Goal: Navigation & Orientation: Find specific page/section

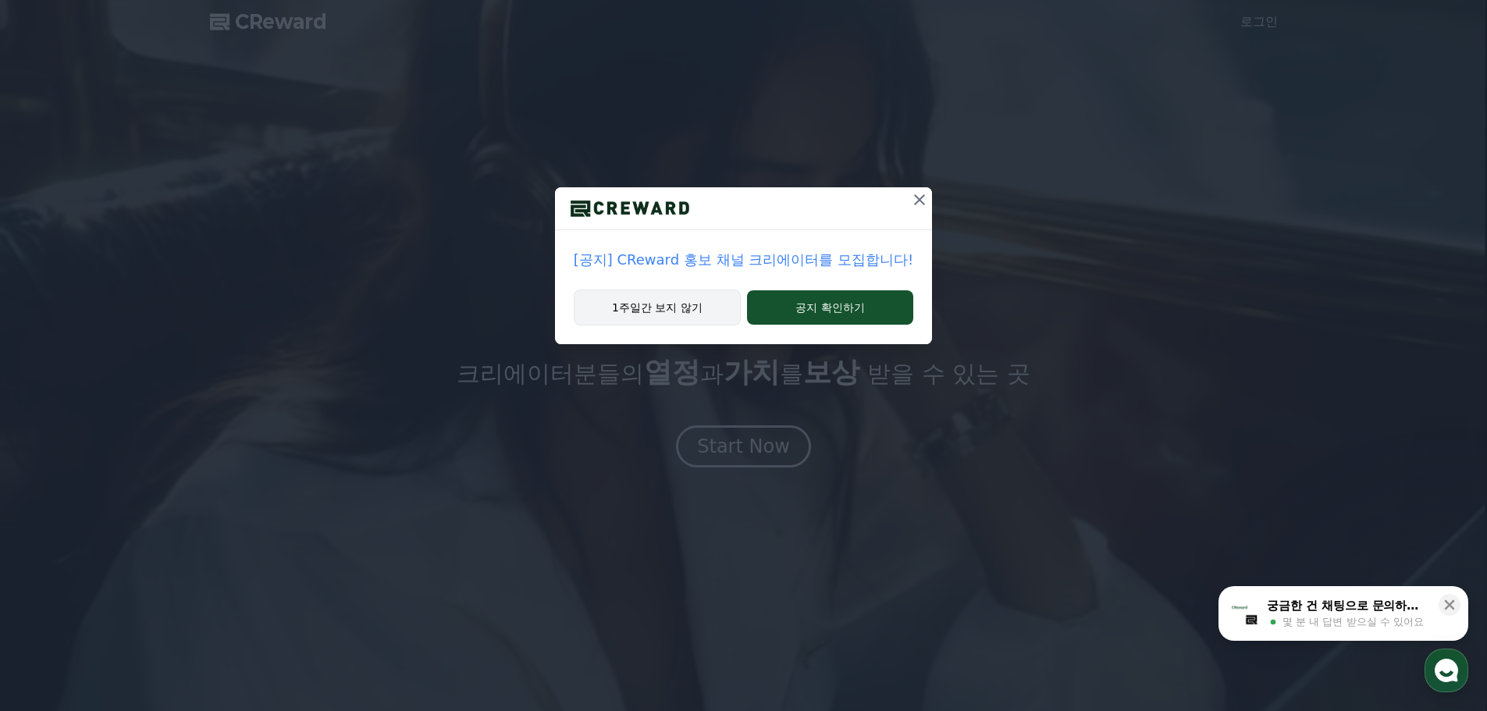
click at [698, 313] on button "1주일간 보지 않기" at bounding box center [657, 308] width 167 height 36
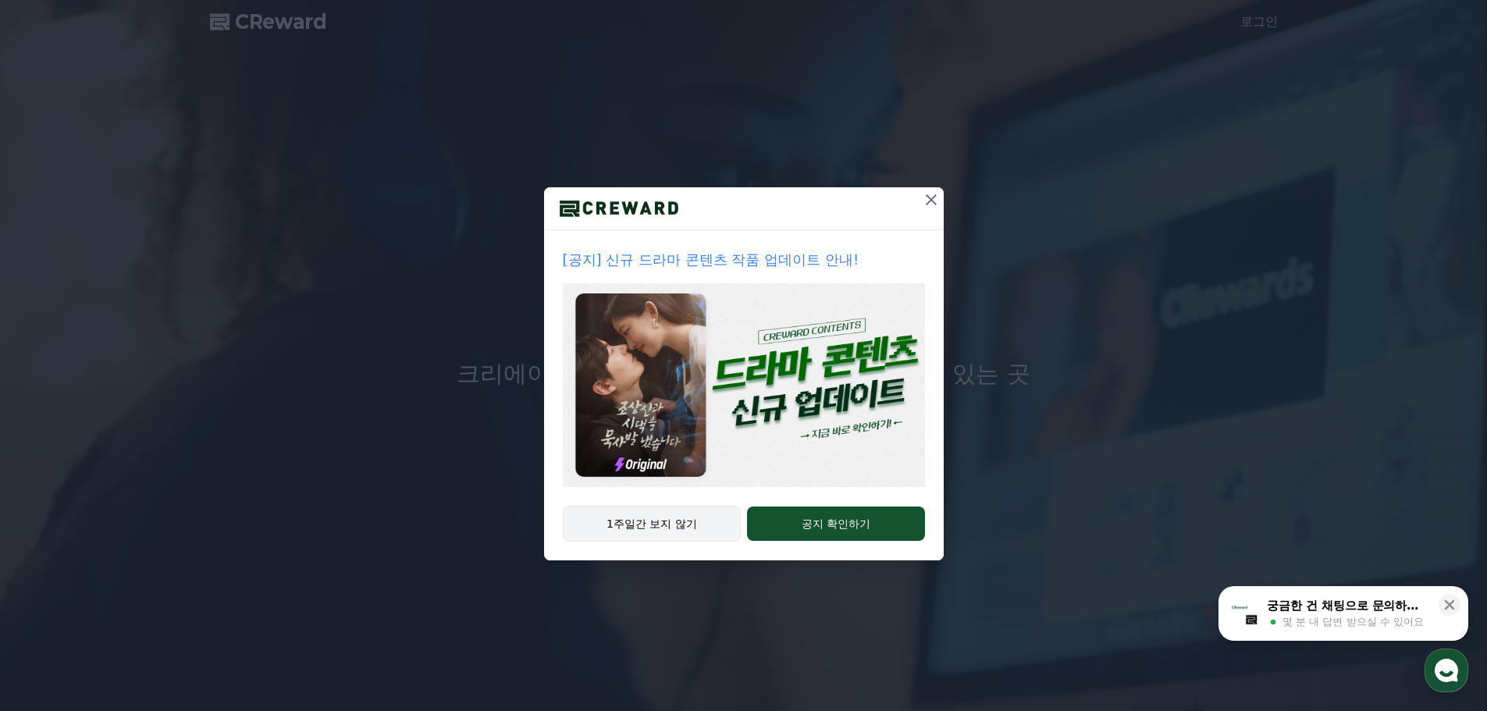
click at [711, 525] on button "1주일간 보지 않기" at bounding box center [652, 524] width 179 height 36
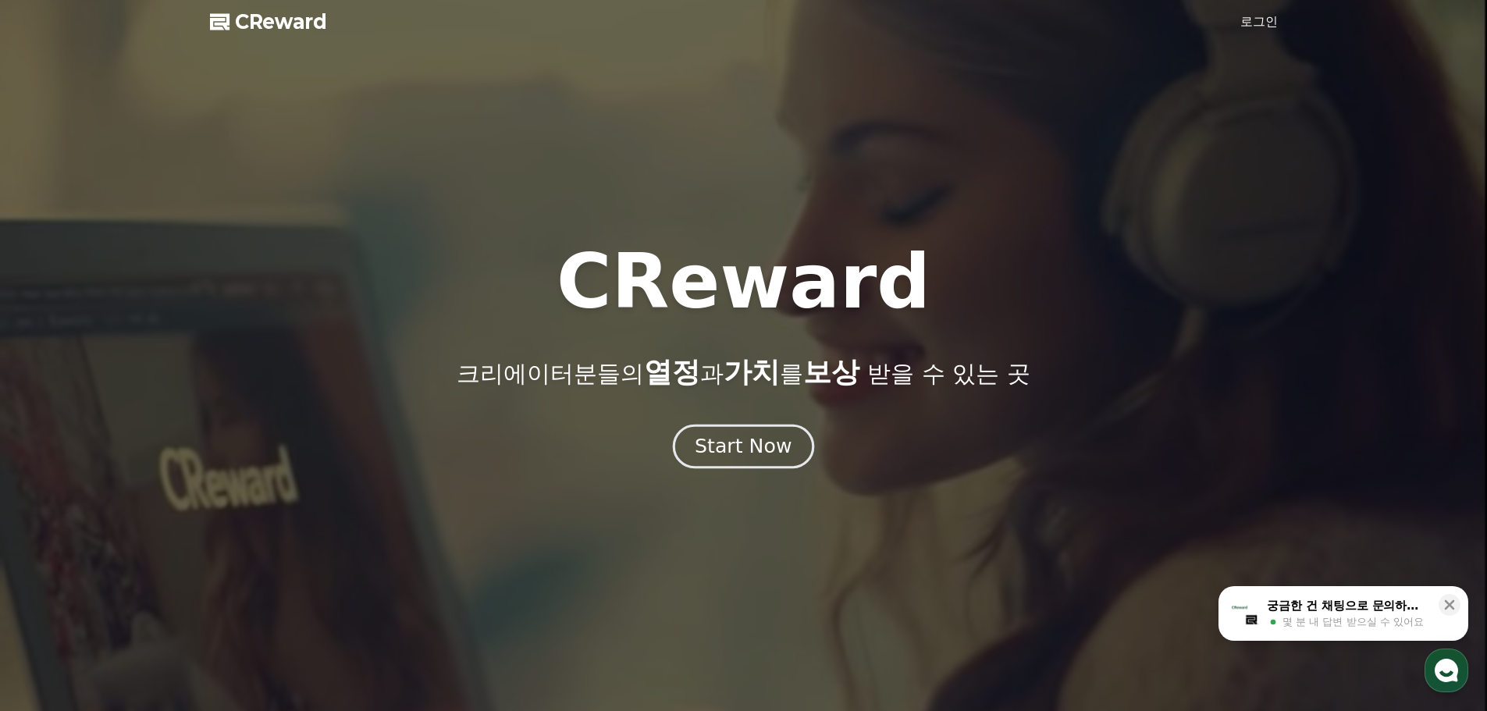
click at [715, 455] on div "Start Now" at bounding box center [743, 446] width 97 height 27
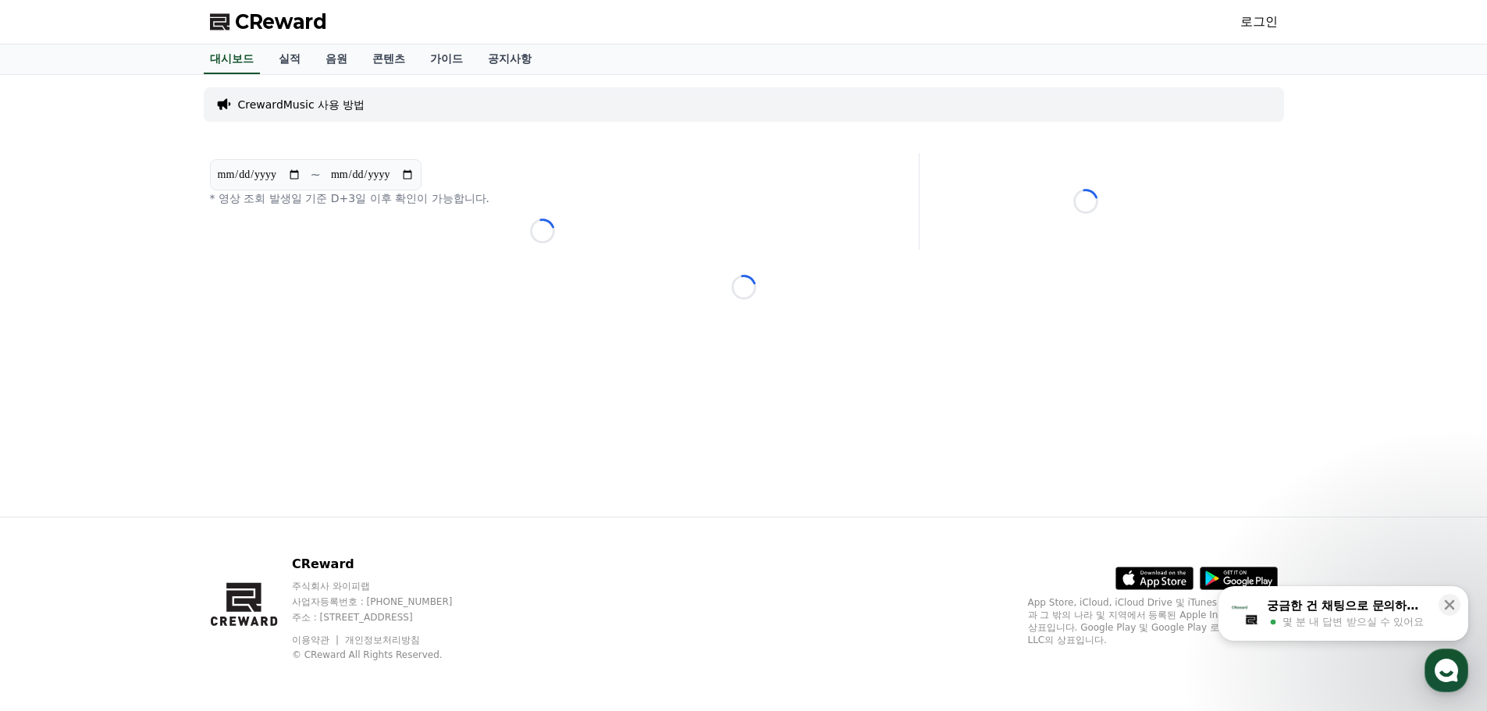
click at [1267, 23] on link "로그인" at bounding box center [1259, 21] width 37 height 19
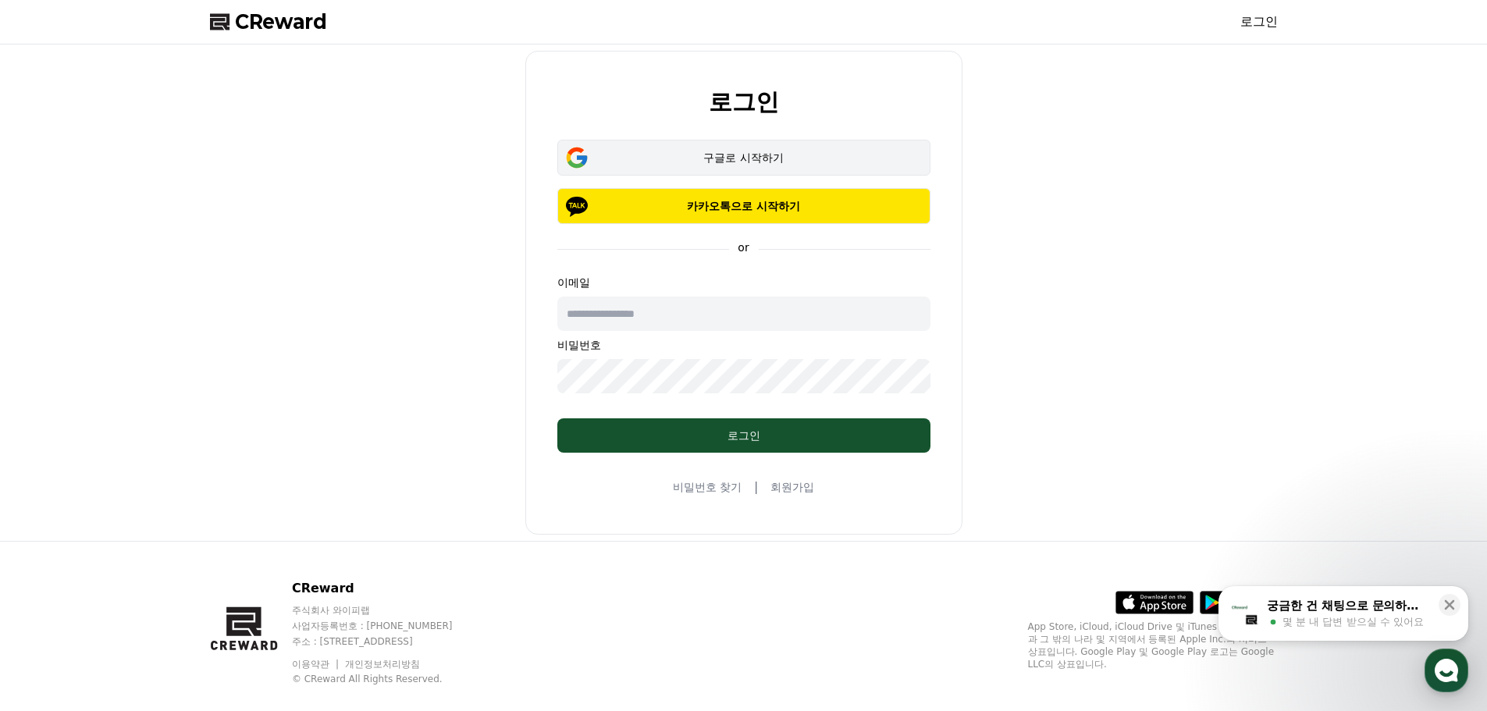
click at [700, 164] on div "구글로 시작하기" at bounding box center [744, 158] width 328 height 16
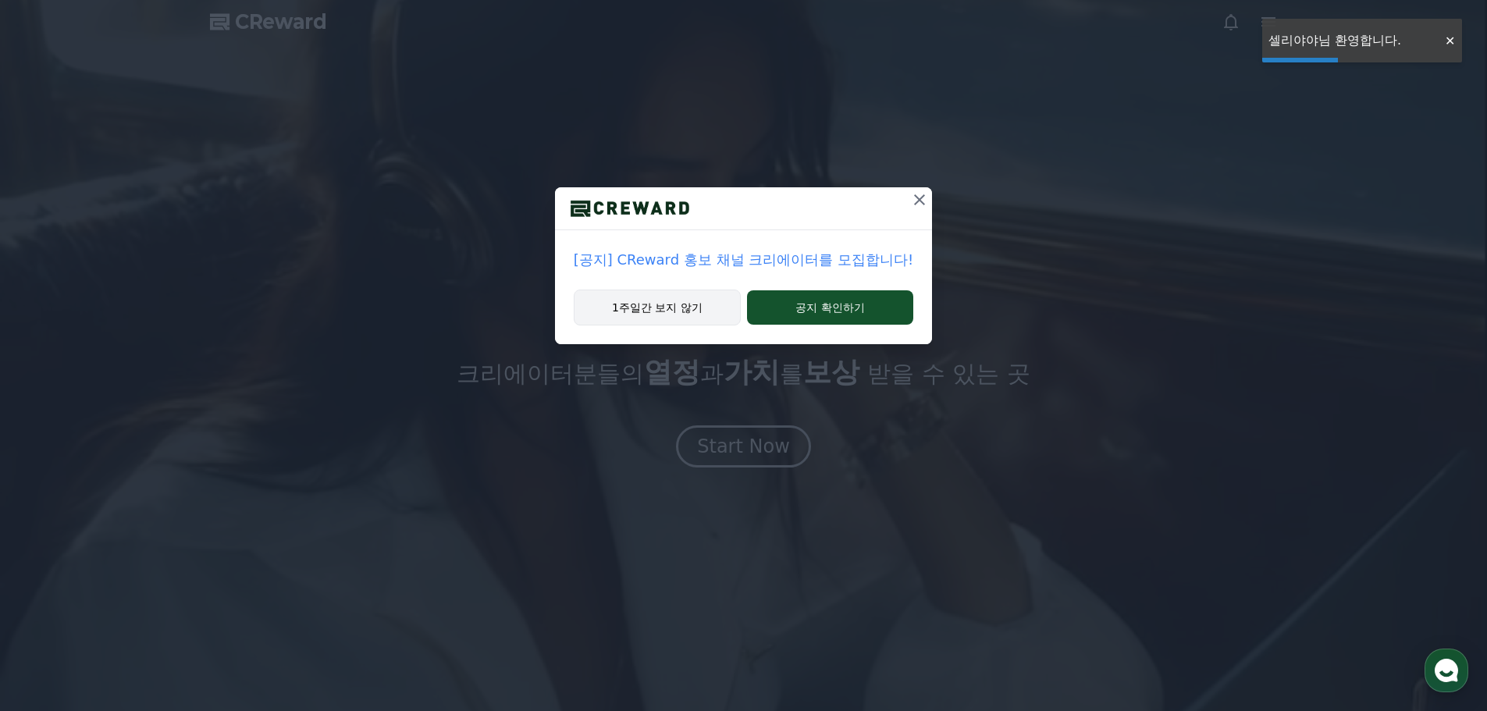
click at [732, 313] on button "1주일간 보지 않기" at bounding box center [657, 308] width 167 height 36
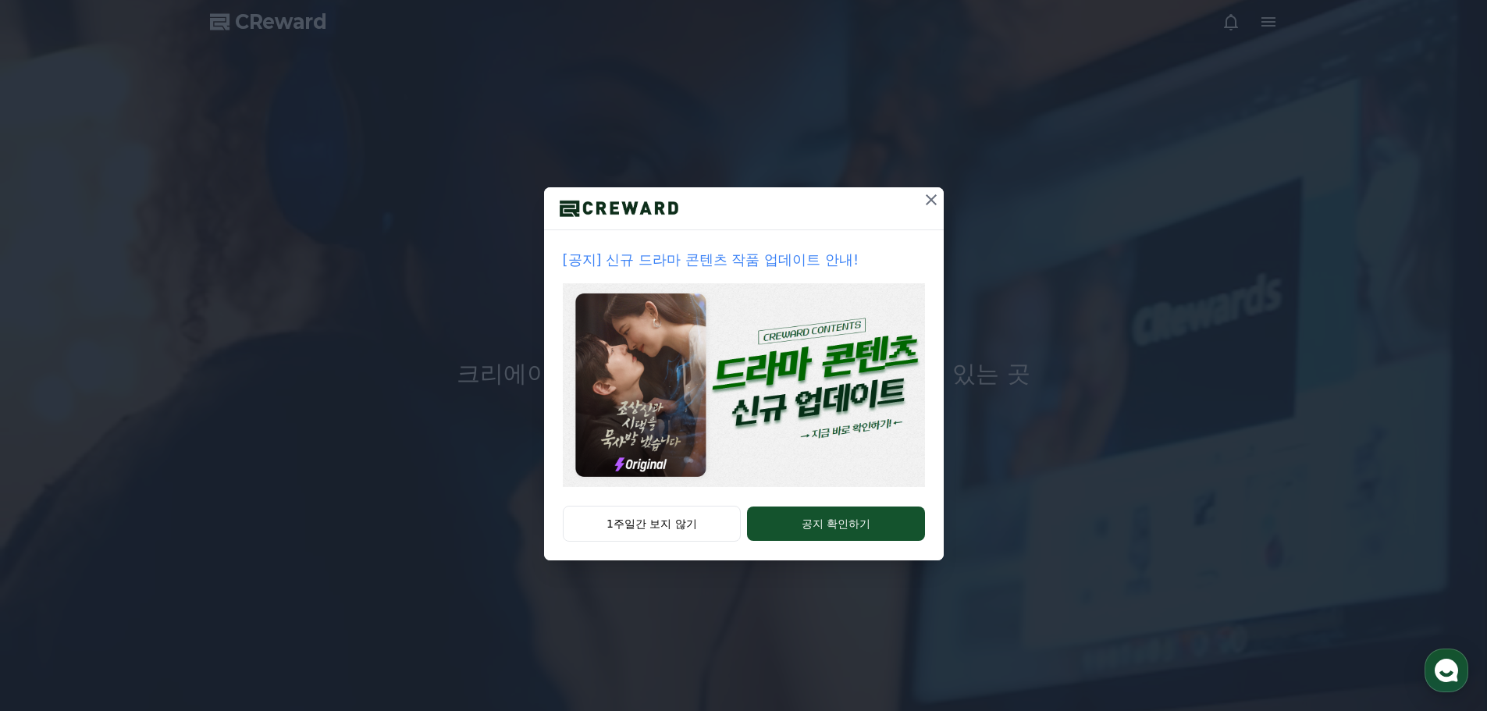
click at [935, 206] on icon at bounding box center [931, 200] width 19 height 19
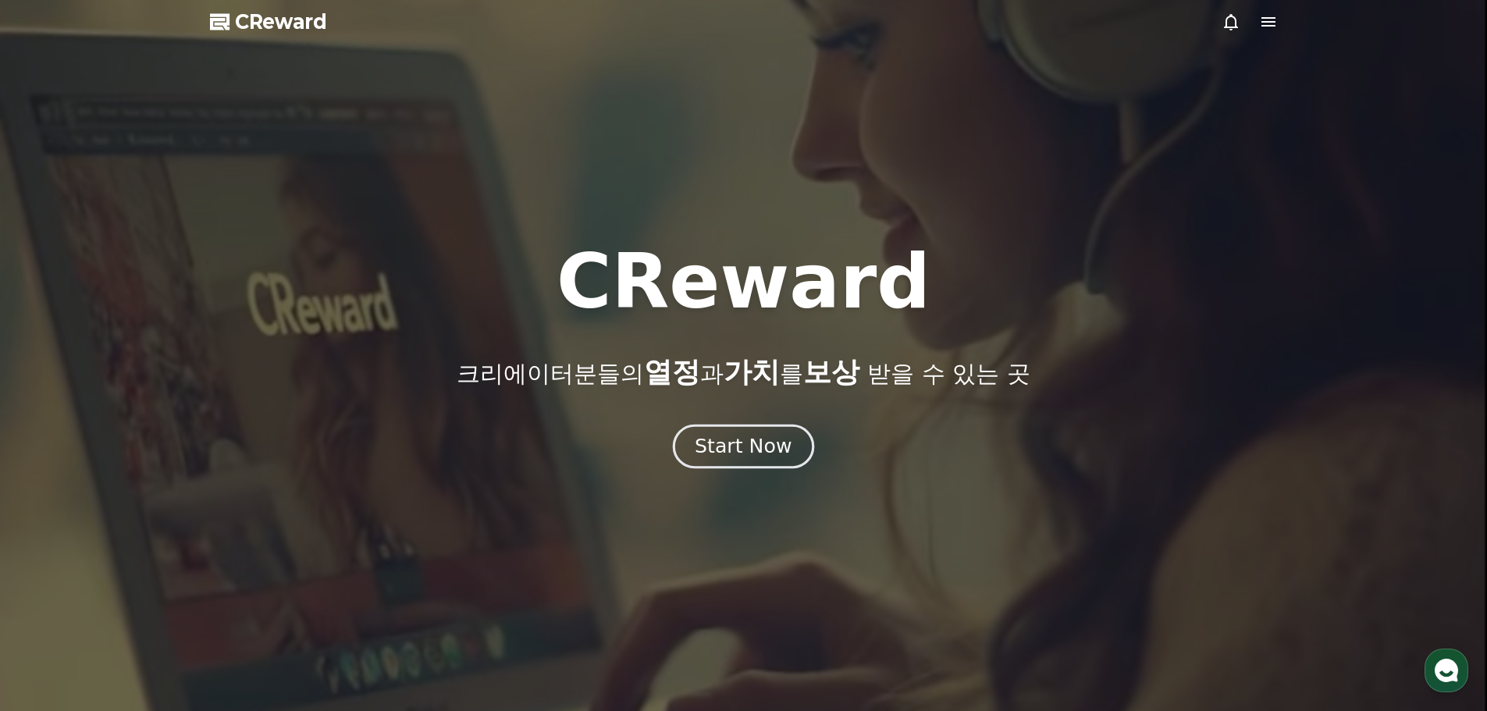
click at [784, 447] on div "Start Now" at bounding box center [743, 446] width 97 height 27
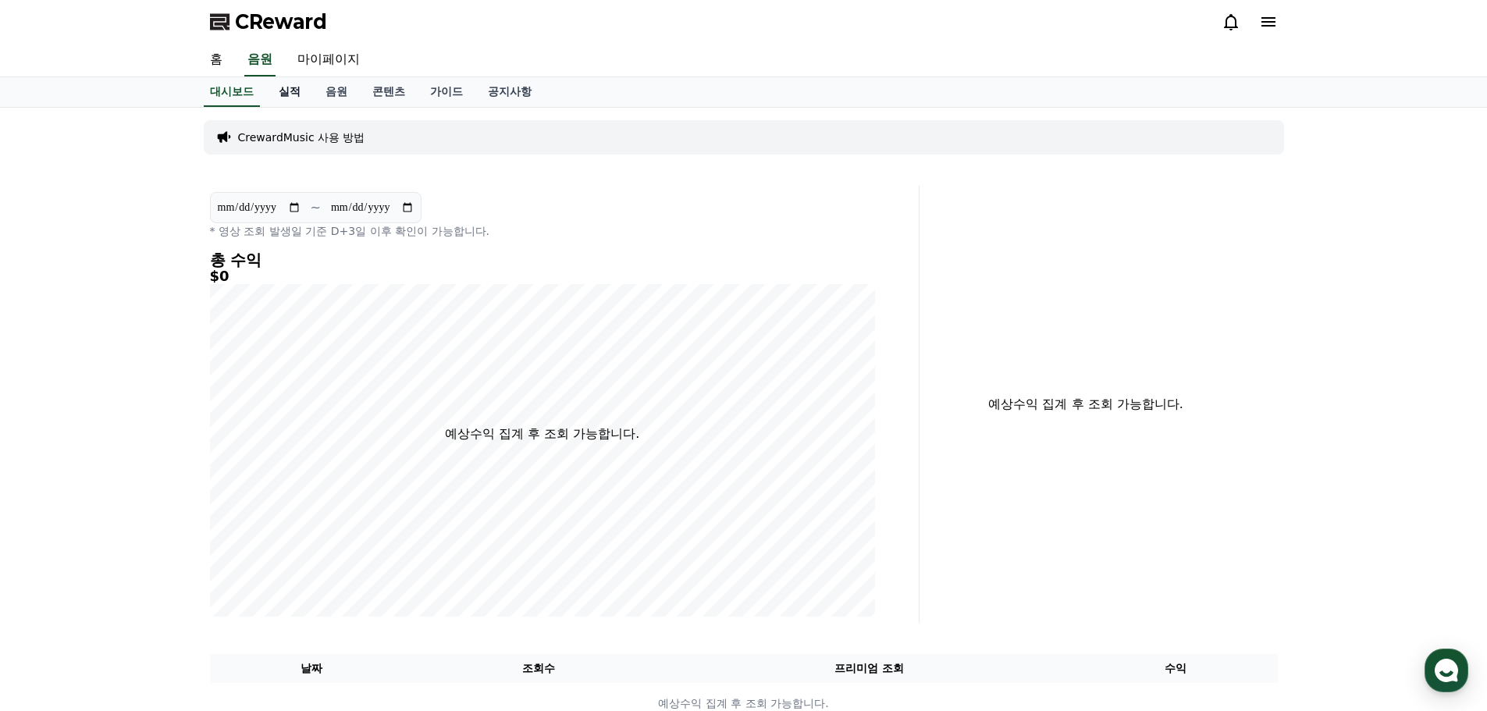
click at [280, 102] on link "실적" at bounding box center [289, 92] width 47 height 30
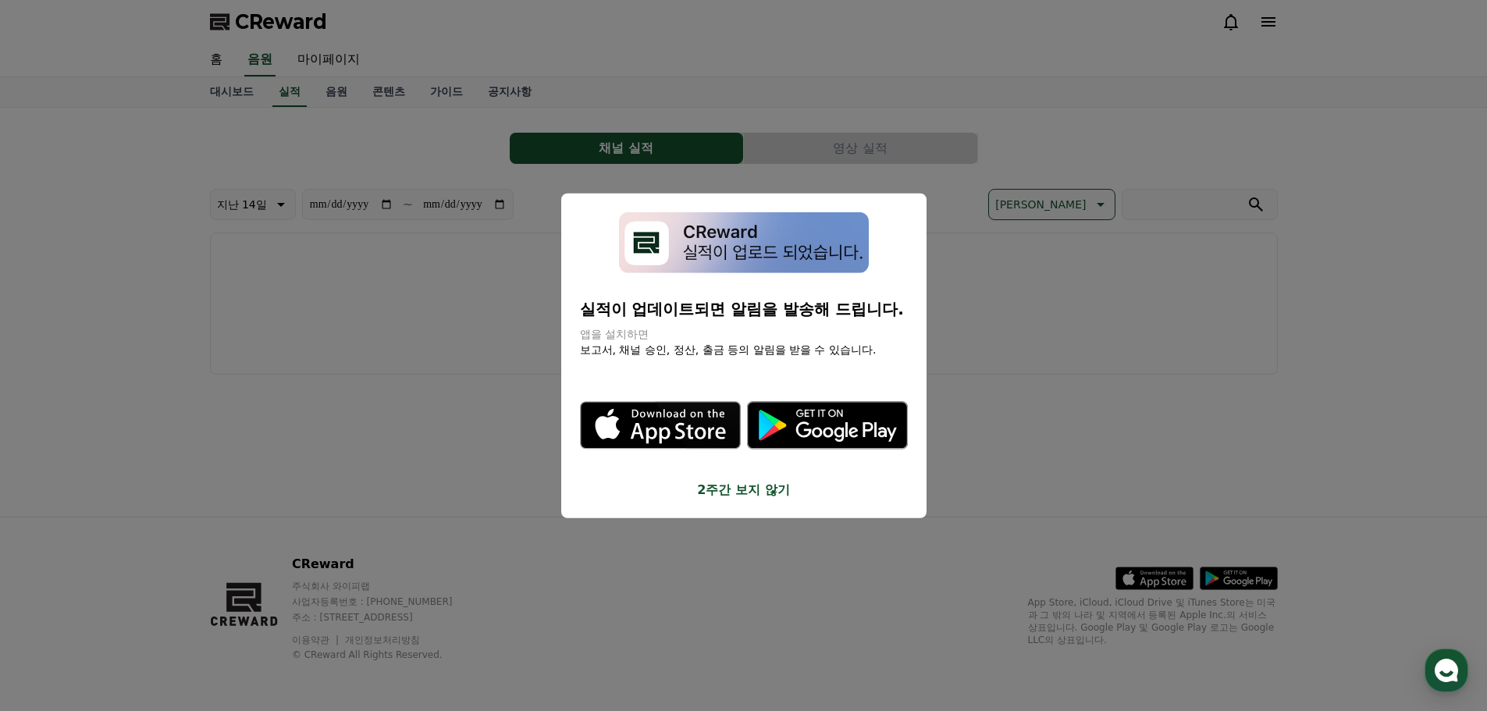
click at [529, 242] on button "close modal" at bounding box center [743, 355] width 1487 height 711
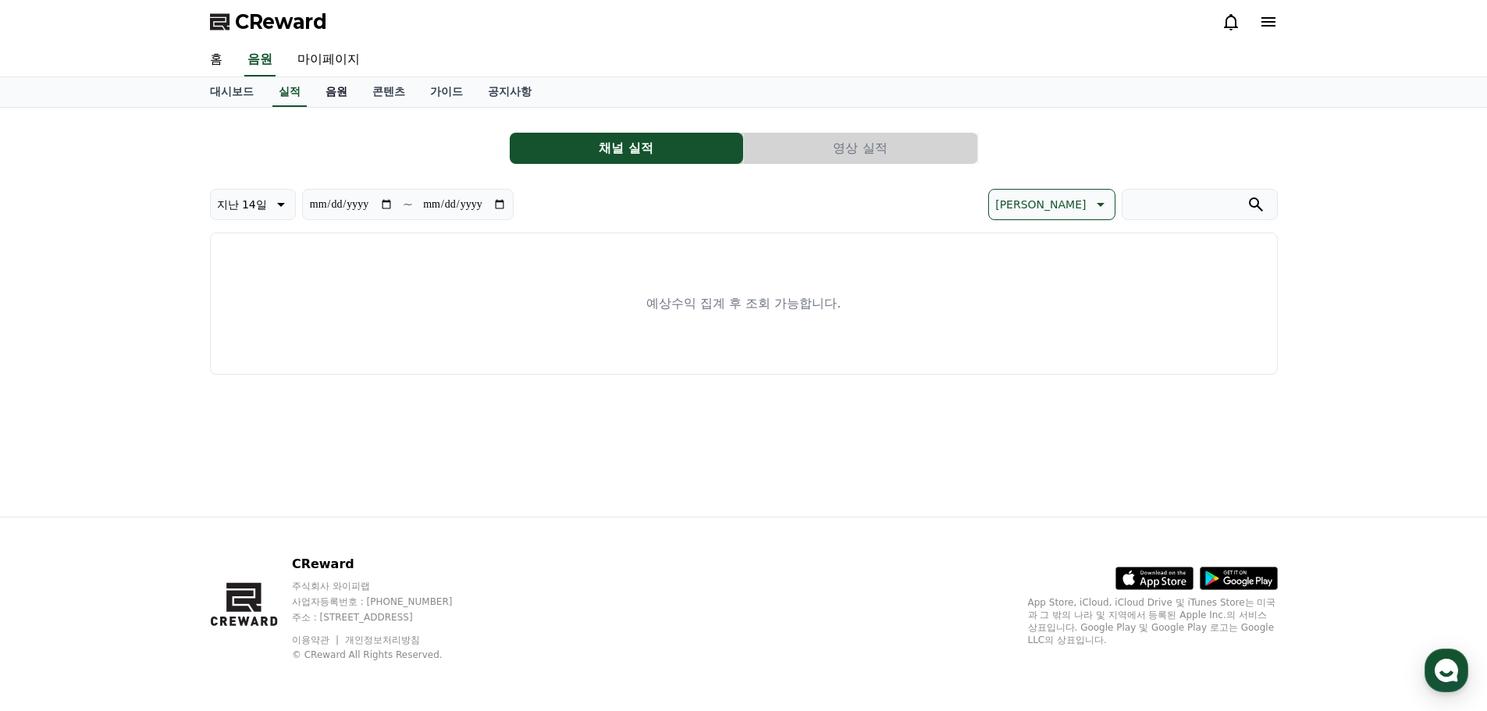
click at [333, 87] on link "음원" at bounding box center [336, 92] width 47 height 30
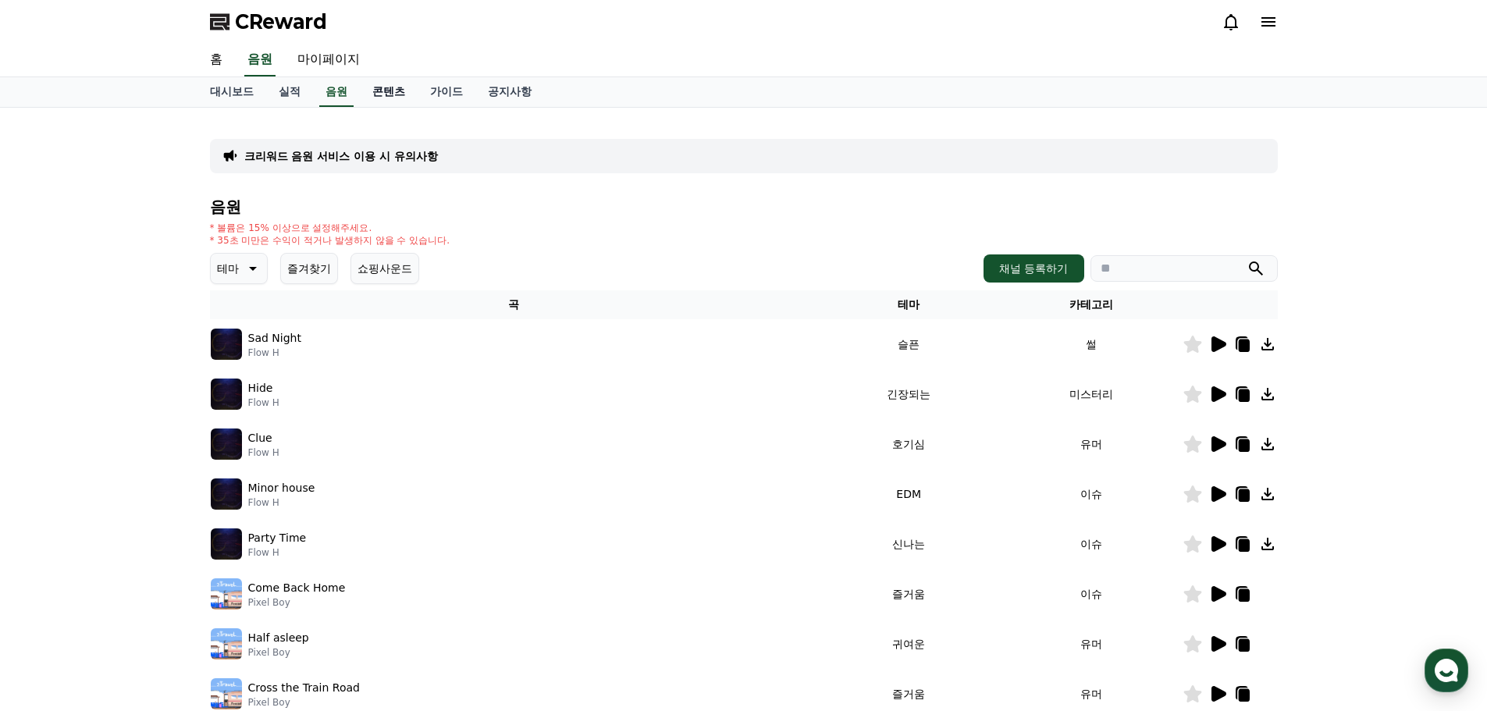
click at [390, 84] on link "콘텐츠" at bounding box center [389, 92] width 58 height 30
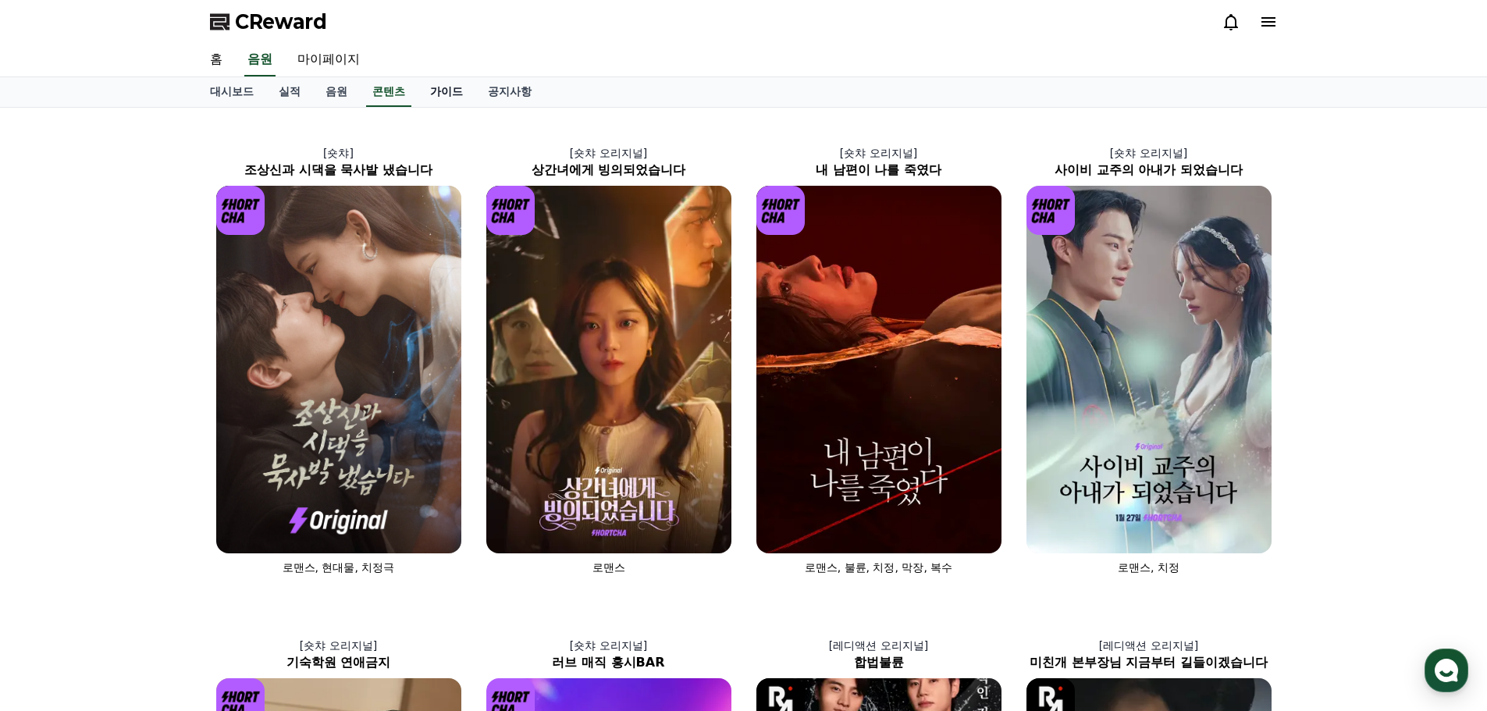
click at [436, 85] on link "가이드" at bounding box center [447, 92] width 58 height 30
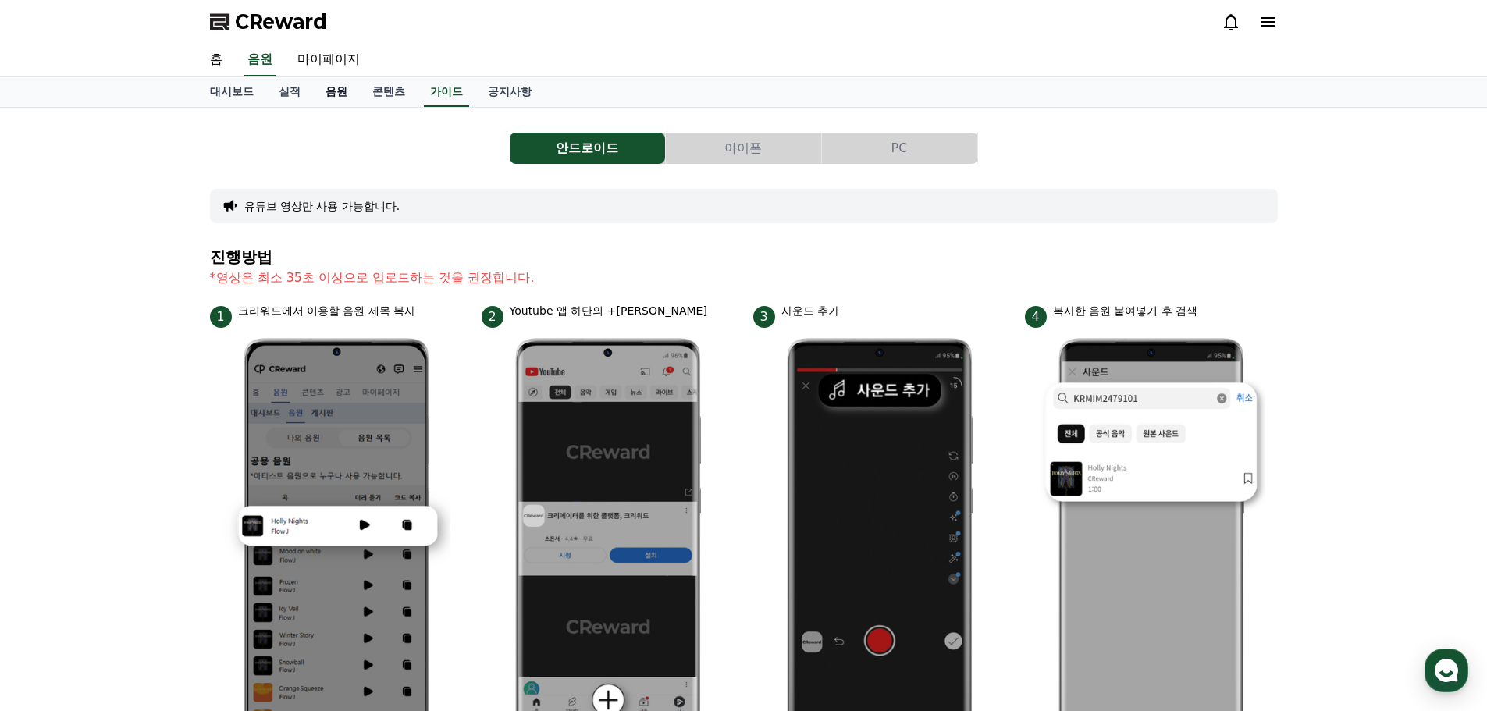
click at [347, 91] on link "음원" at bounding box center [336, 92] width 47 height 30
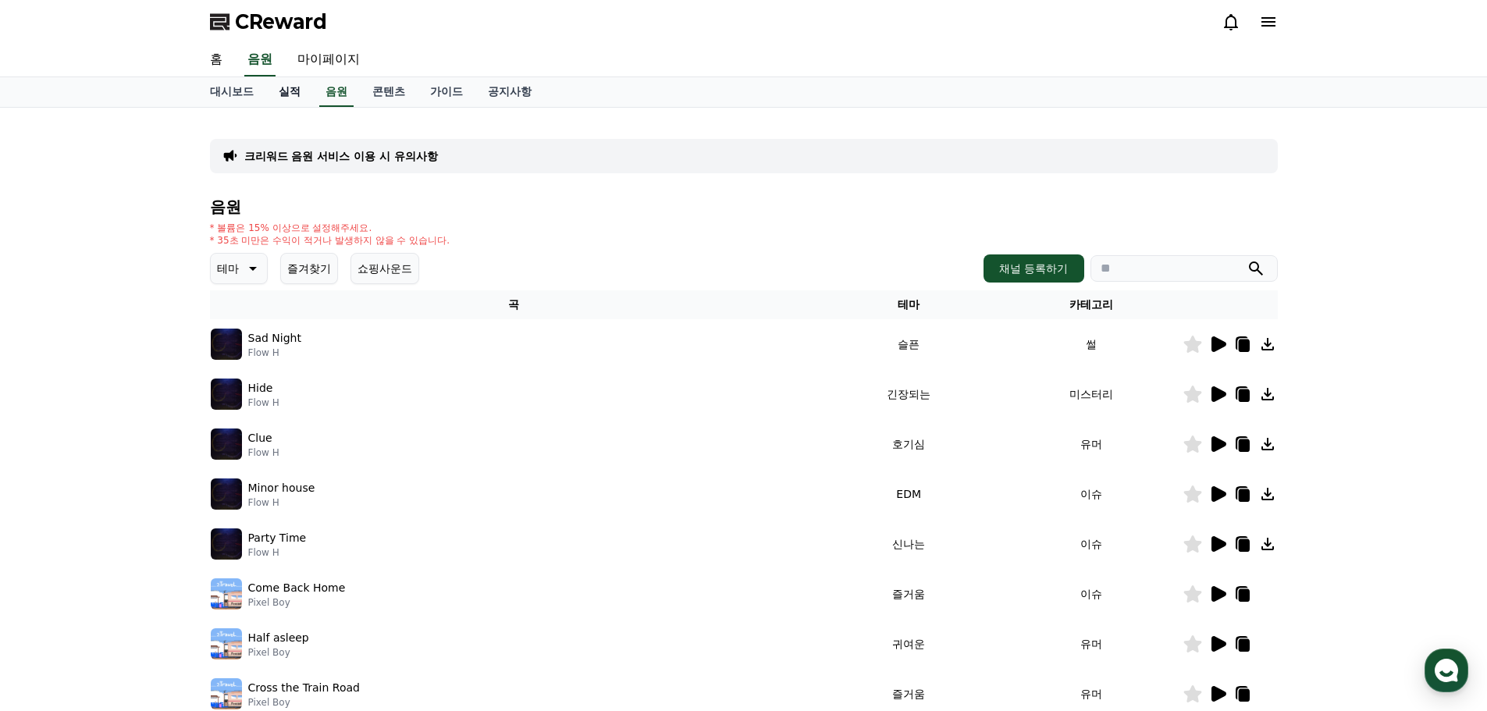
click at [304, 92] on link "실적" at bounding box center [289, 92] width 47 height 30
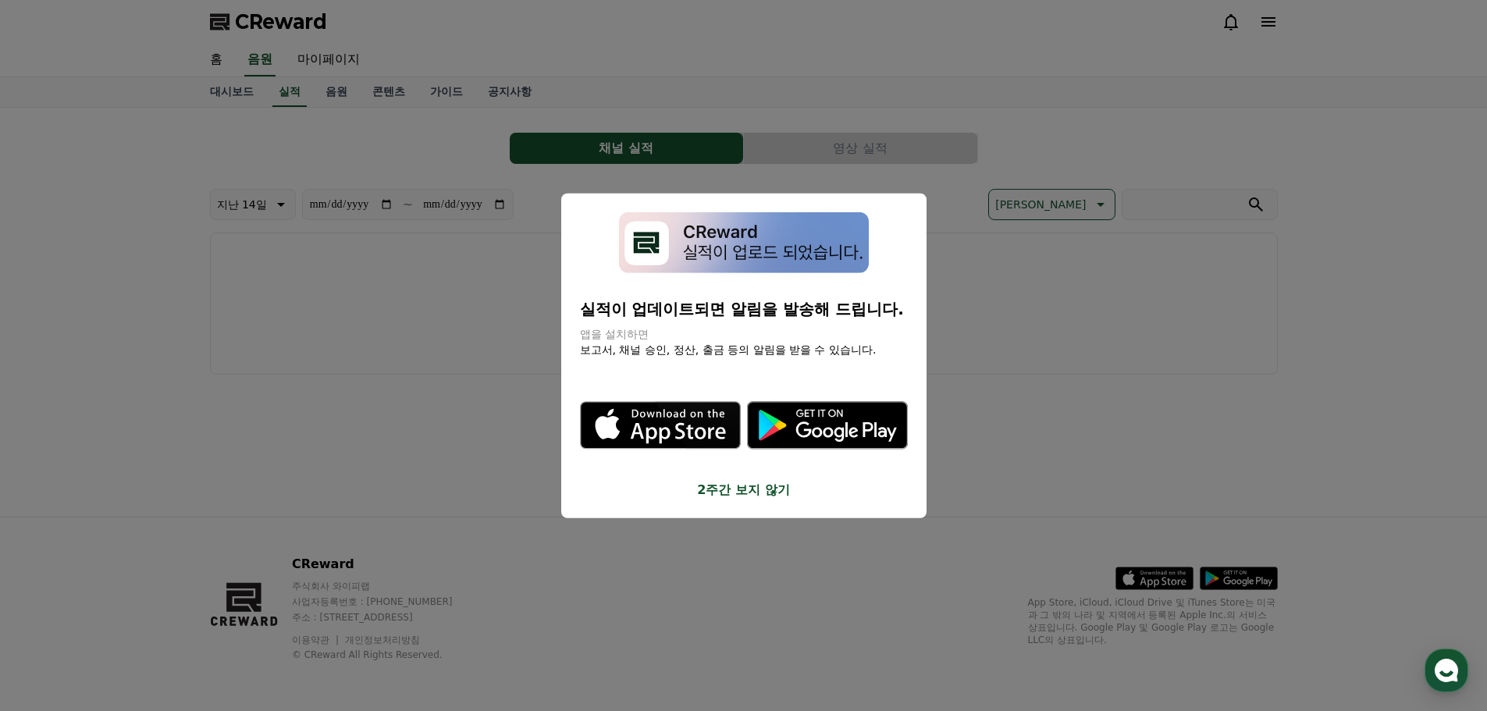
click at [312, 59] on button "close modal" at bounding box center [743, 355] width 1487 height 711
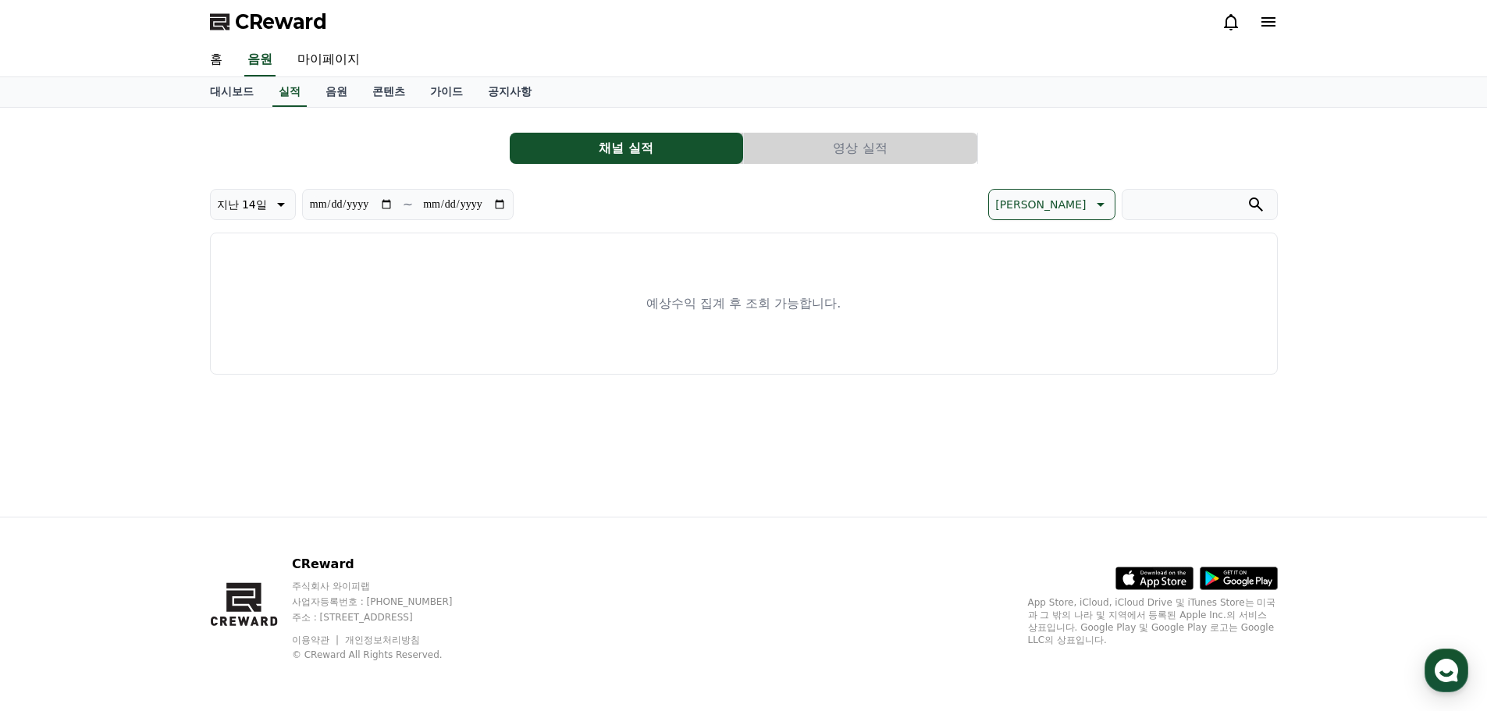
click at [312, 59] on link "마이페이지" at bounding box center [328, 60] width 87 height 33
select select "**********"
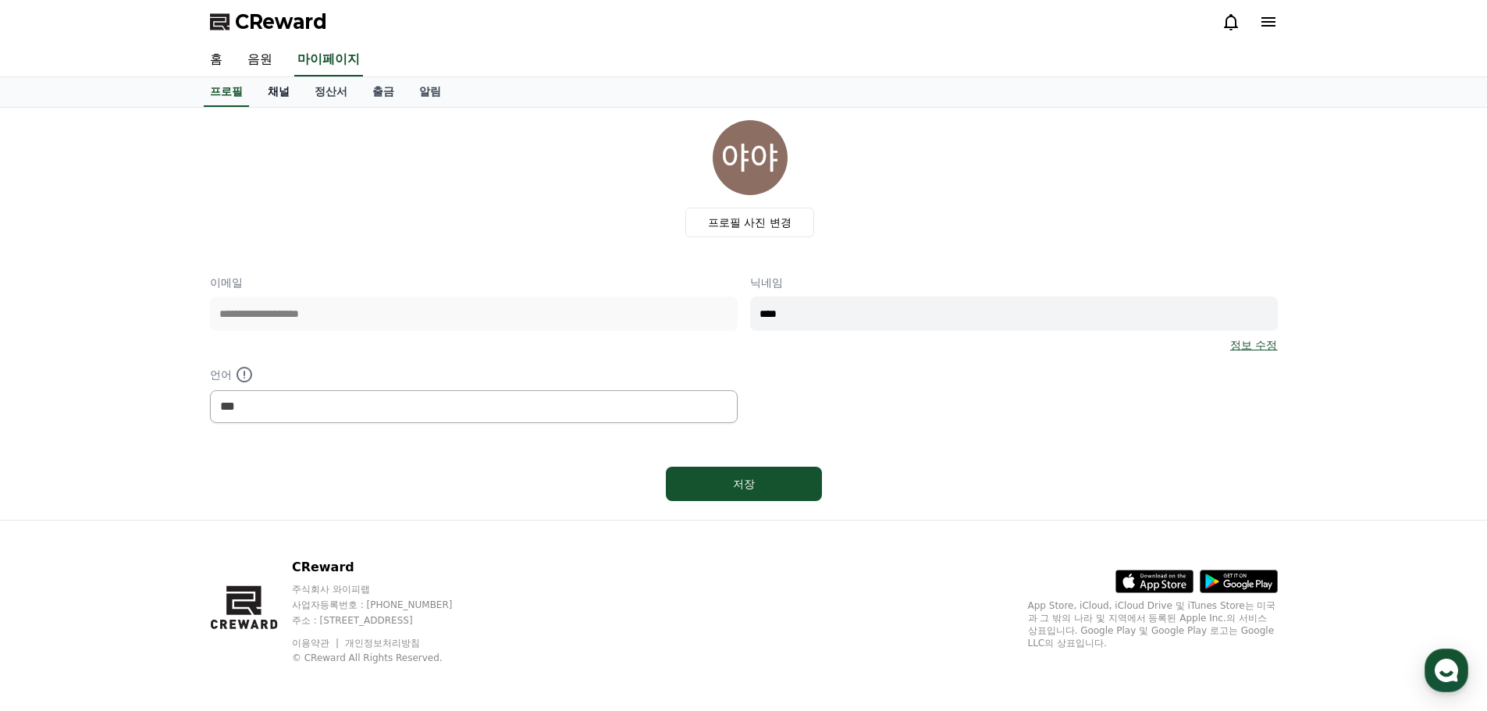
click at [280, 91] on link "채널" at bounding box center [278, 92] width 47 height 30
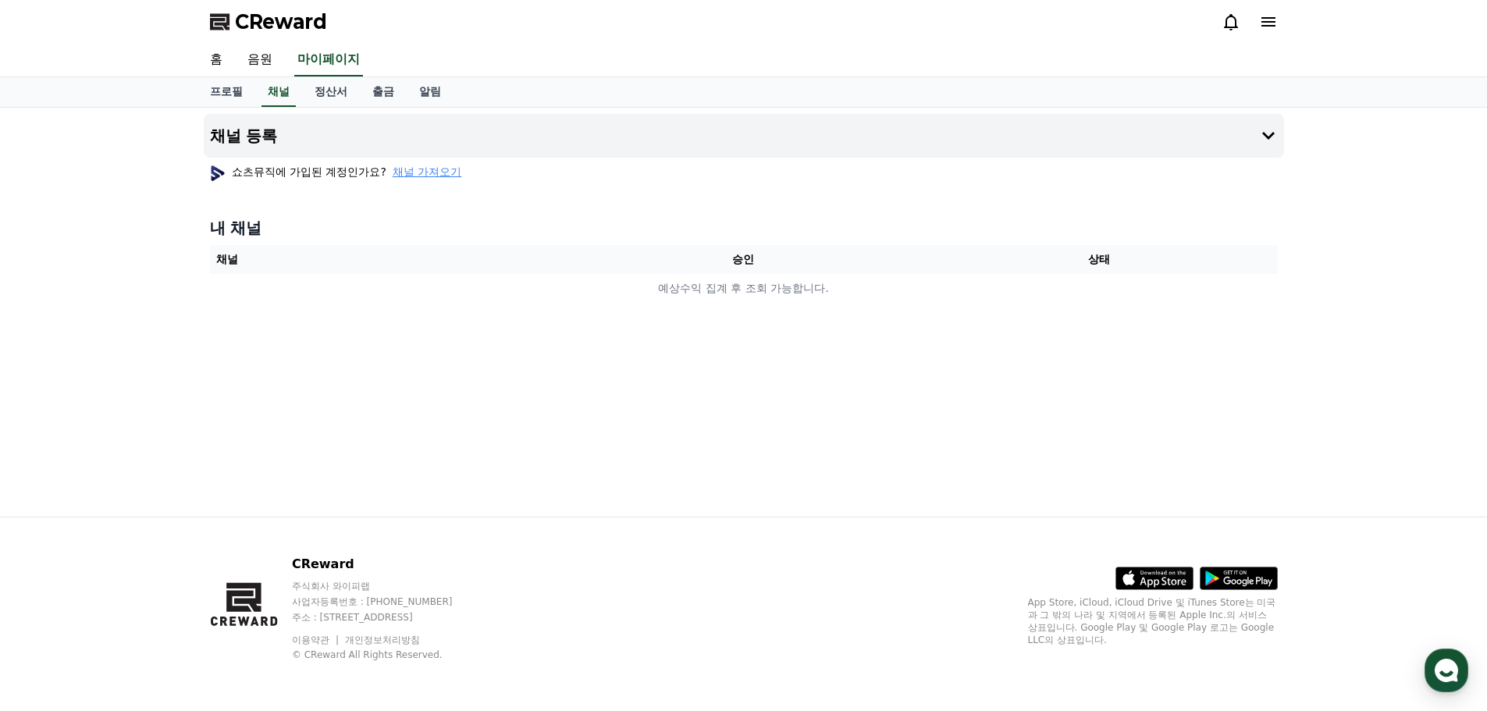
click at [1271, 17] on icon at bounding box center [1269, 21] width 14 height 9
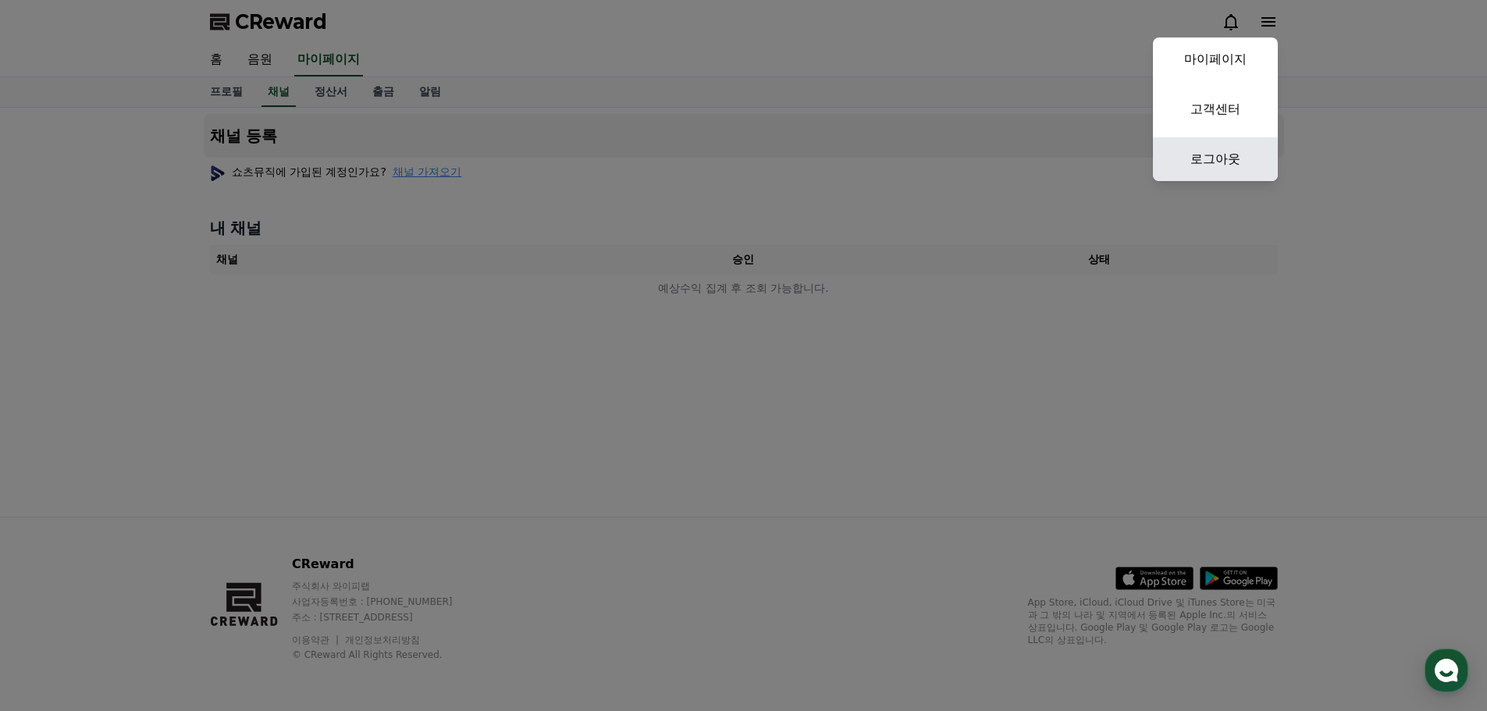
click at [1228, 143] on link "로그아웃" at bounding box center [1215, 159] width 125 height 44
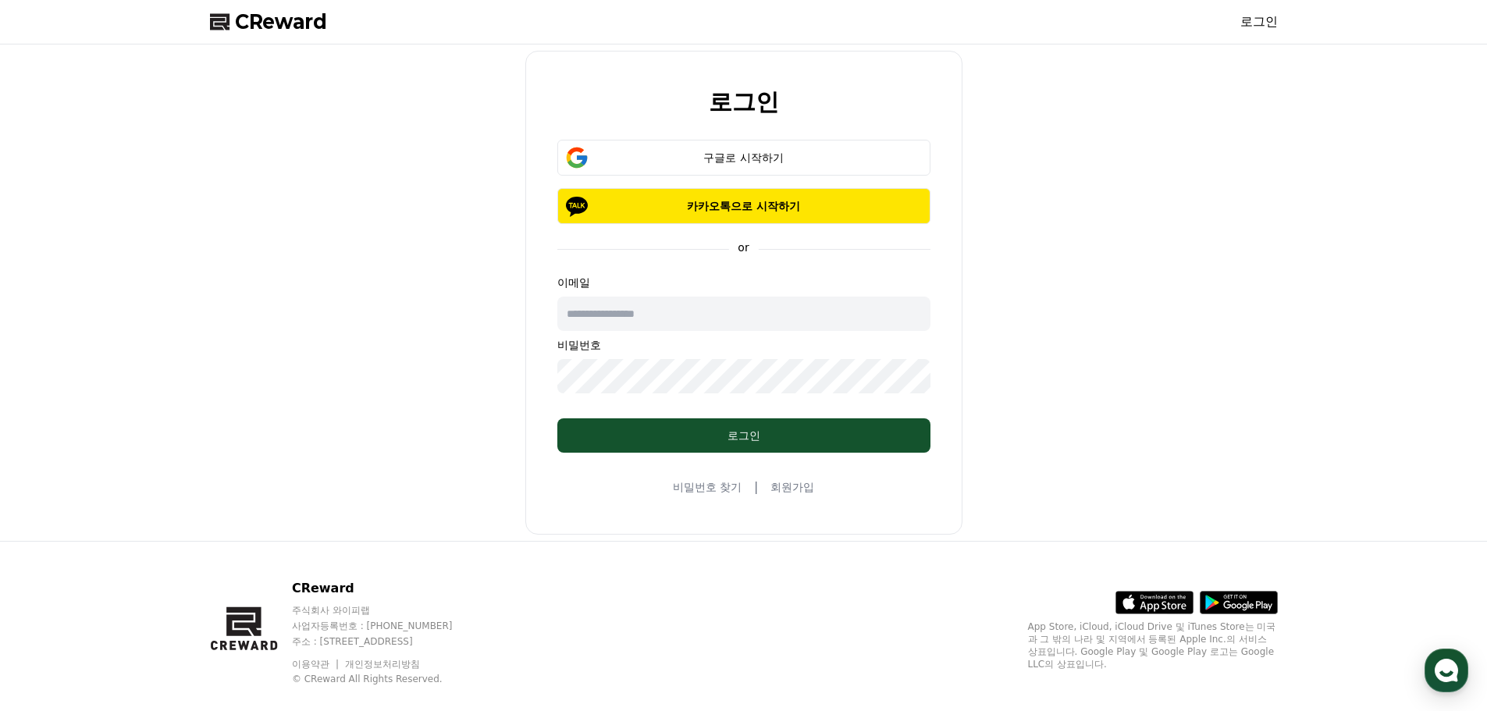
click at [737, 322] on input "text" at bounding box center [744, 314] width 373 height 34
type input "**********"
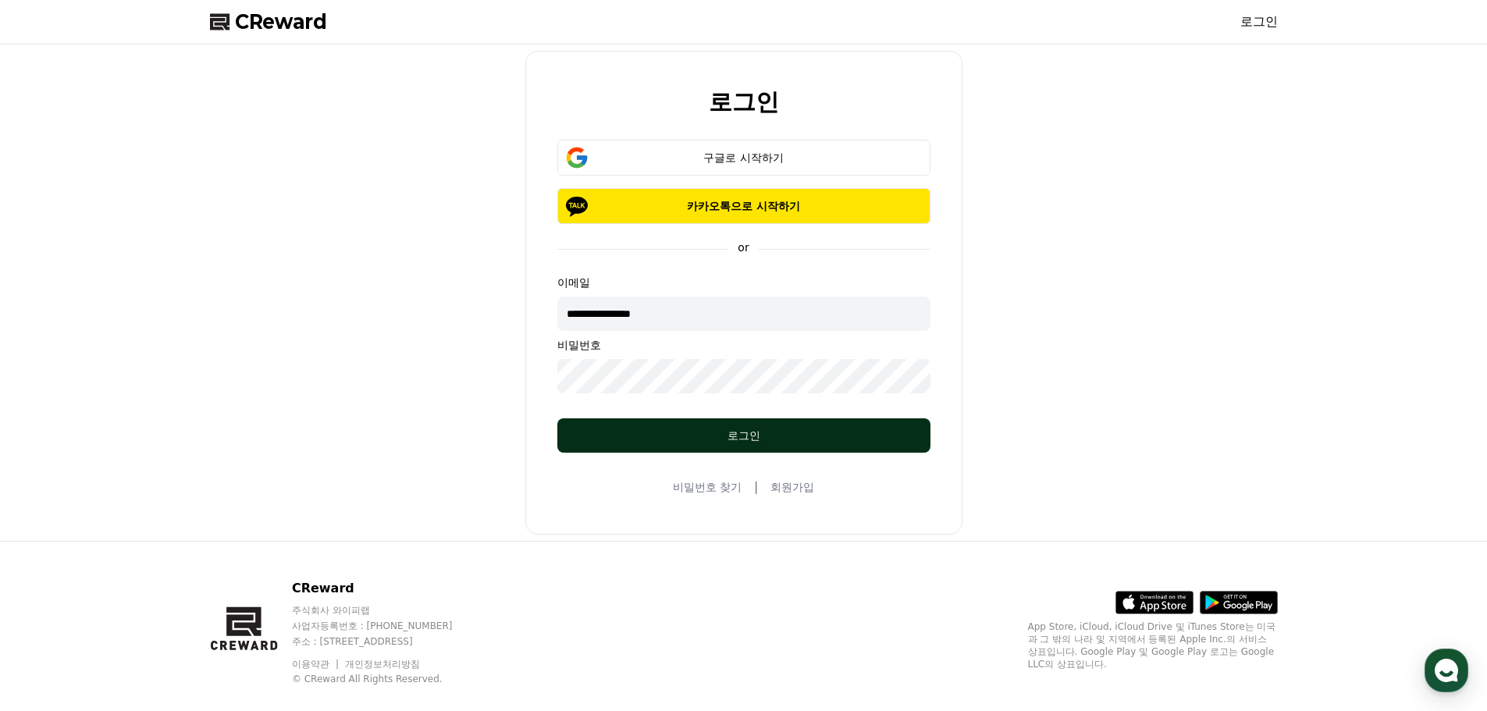
click at [708, 431] on div "로그인" at bounding box center [744, 436] width 311 height 16
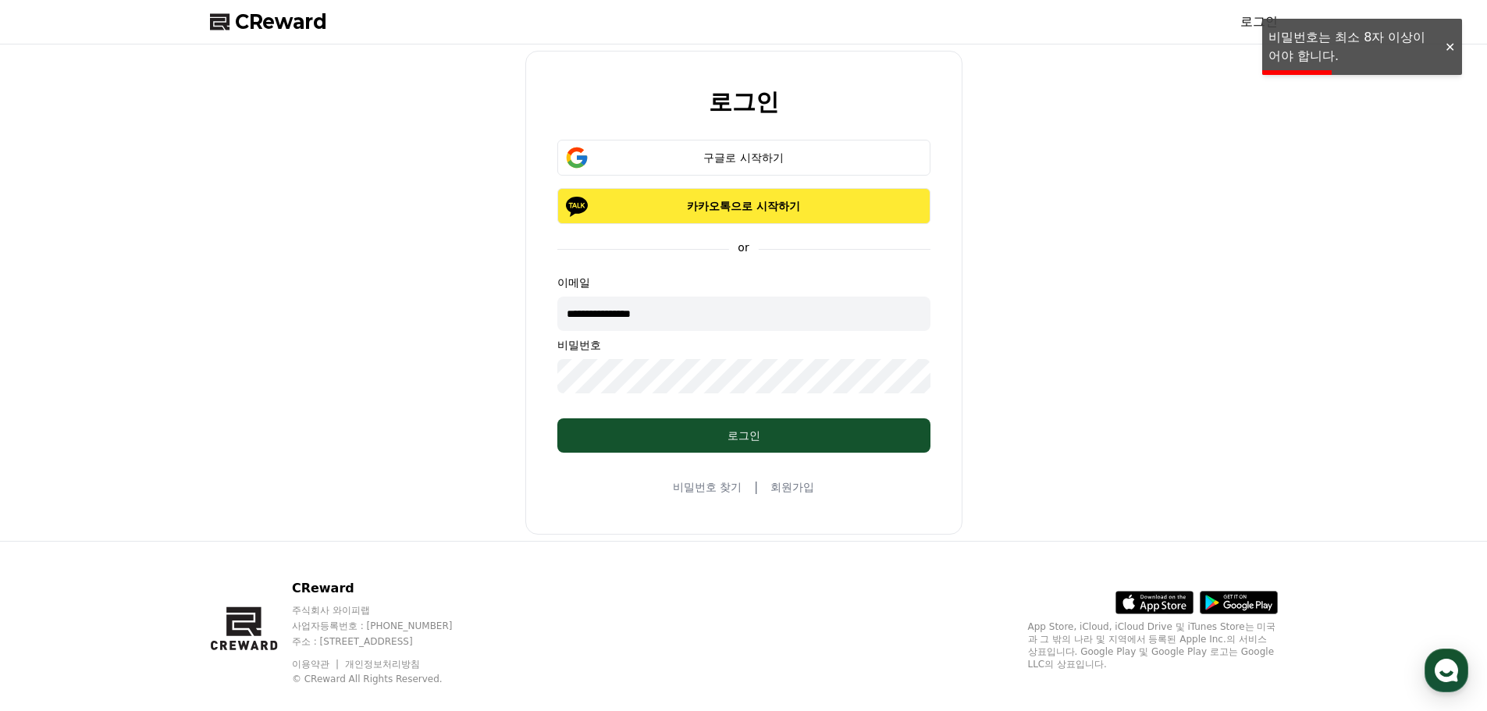
click at [668, 215] on button "카카오톡으로 시작하기" at bounding box center [744, 206] width 373 height 36
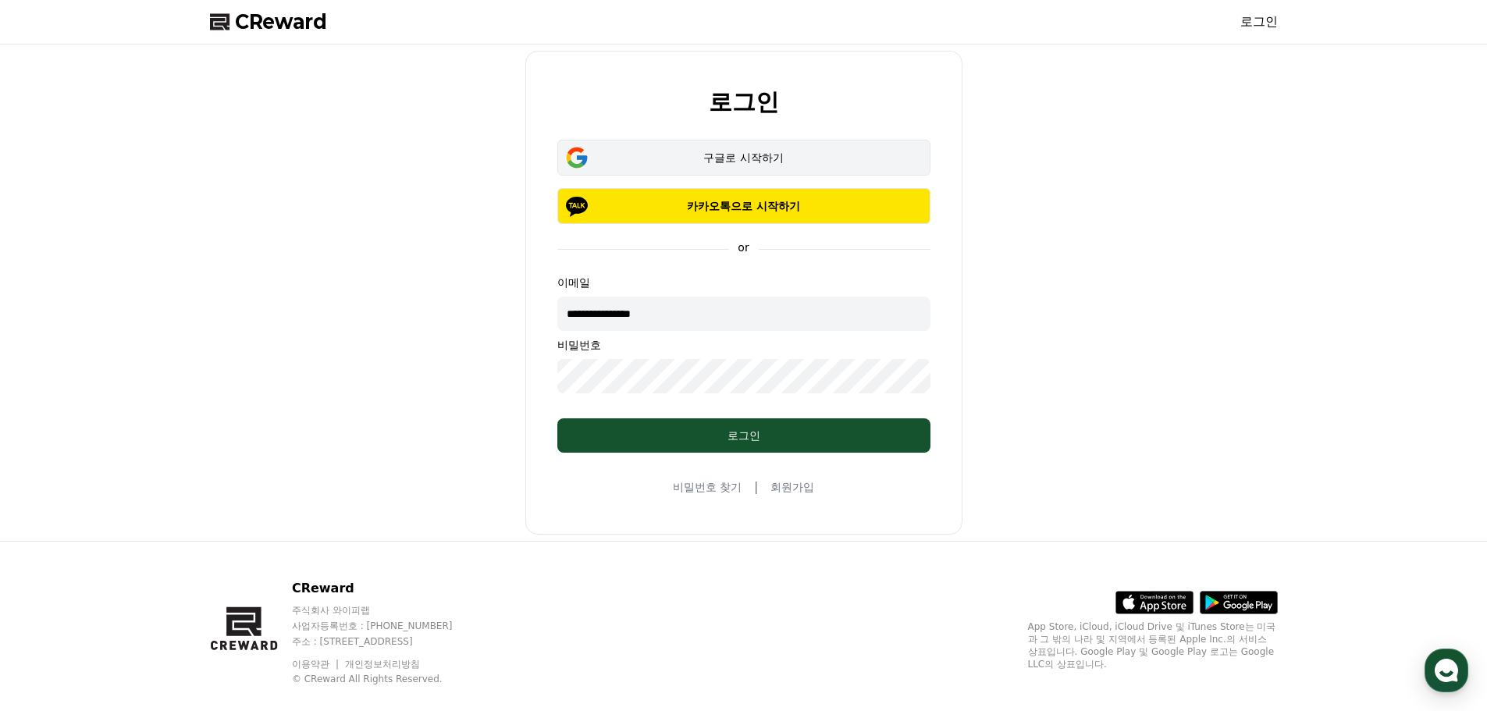
click at [679, 144] on button "구글로 시작하기" at bounding box center [744, 158] width 373 height 36
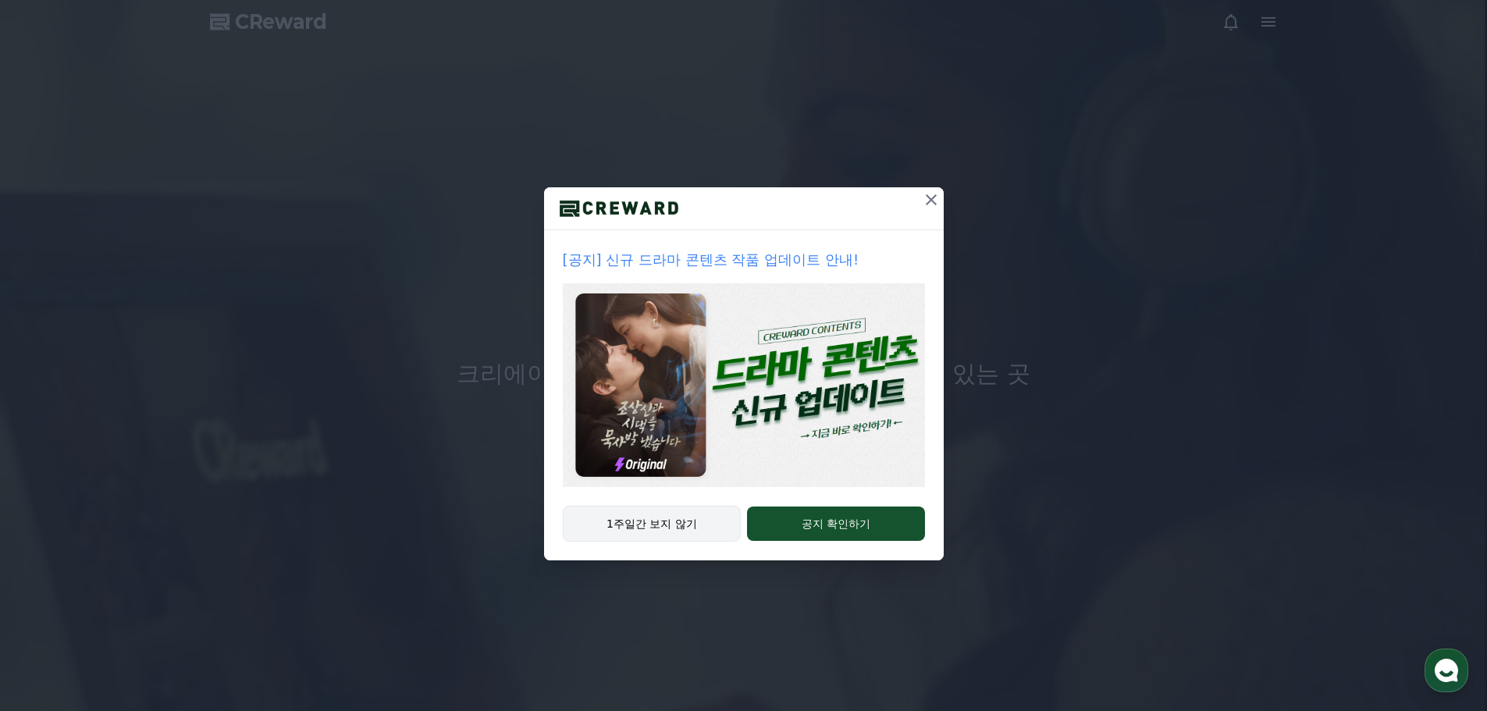
click at [659, 512] on button "1주일간 보지 않기" at bounding box center [652, 524] width 179 height 36
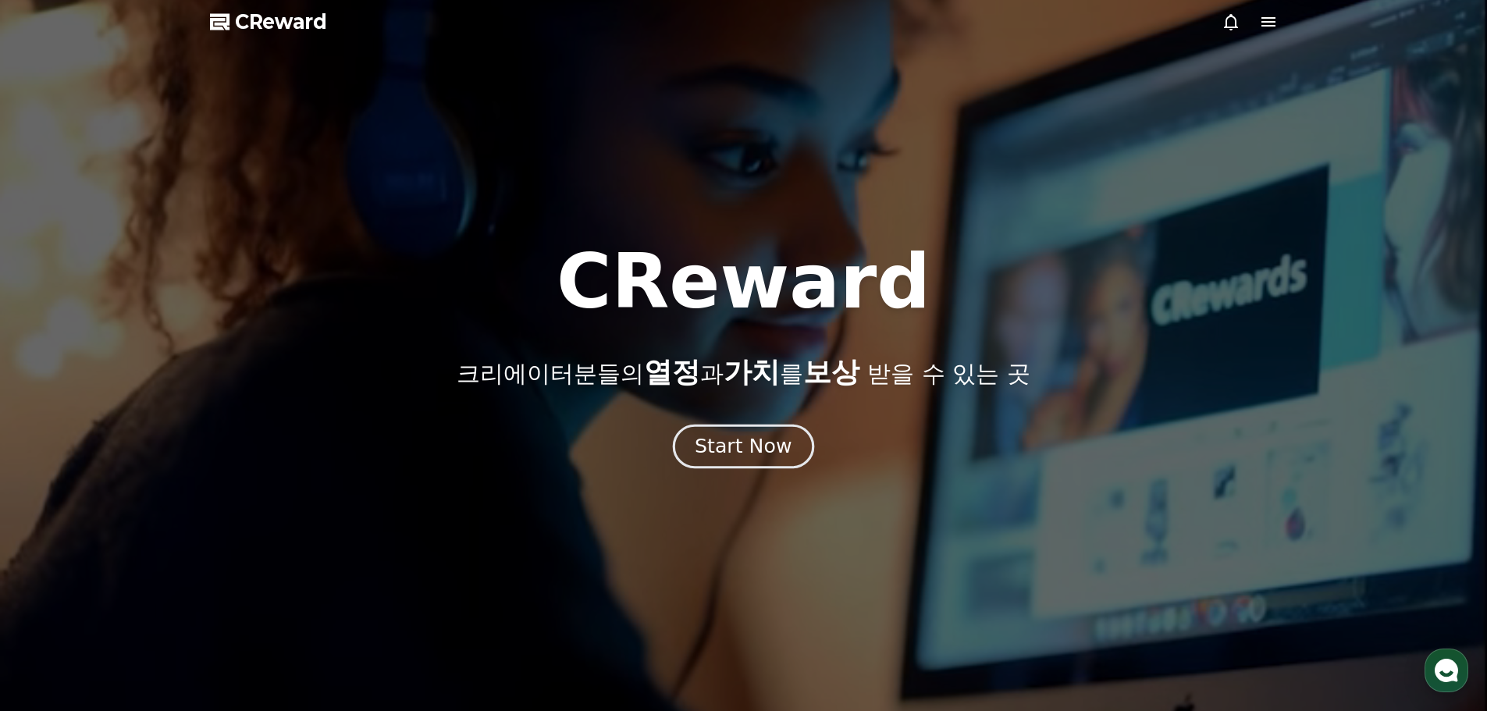
click at [729, 451] on div "Start Now" at bounding box center [743, 446] width 97 height 27
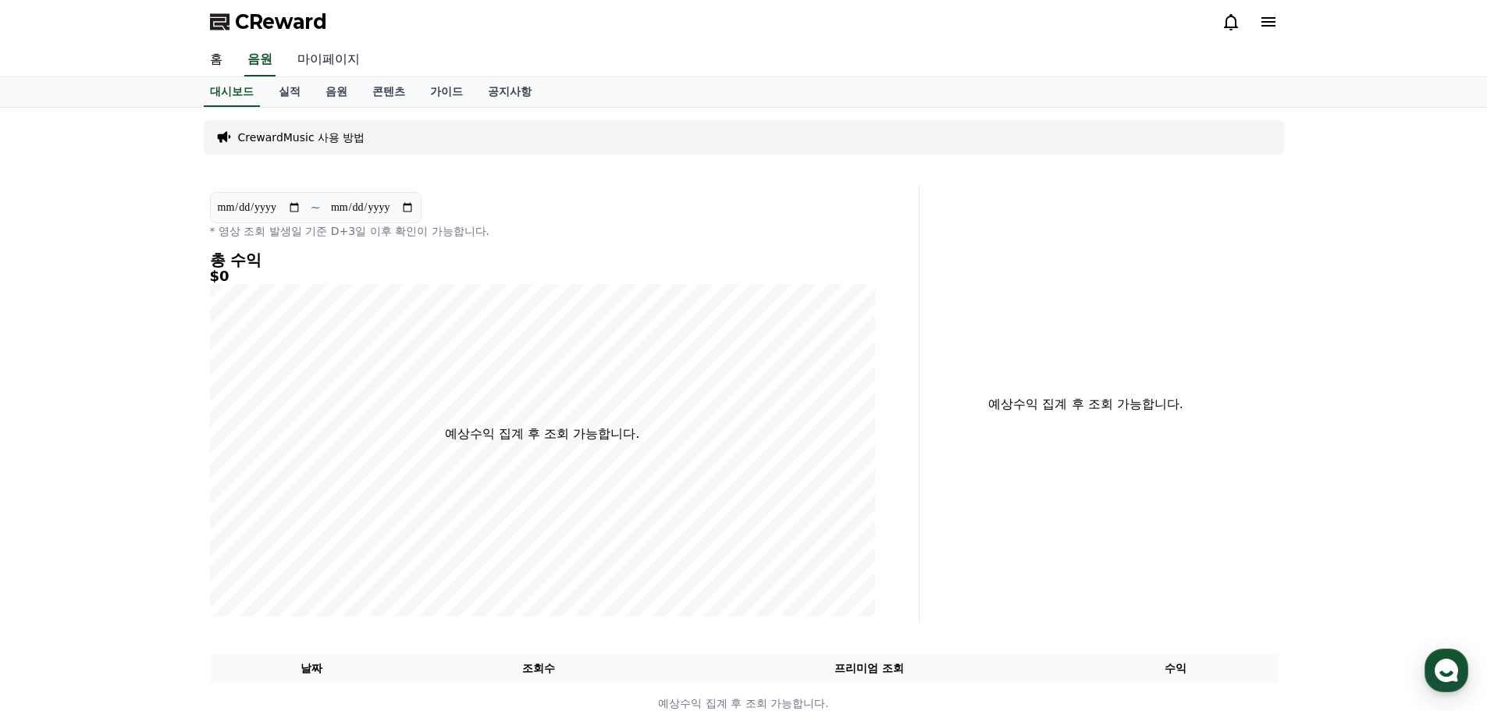
click at [322, 65] on link "마이페이지" at bounding box center [328, 60] width 87 height 33
select select "**********"
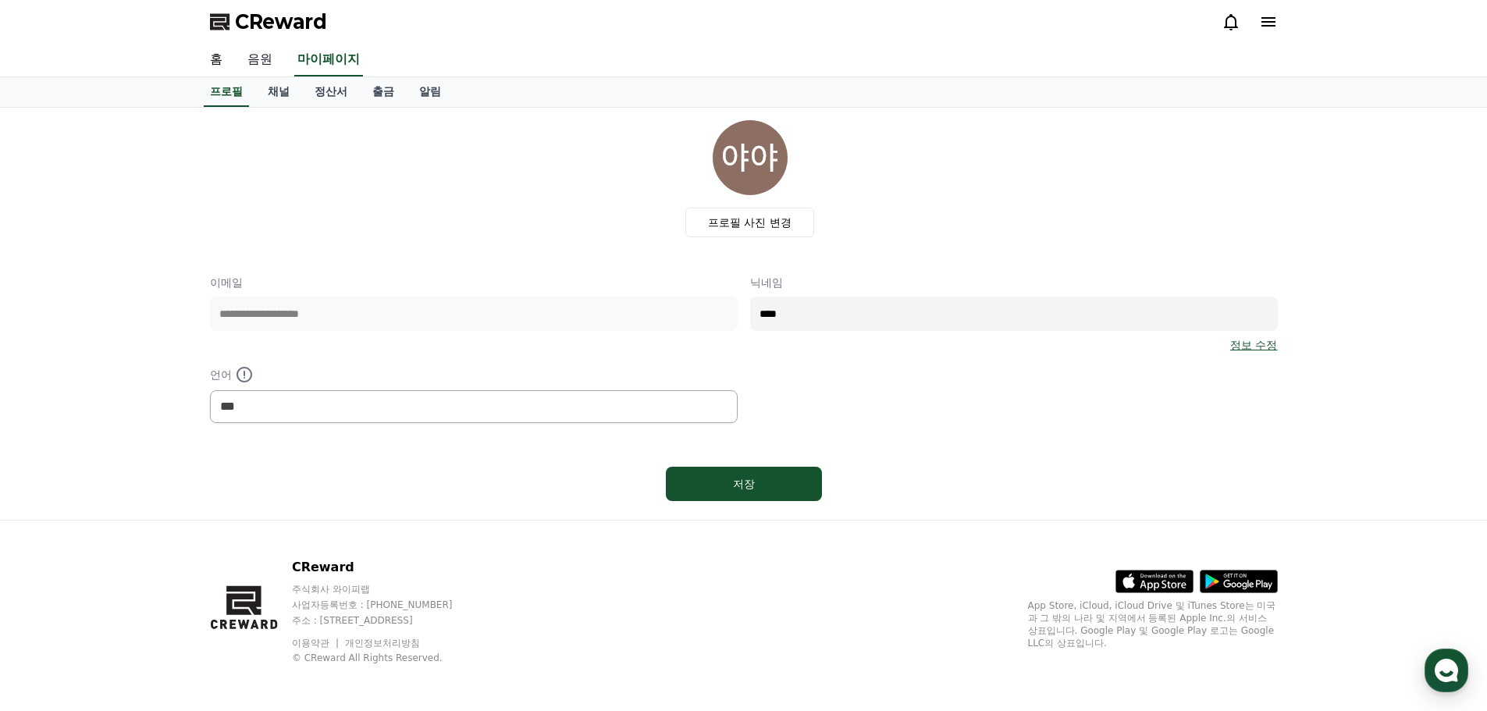
click at [260, 57] on link "음원" at bounding box center [260, 60] width 50 height 33
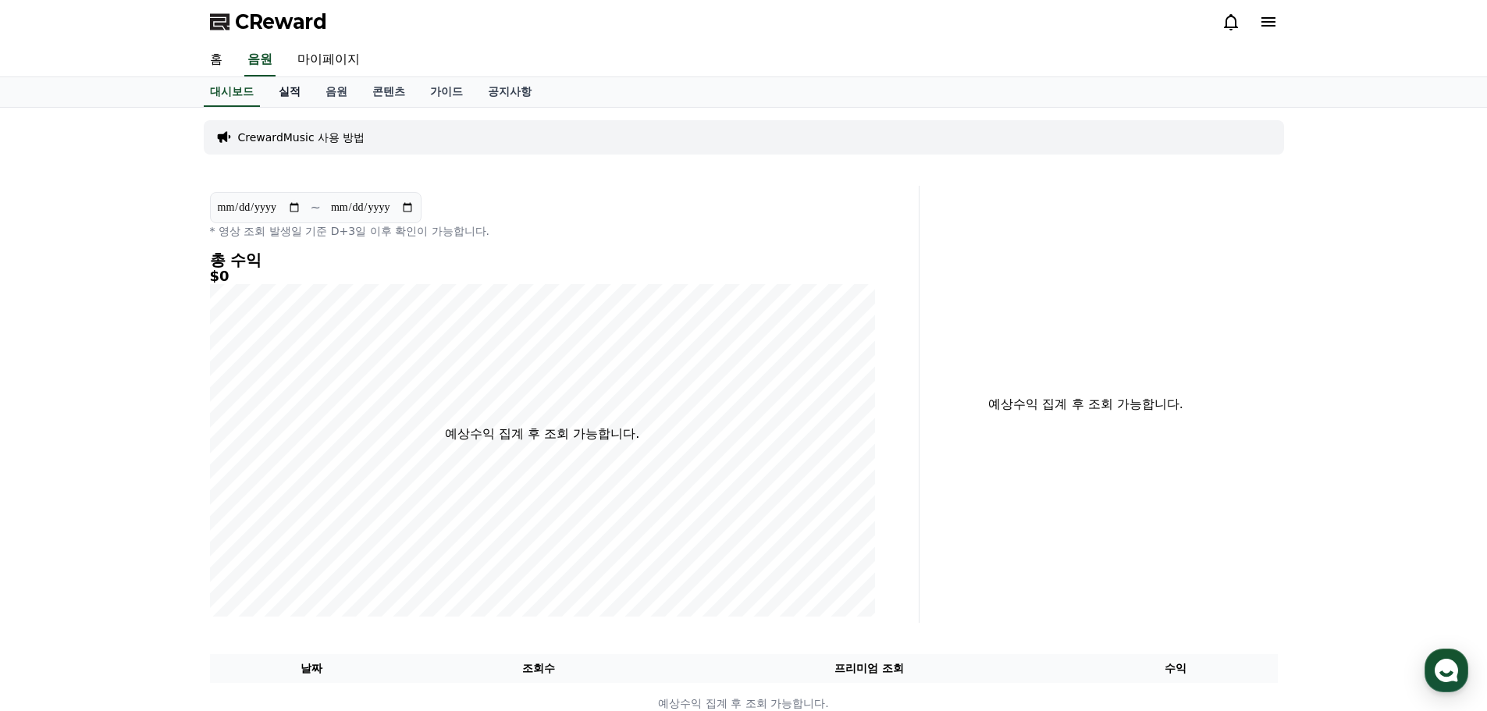
click at [297, 88] on link "실적" at bounding box center [289, 92] width 47 height 30
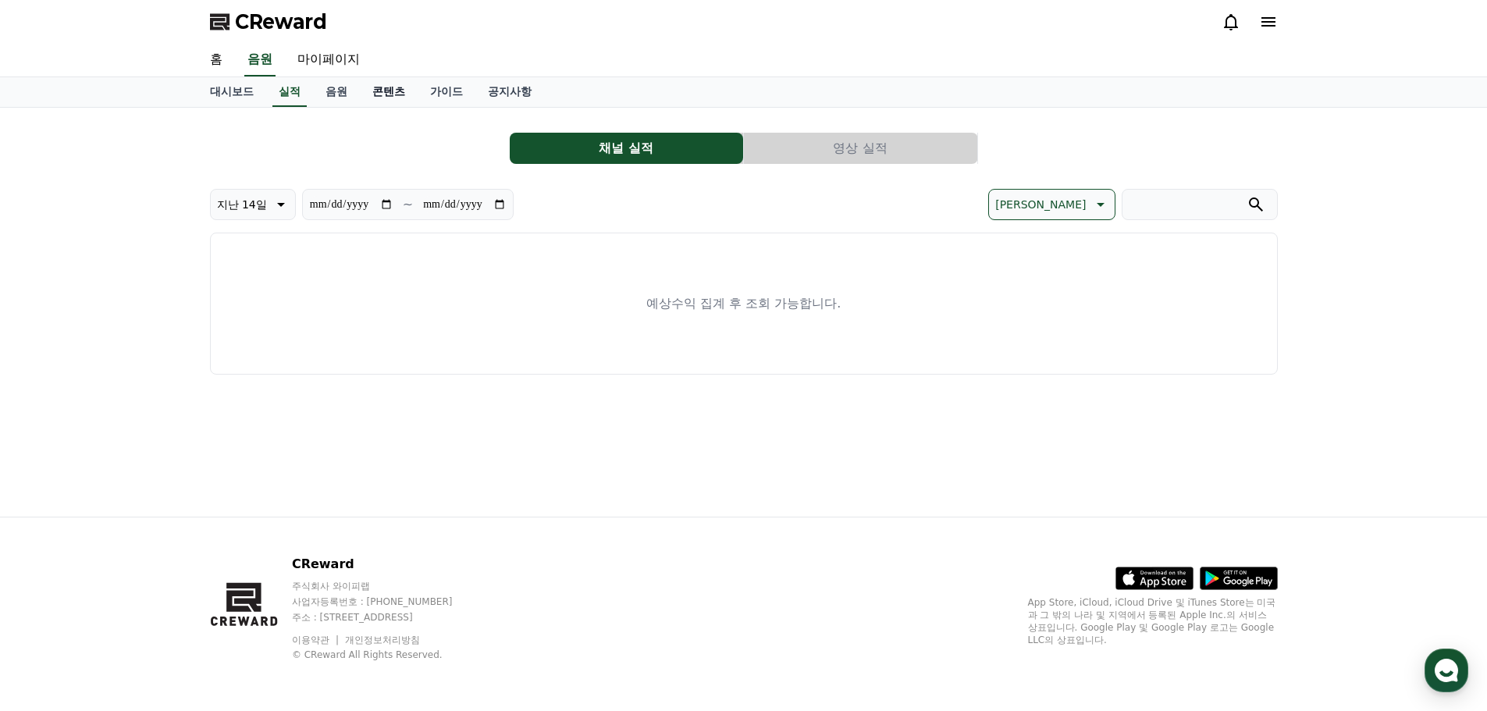
click at [397, 91] on link "콘텐츠" at bounding box center [389, 92] width 58 height 30
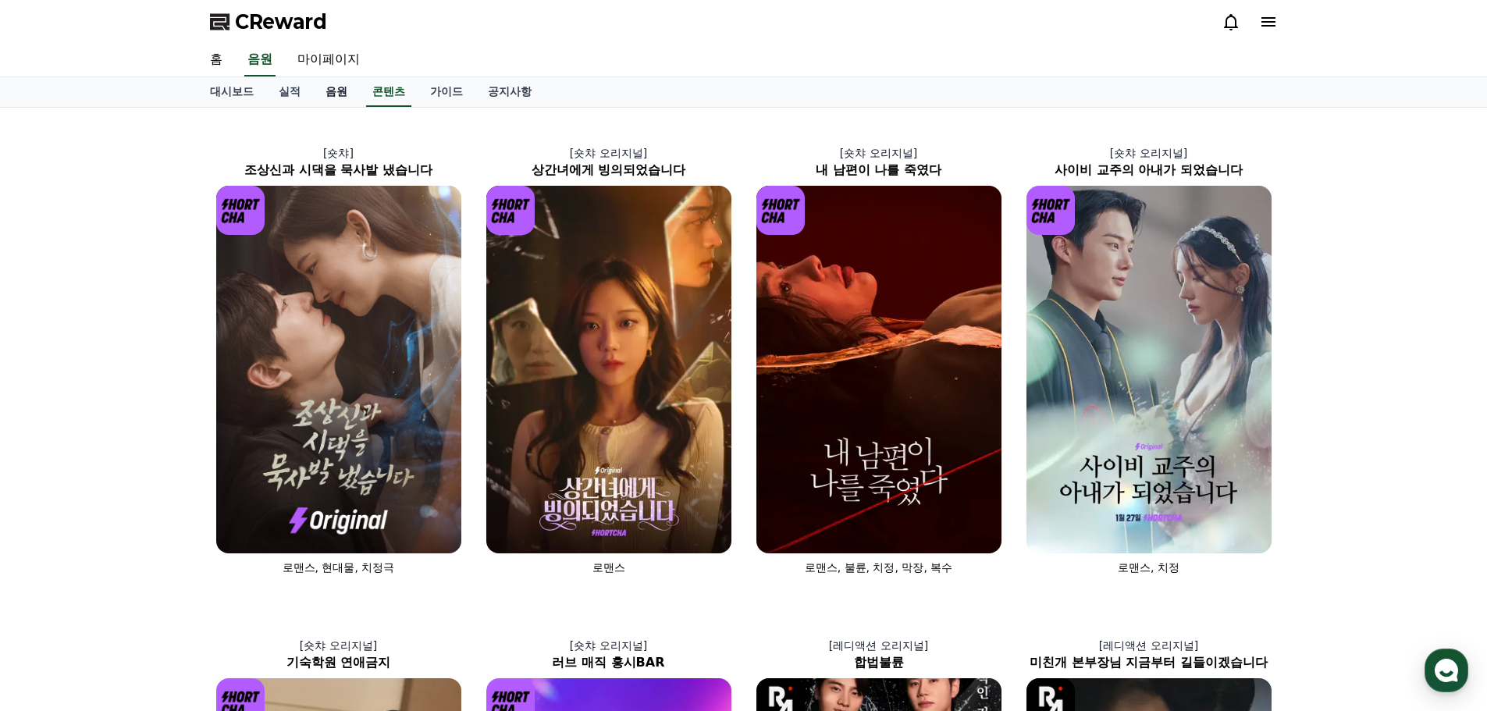
click at [340, 92] on link "음원" at bounding box center [336, 92] width 47 height 30
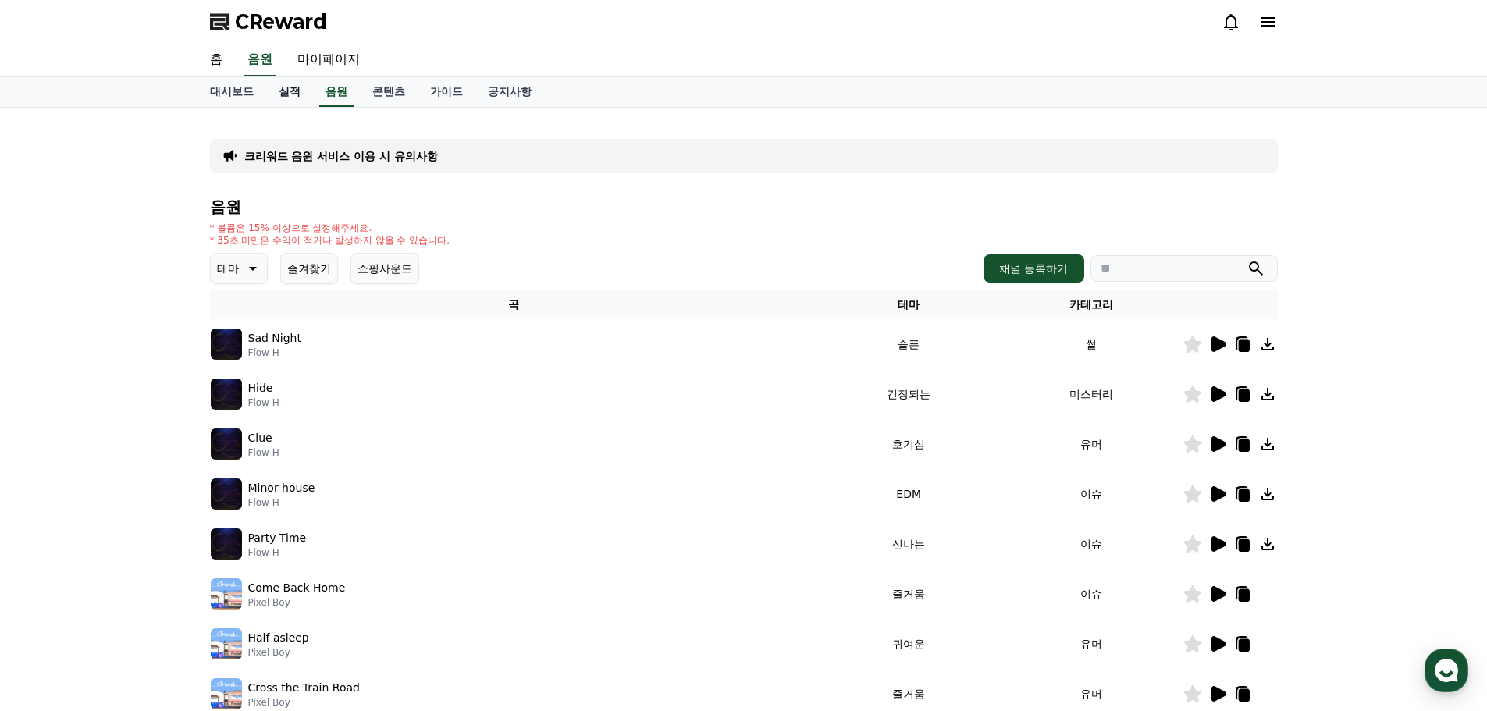
click at [277, 97] on link "실적" at bounding box center [289, 92] width 47 height 30
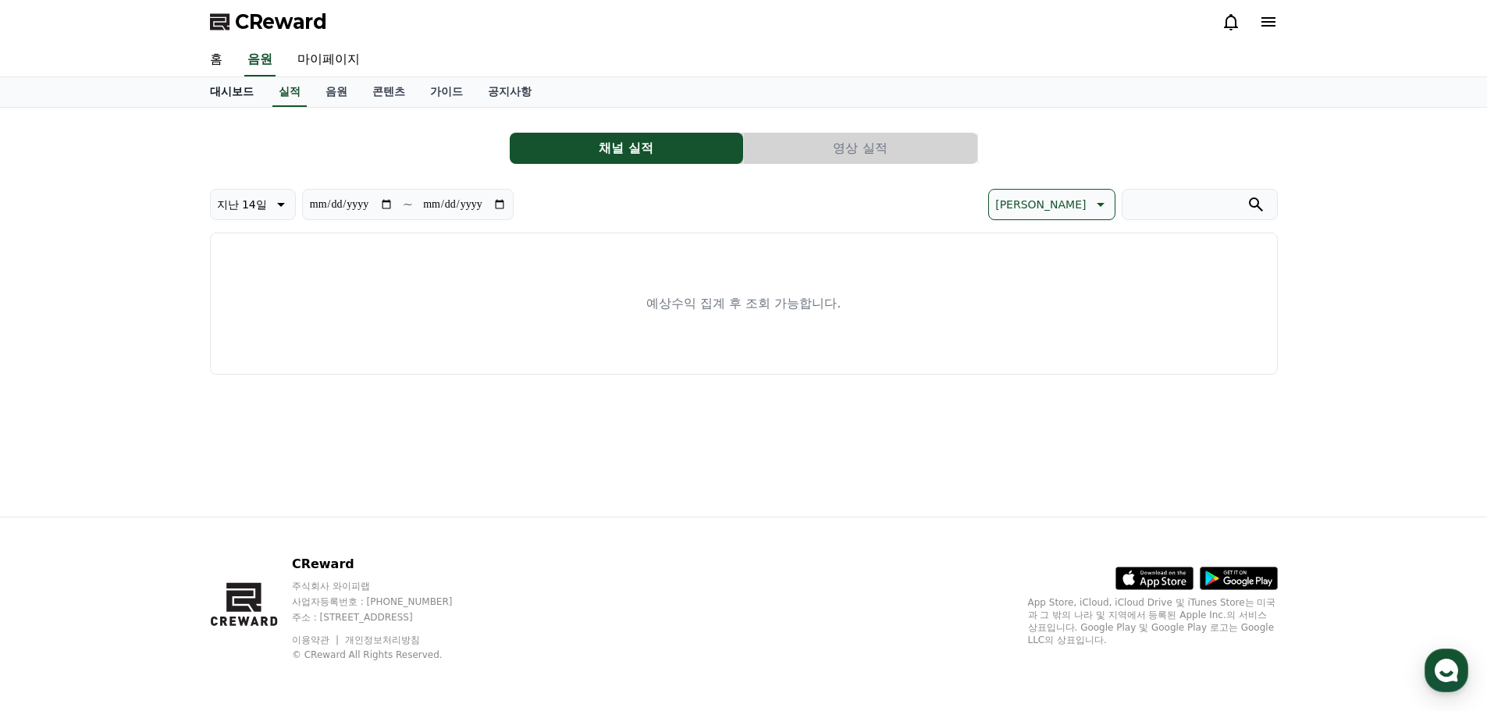
click at [240, 90] on link "대시보드" at bounding box center [232, 92] width 69 height 30
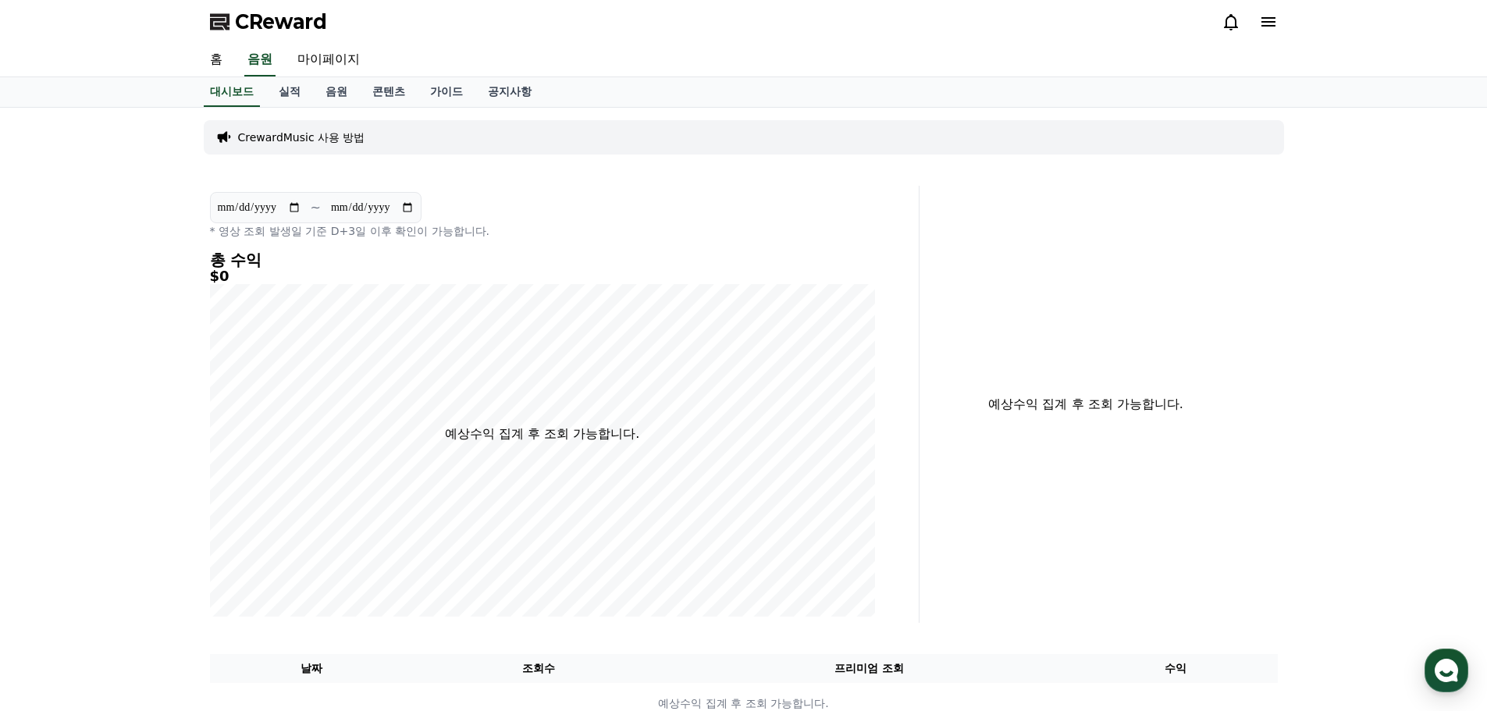
click at [240, 268] on h4 "총 수익" at bounding box center [542, 259] width 665 height 17
click at [227, 55] on link "홈" at bounding box center [216, 60] width 37 height 33
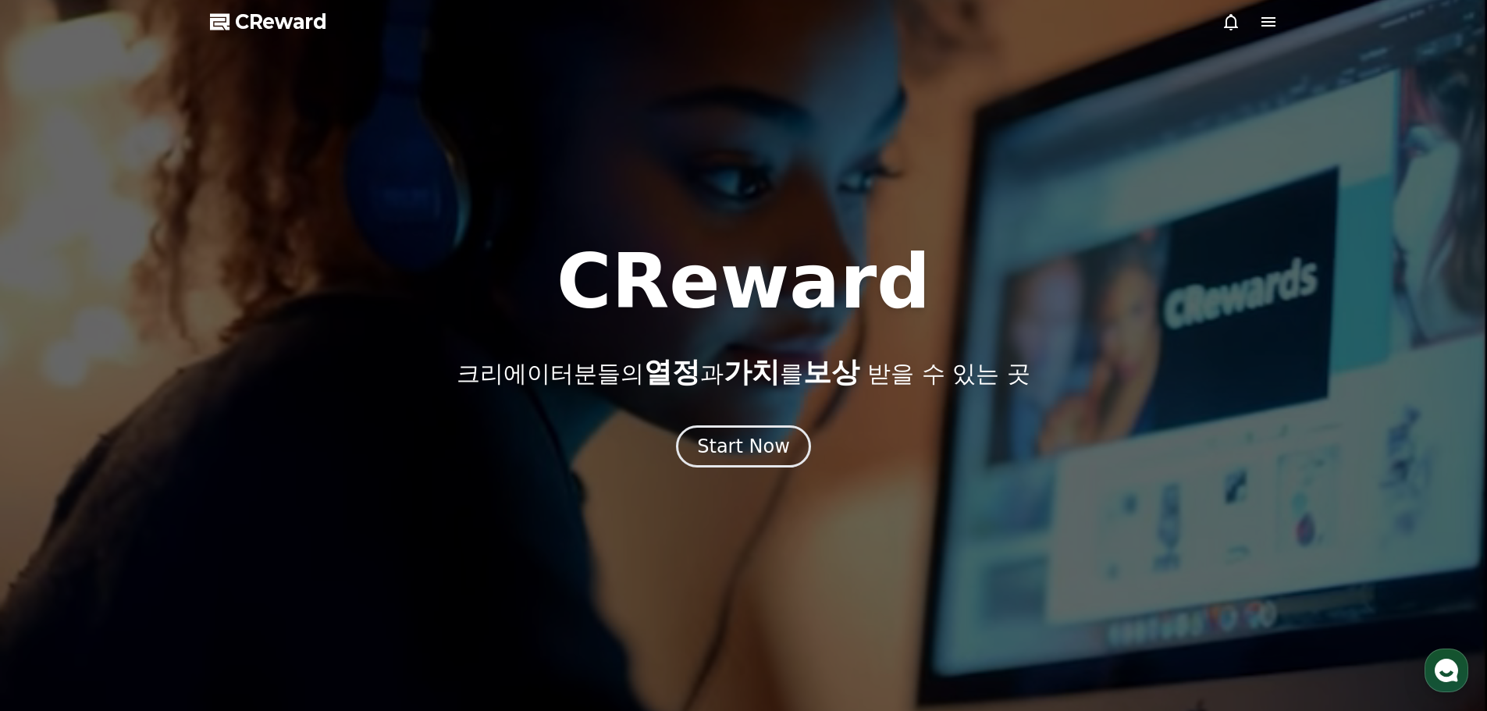
click at [1270, 23] on icon at bounding box center [1268, 21] width 19 height 19
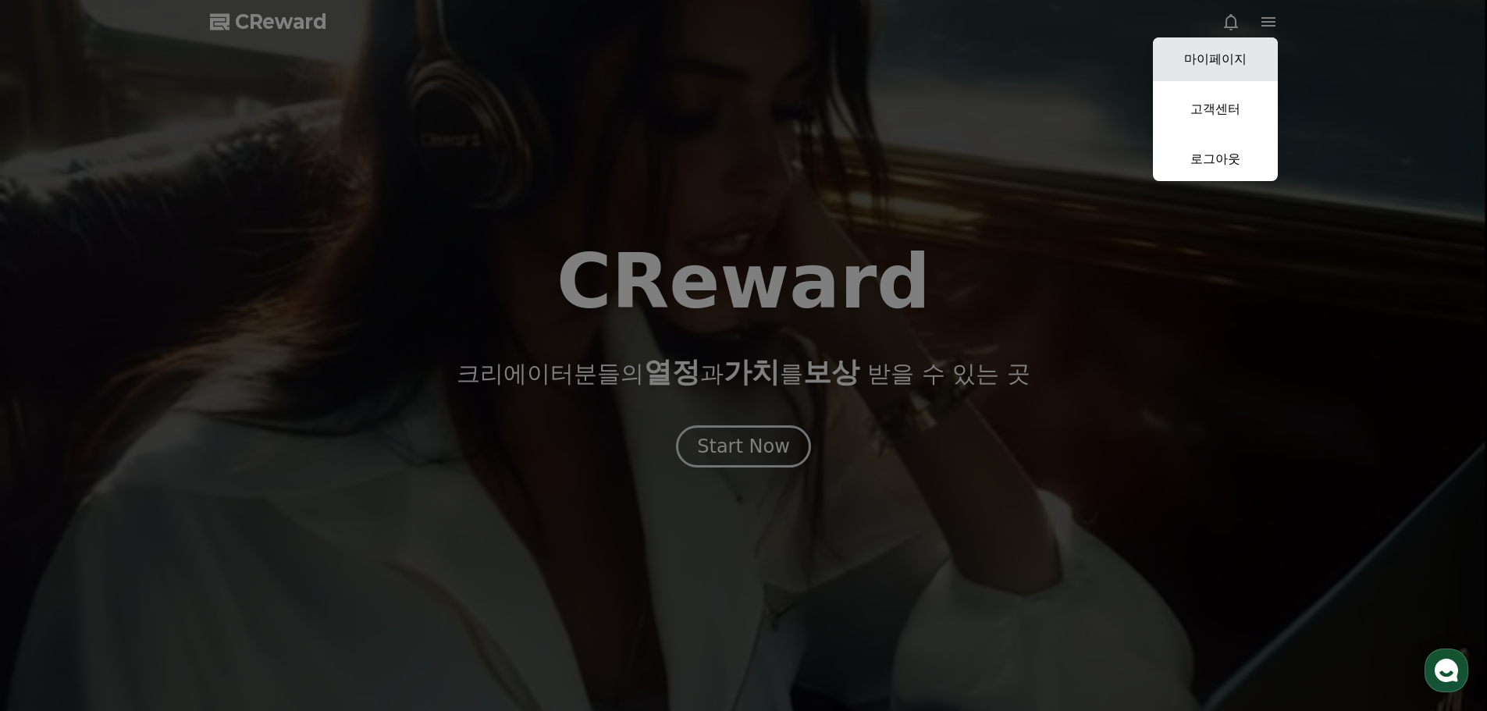
click at [1259, 56] on link "마이페이지" at bounding box center [1215, 59] width 125 height 44
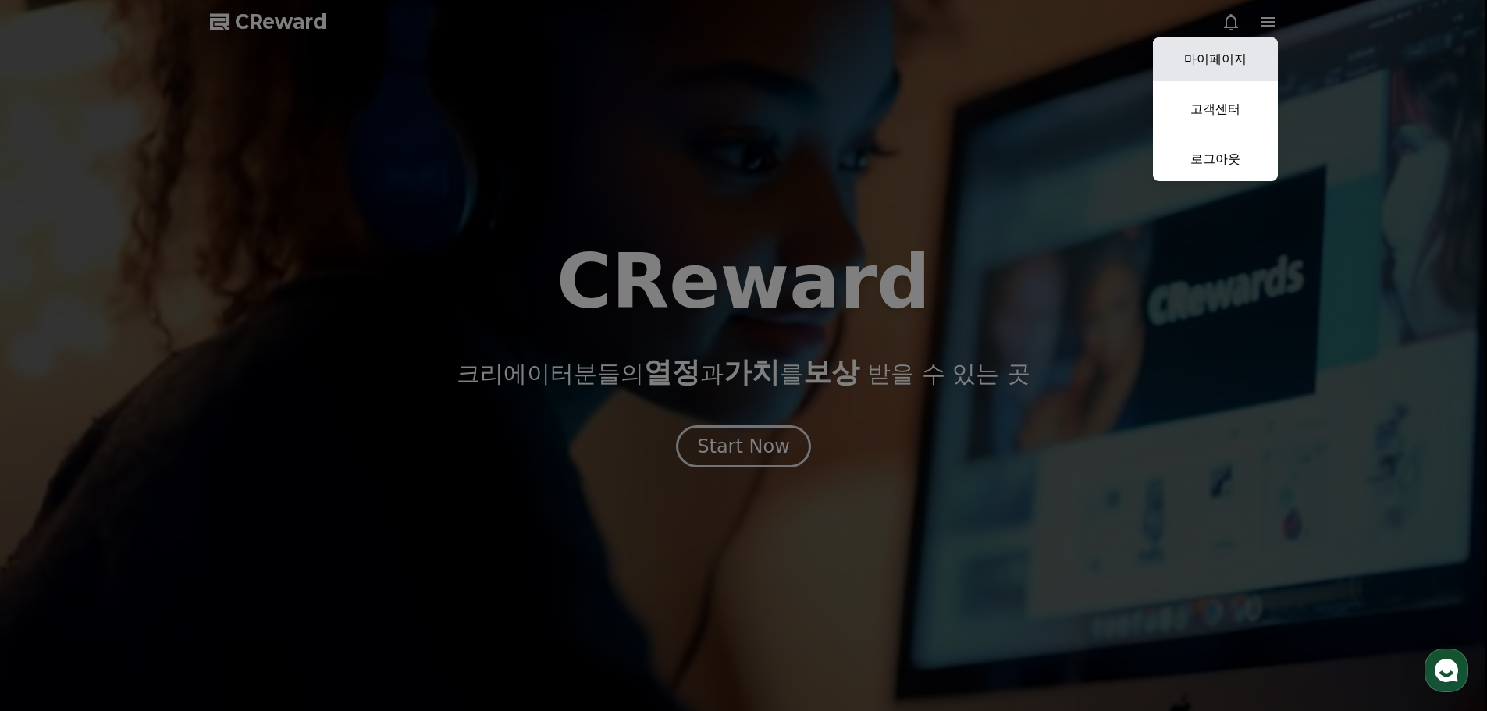
select select "**********"
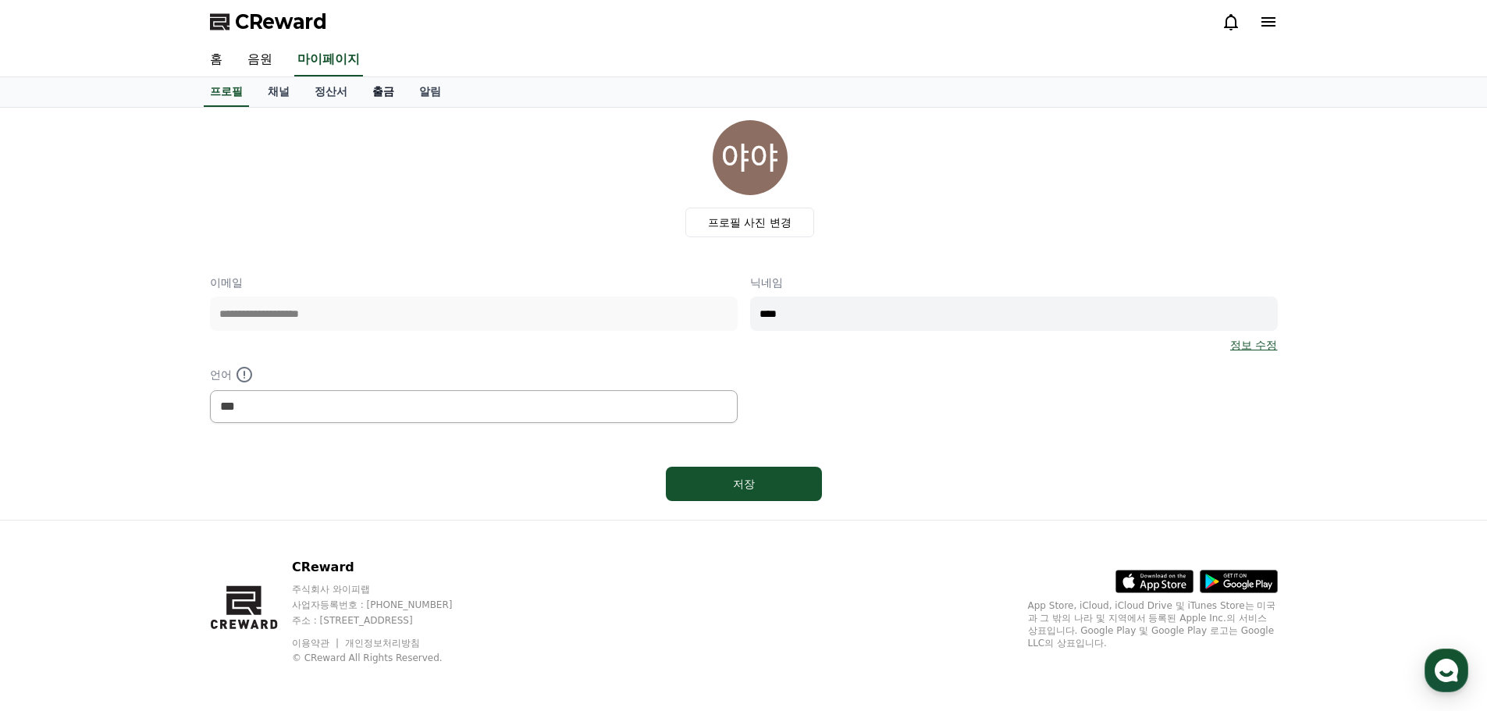
click at [376, 91] on link "출금" at bounding box center [383, 92] width 47 height 30
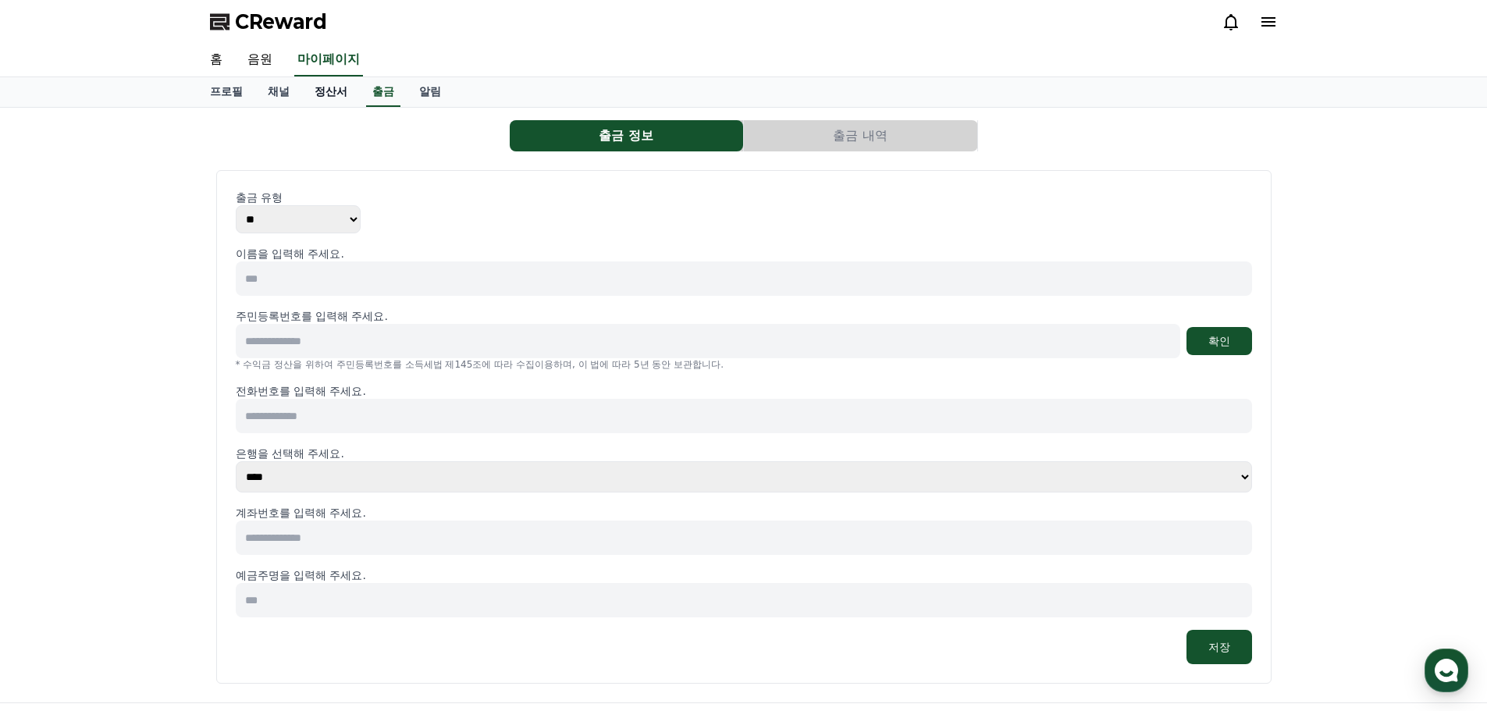
click at [318, 99] on link "정산서" at bounding box center [331, 92] width 58 height 30
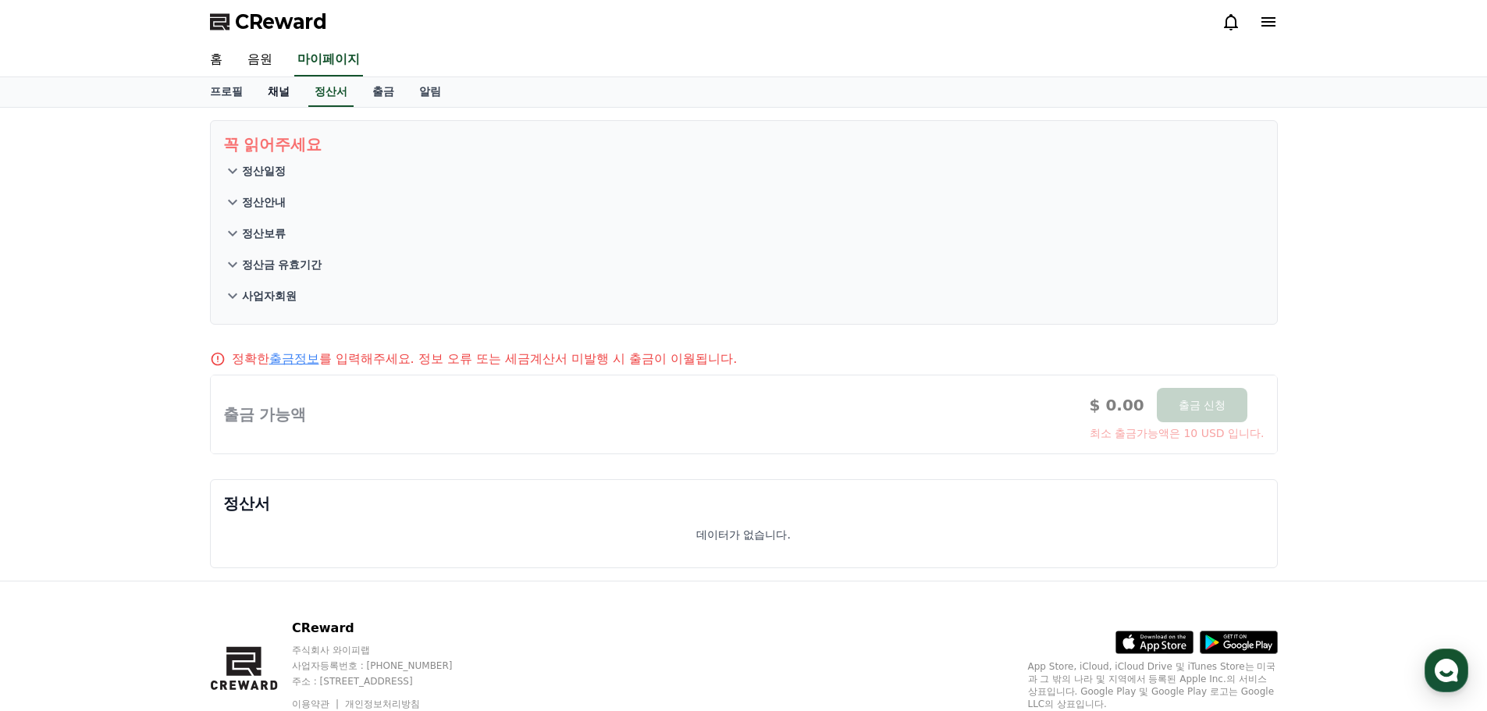
click at [280, 88] on link "채널" at bounding box center [278, 92] width 47 height 30
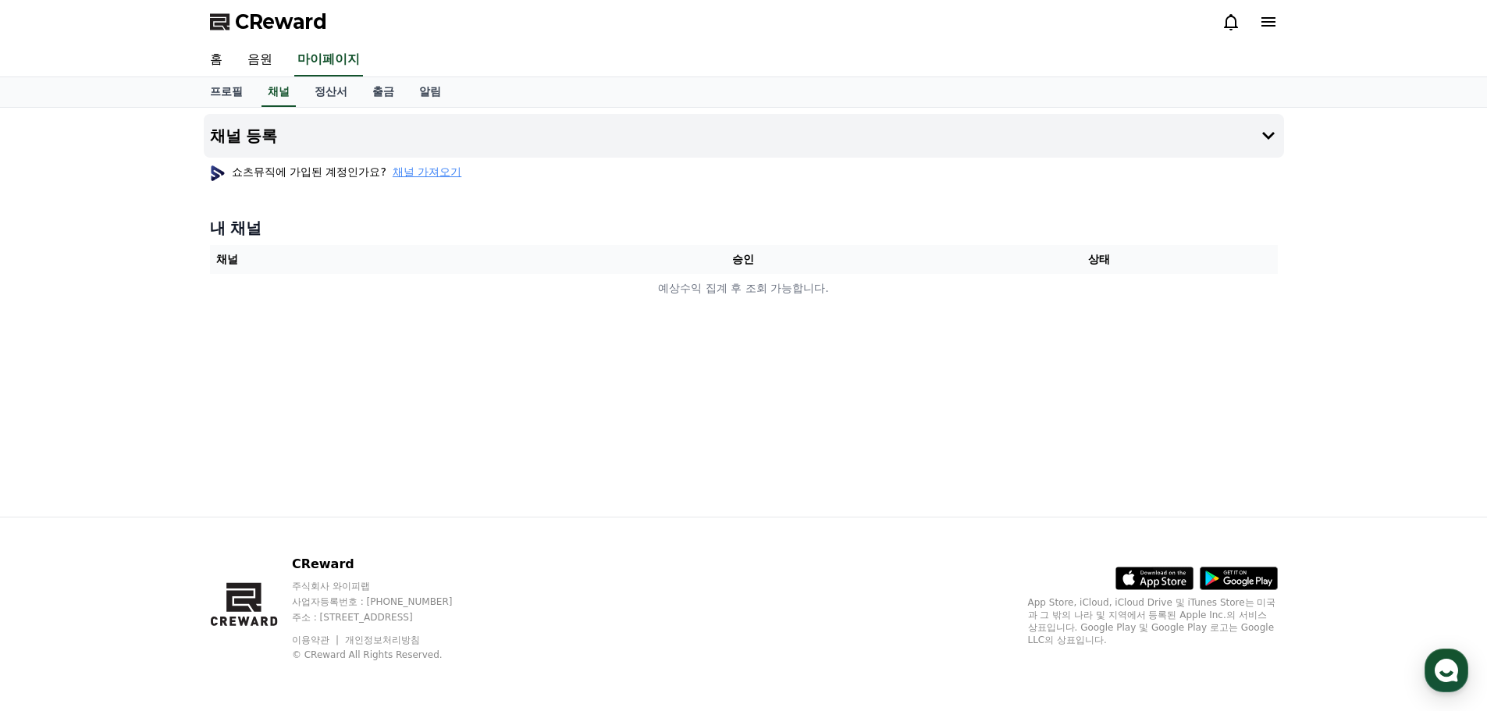
click at [424, 170] on span "채널 가져오기" at bounding box center [427, 172] width 69 height 16
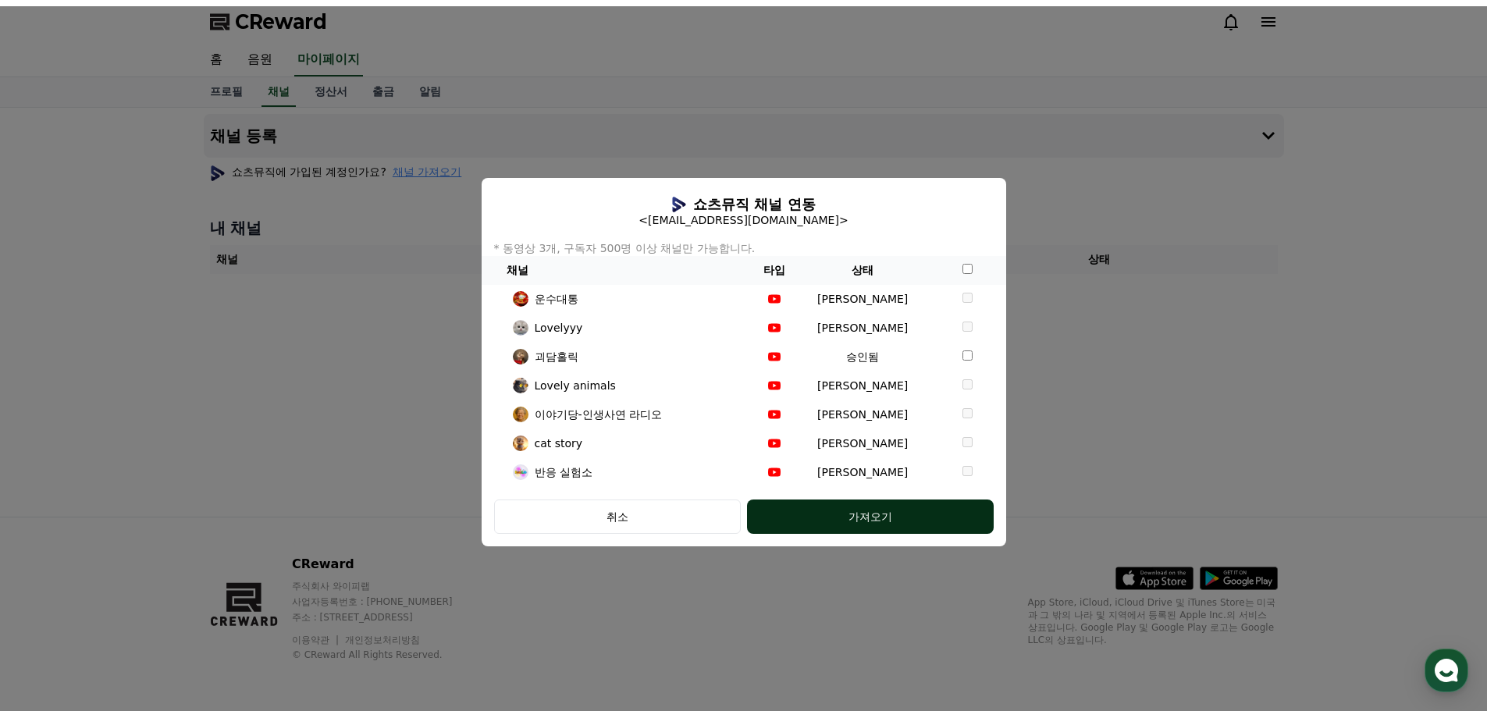
click at [928, 516] on div "가져오기" at bounding box center [870, 517] width 184 height 16
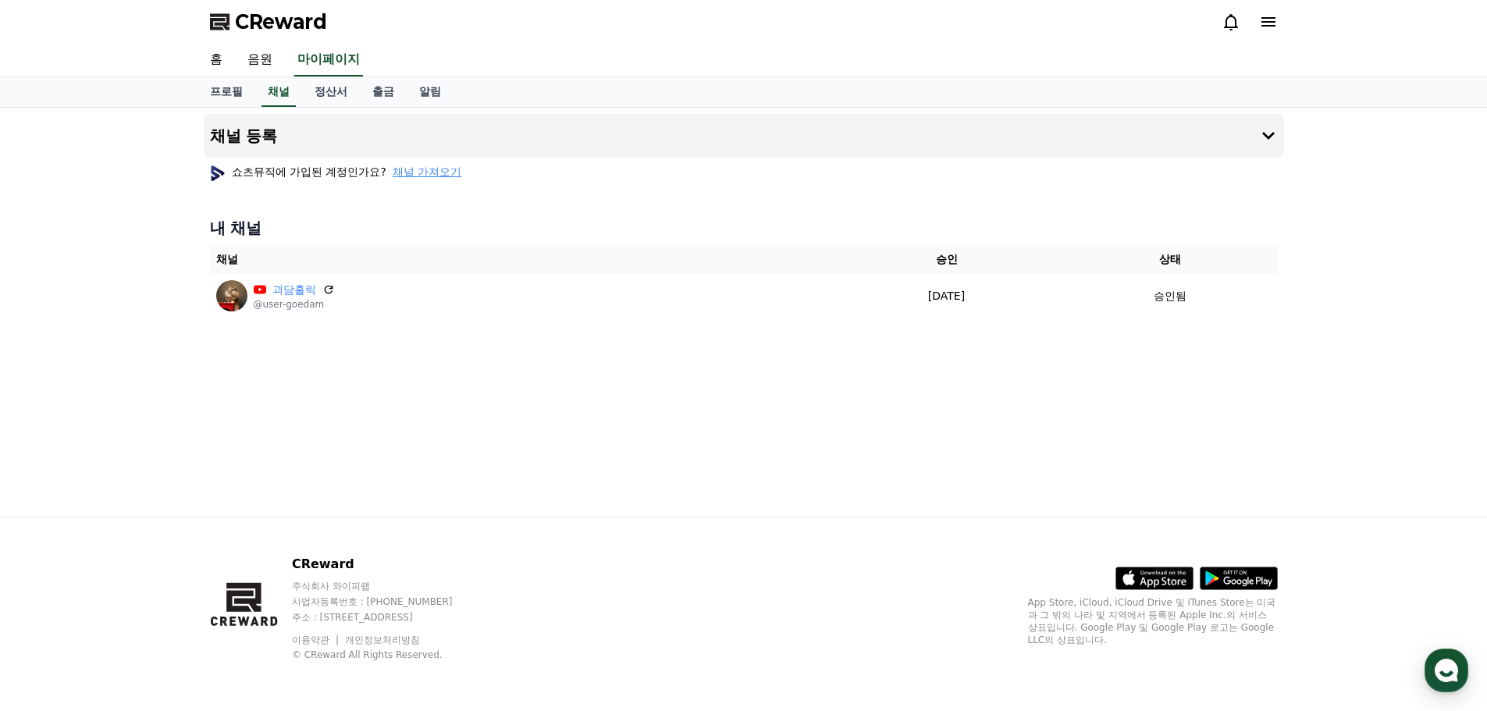
click at [425, 169] on span "채널 가져오기" at bounding box center [427, 172] width 69 height 16
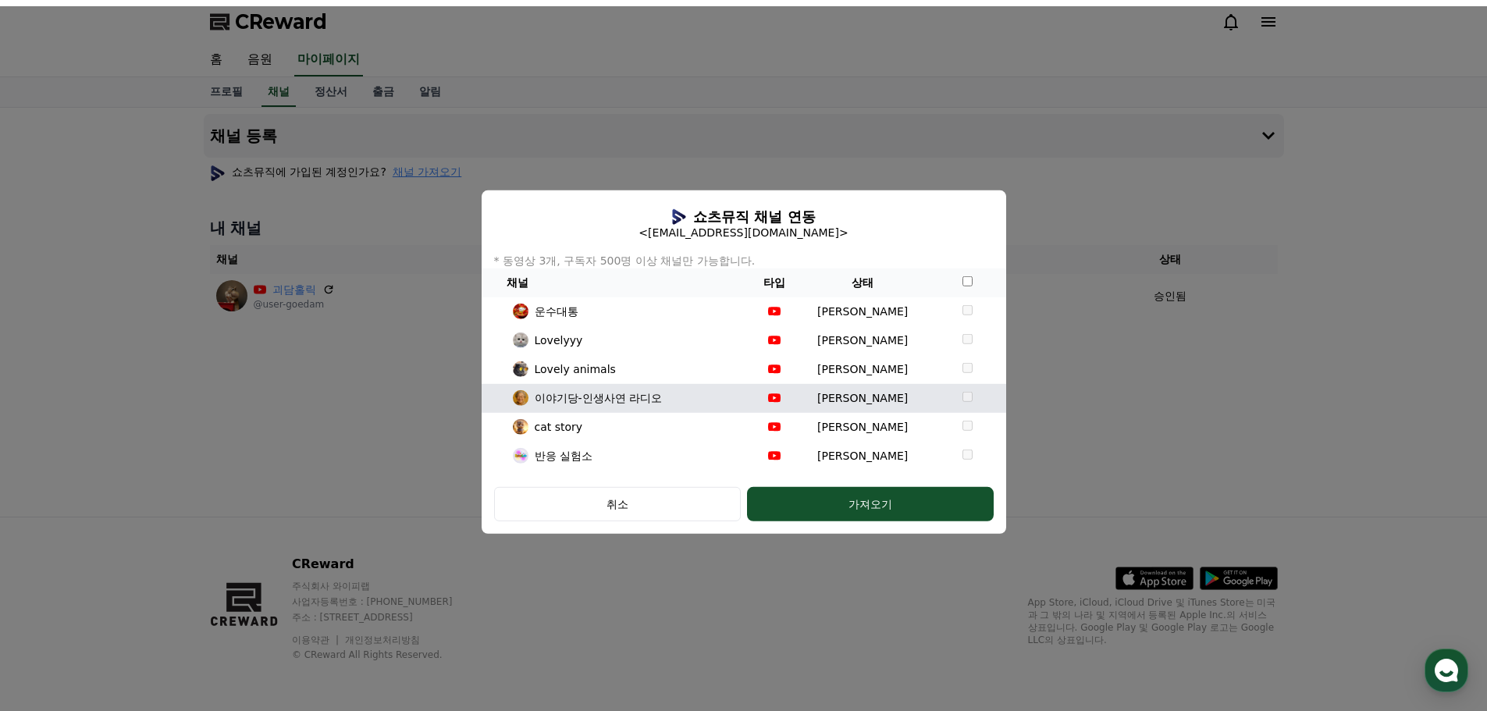
click at [753, 392] on td "이야기당-인생사연 라디오" at bounding box center [618, 397] width 272 height 29
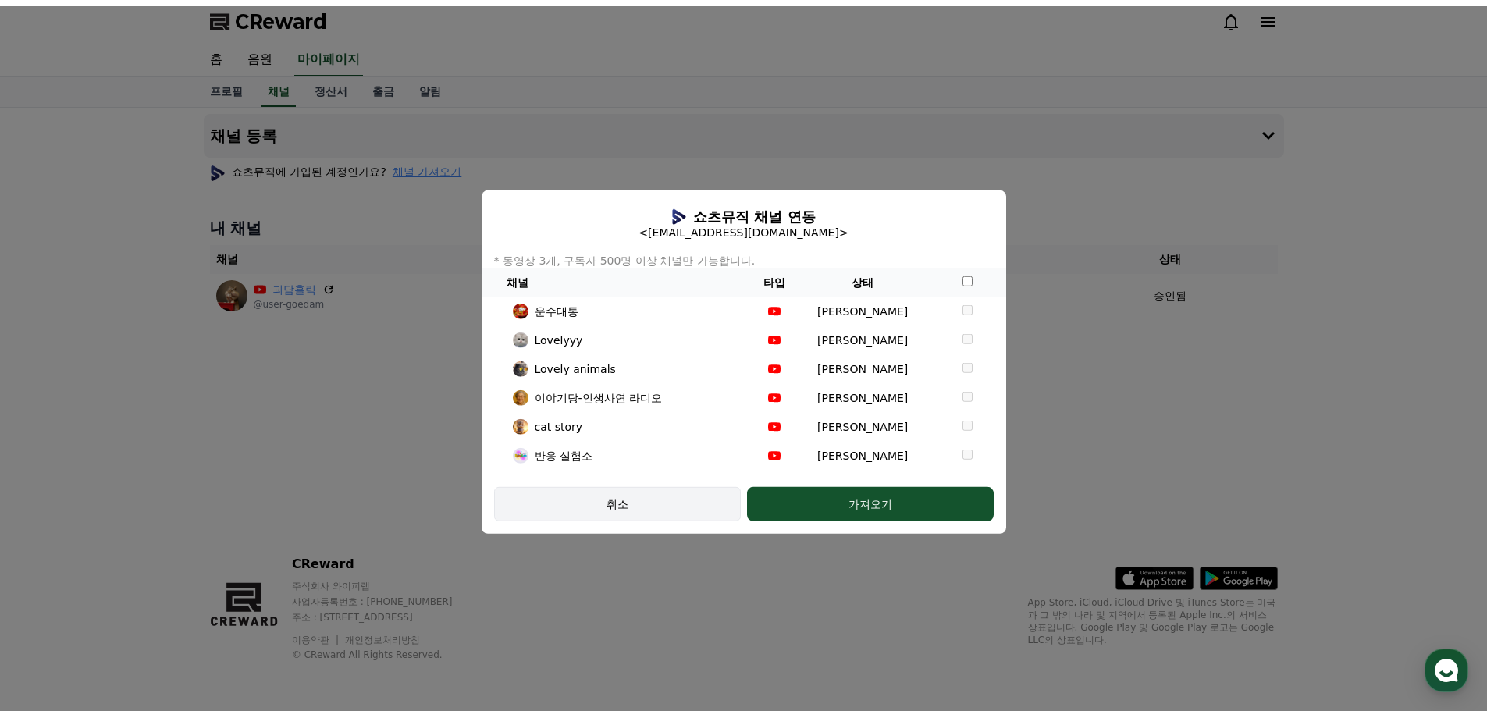
click at [707, 518] on button "취소" at bounding box center [617, 504] width 247 height 34
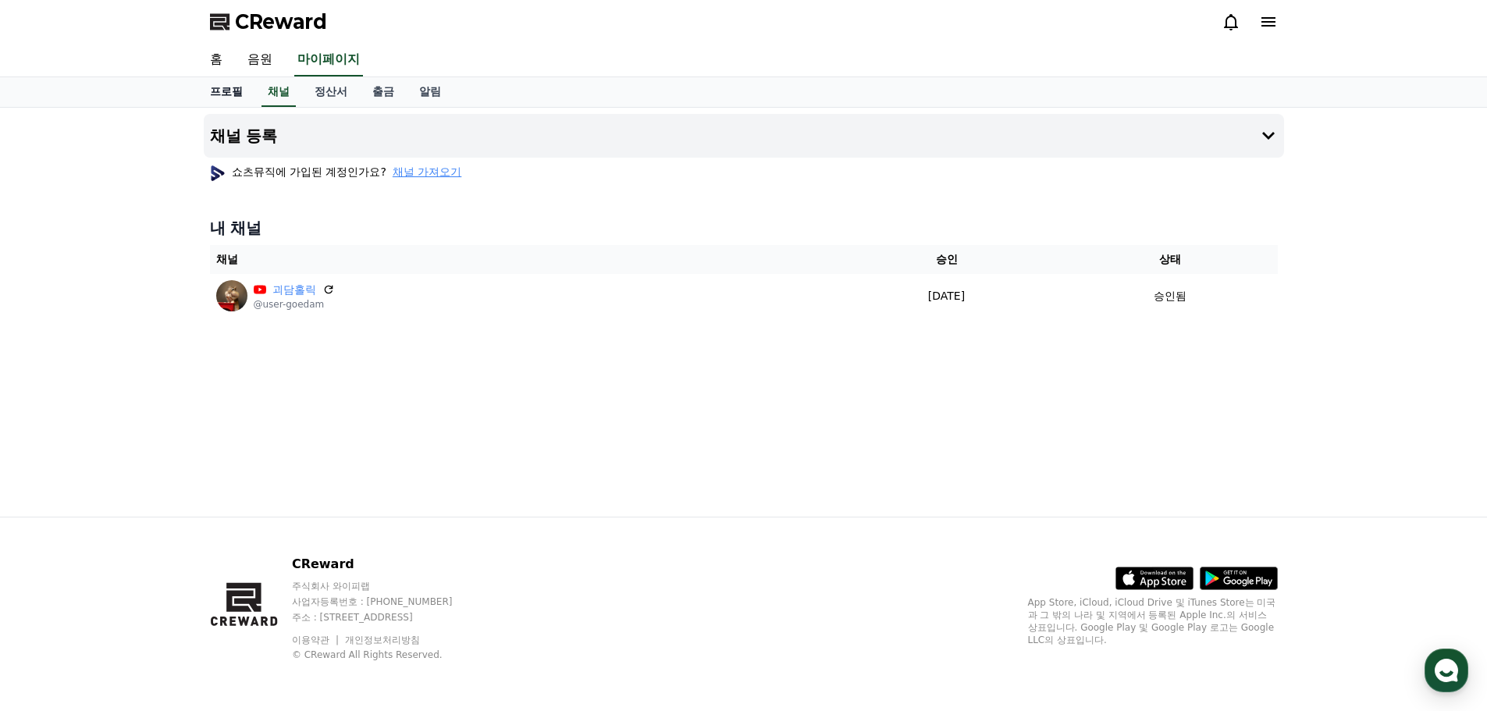
click at [230, 87] on link "프로필" at bounding box center [227, 92] width 58 height 30
select select "**********"
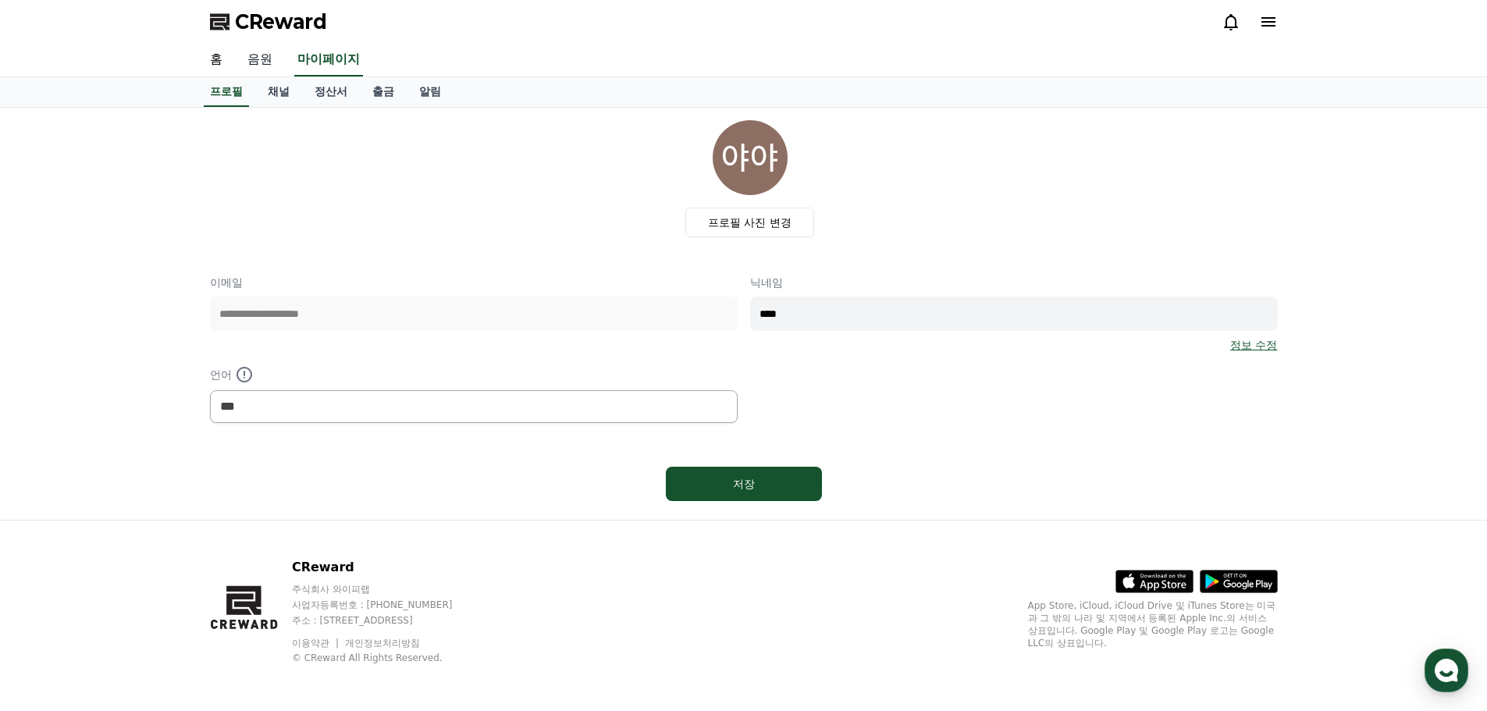
click at [266, 62] on link "음원" at bounding box center [260, 60] width 50 height 33
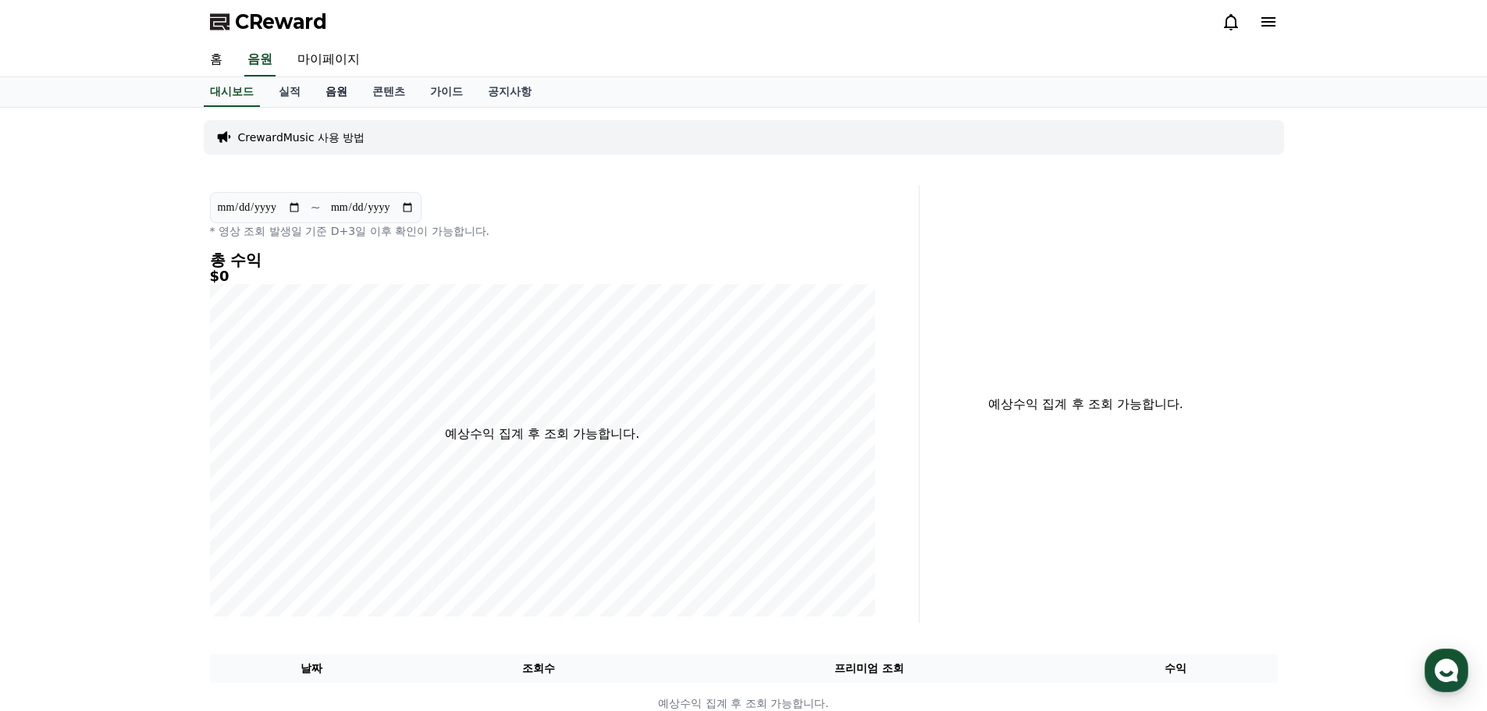
click at [350, 77] on link "음원" at bounding box center [336, 92] width 47 height 30
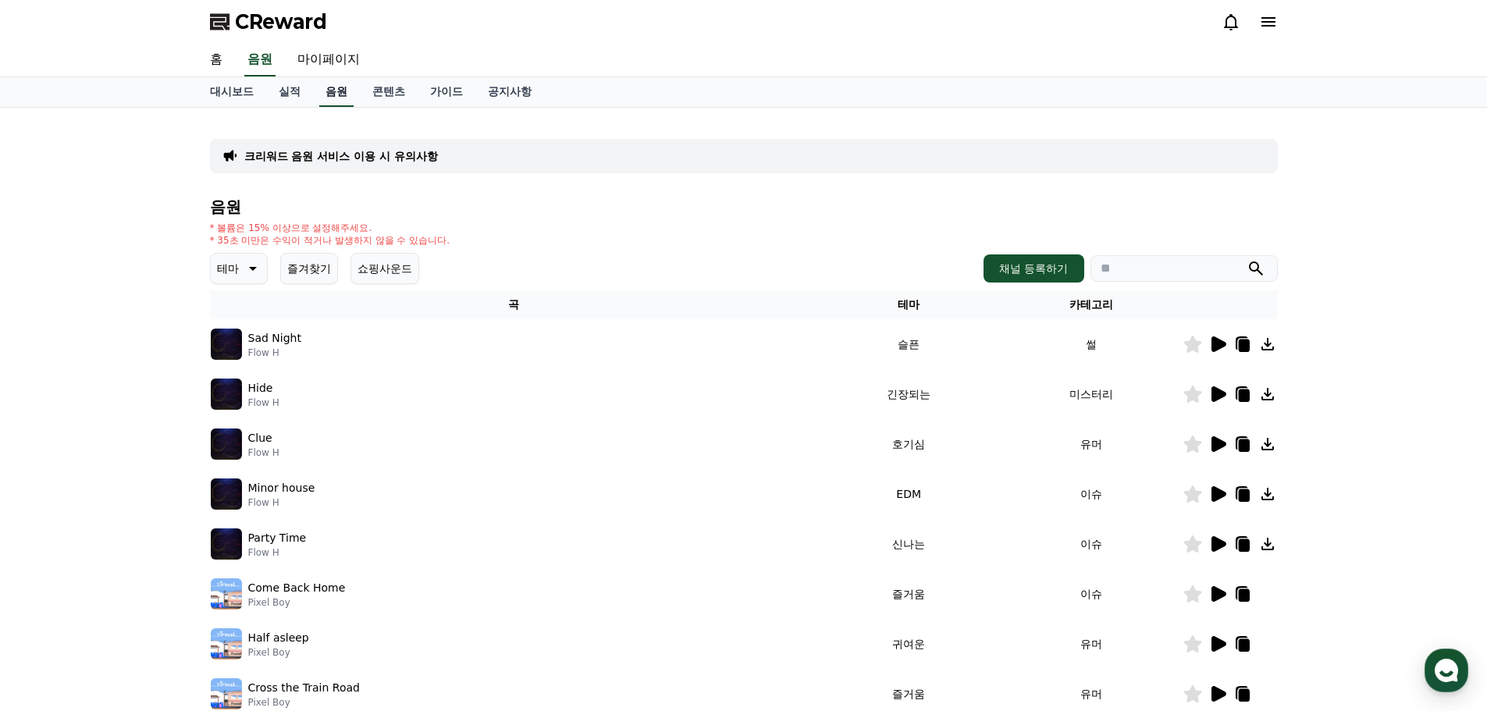
click at [342, 87] on link "음원" at bounding box center [336, 92] width 34 height 30
click at [374, 89] on link "콘텐츠" at bounding box center [389, 92] width 58 height 30
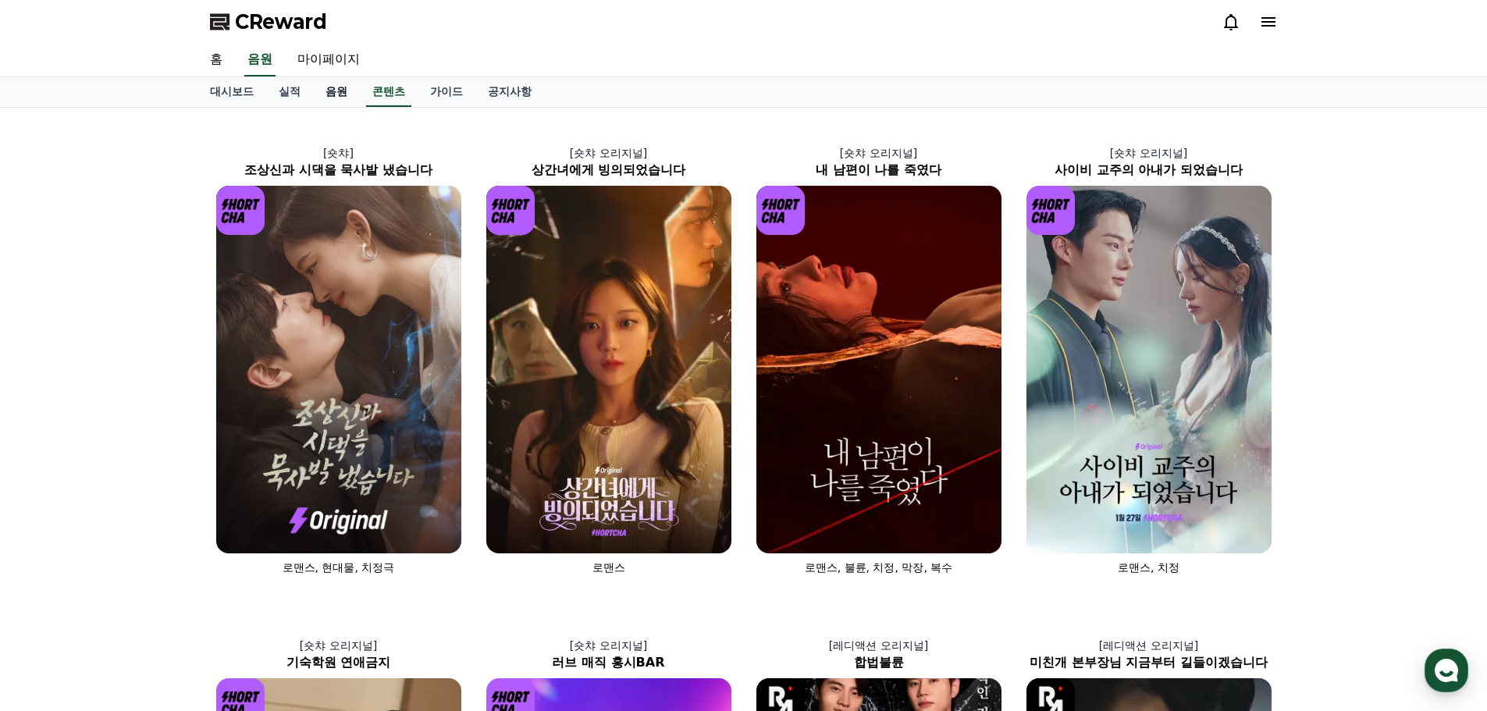
click at [333, 89] on link "음원" at bounding box center [336, 92] width 47 height 30
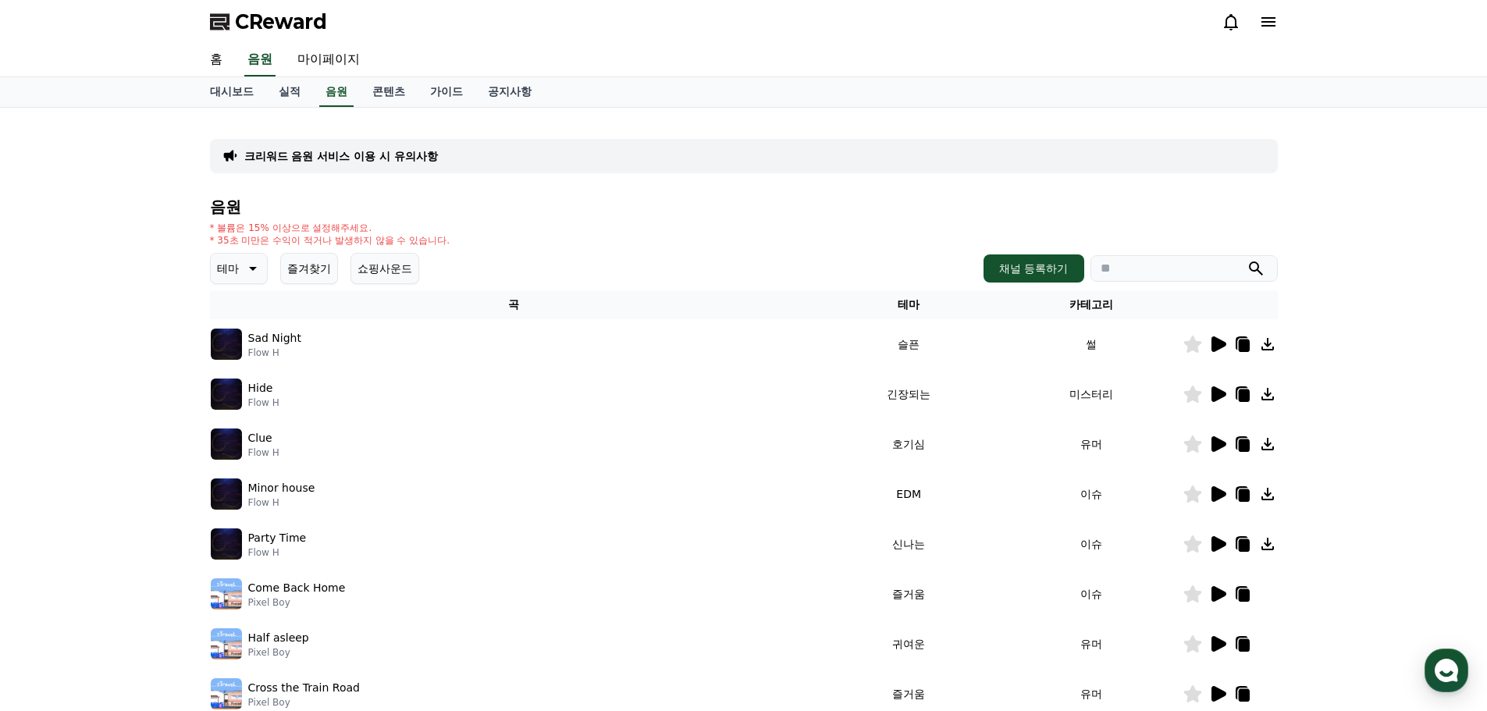
click at [1225, 347] on icon at bounding box center [1218, 344] width 19 height 19
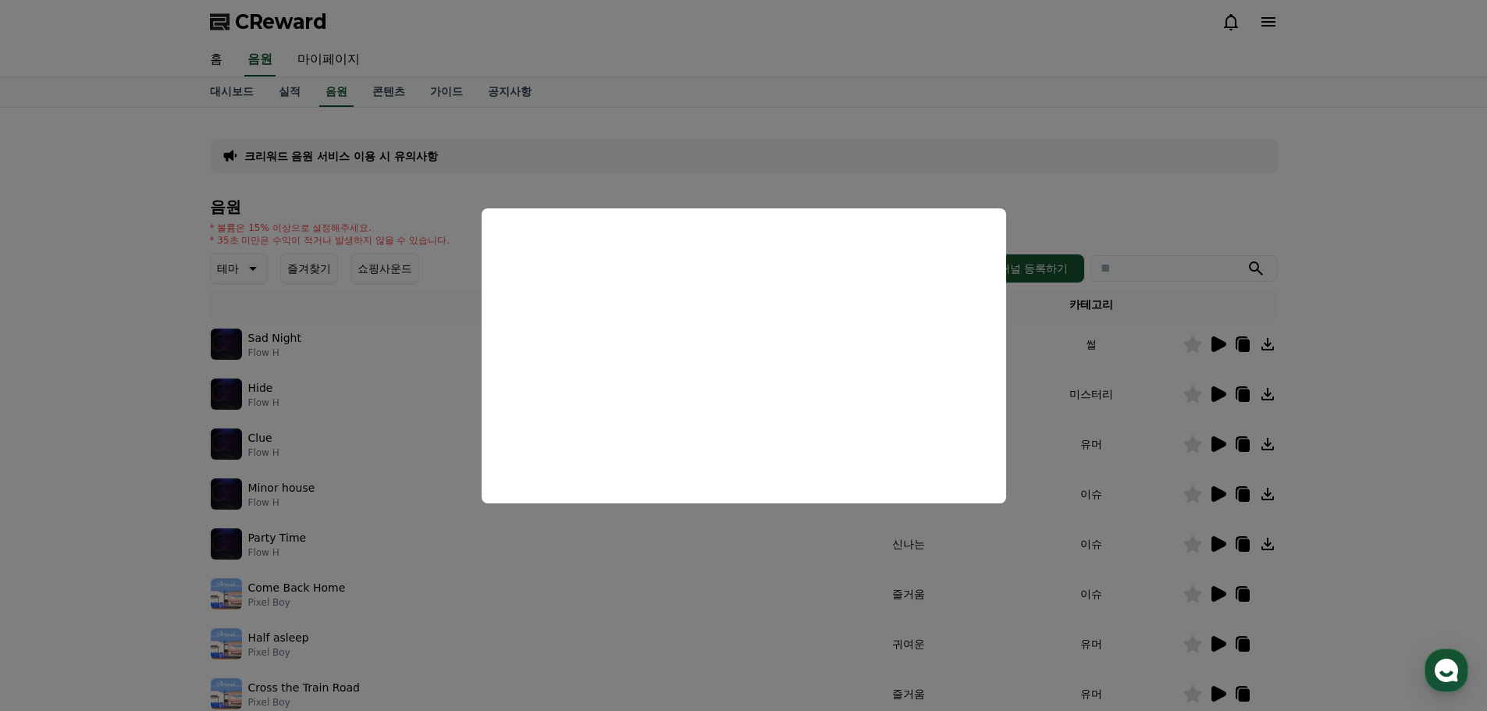
click at [1395, 214] on button "close modal" at bounding box center [743, 355] width 1487 height 711
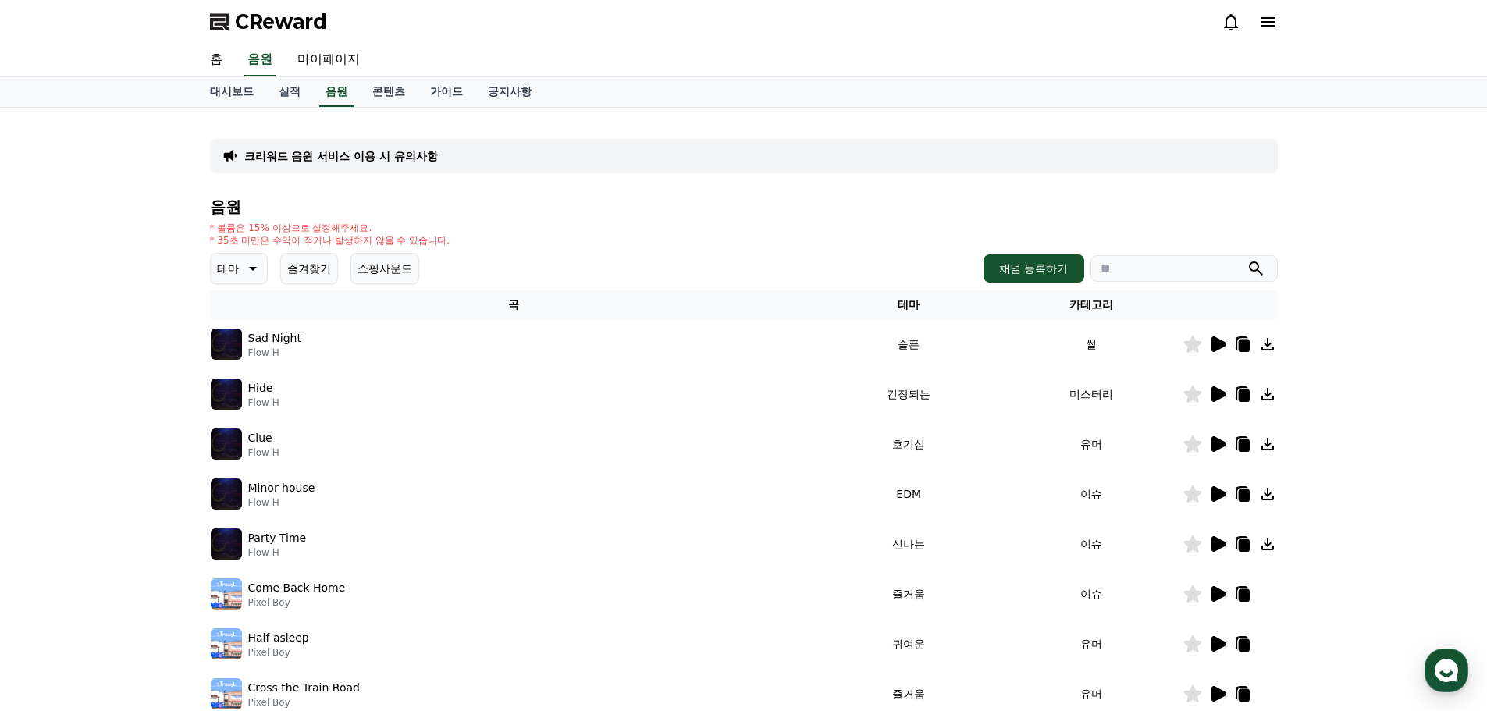
click at [248, 259] on icon at bounding box center [251, 268] width 19 height 19
click at [245, 432] on button "어두운" at bounding box center [234, 432] width 45 height 34
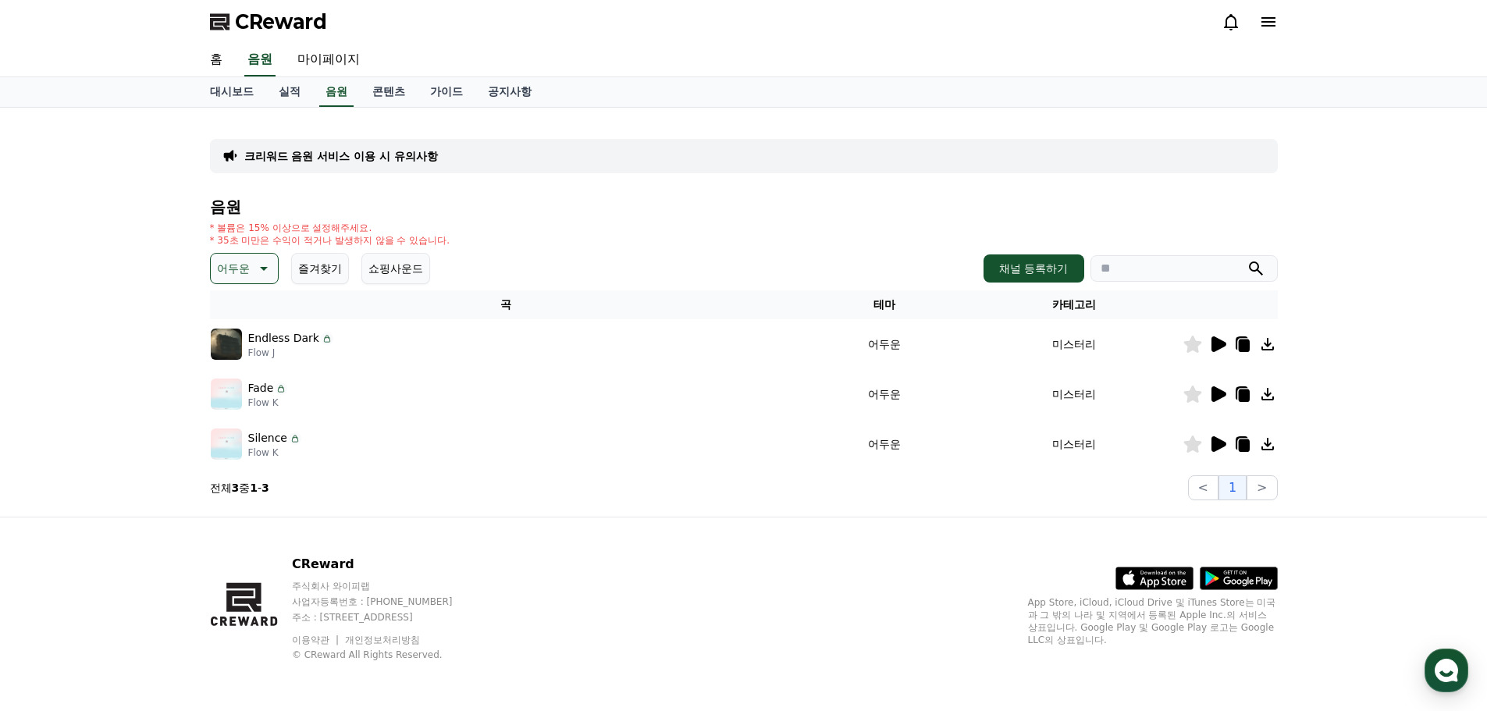
click at [1218, 340] on icon at bounding box center [1219, 345] width 15 height 16
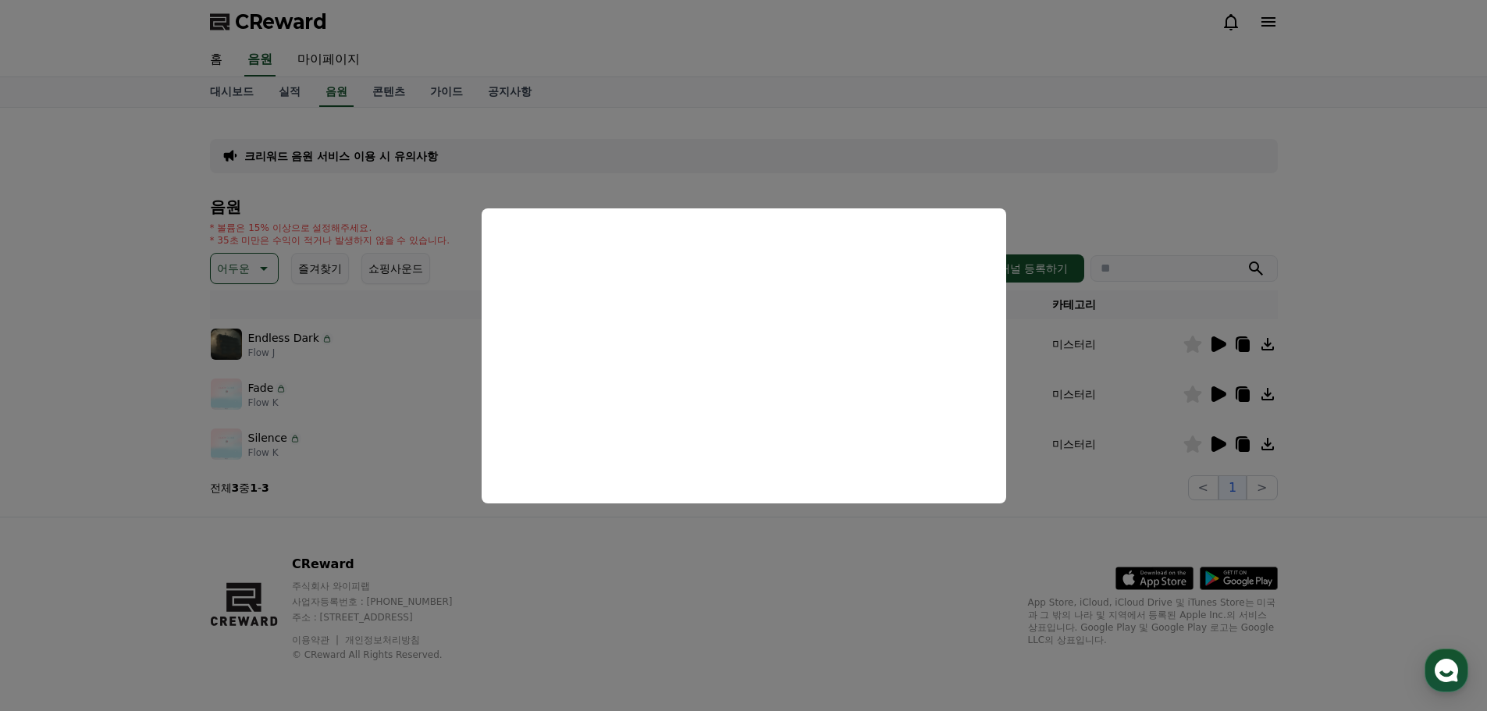
click at [1418, 265] on button "close modal" at bounding box center [743, 355] width 1487 height 711
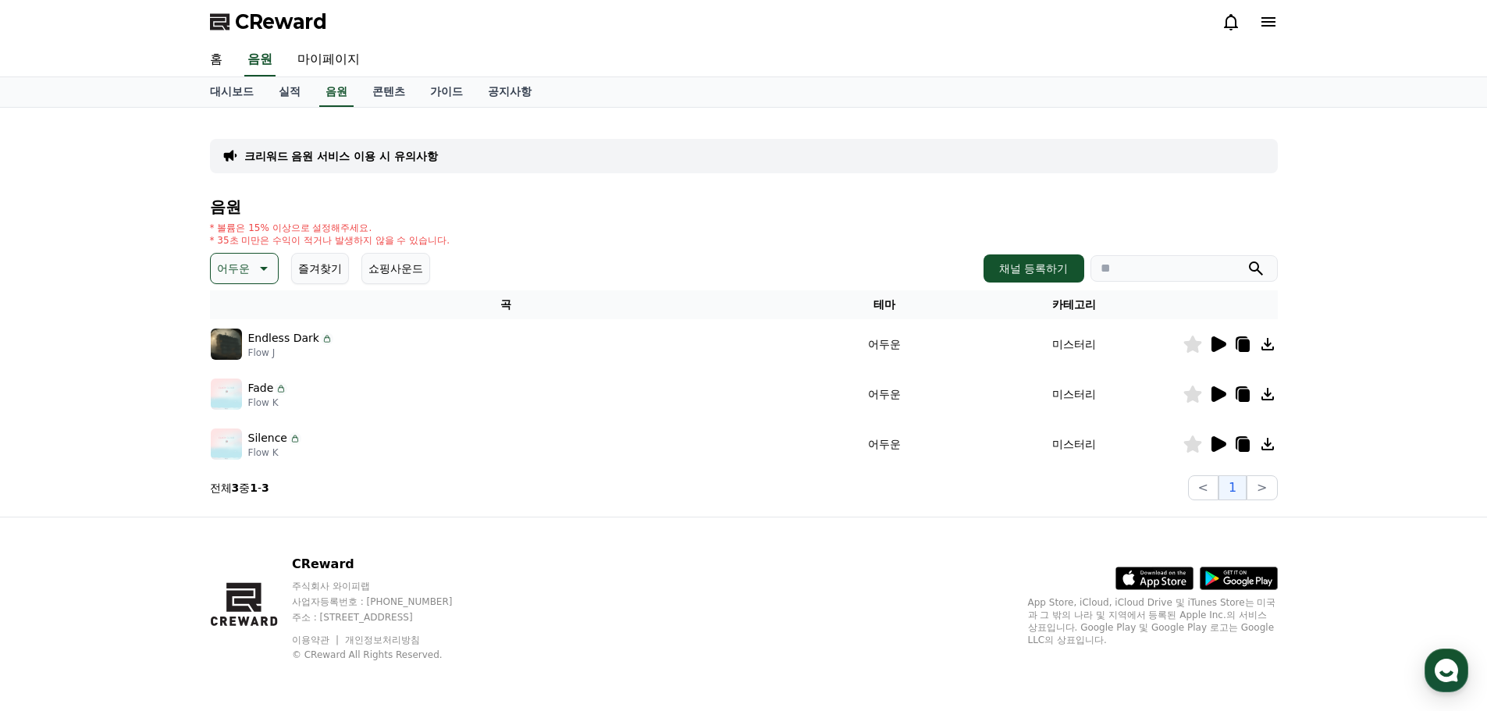
click at [1221, 395] on icon at bounding box center [1219, 395] width 15 height 16
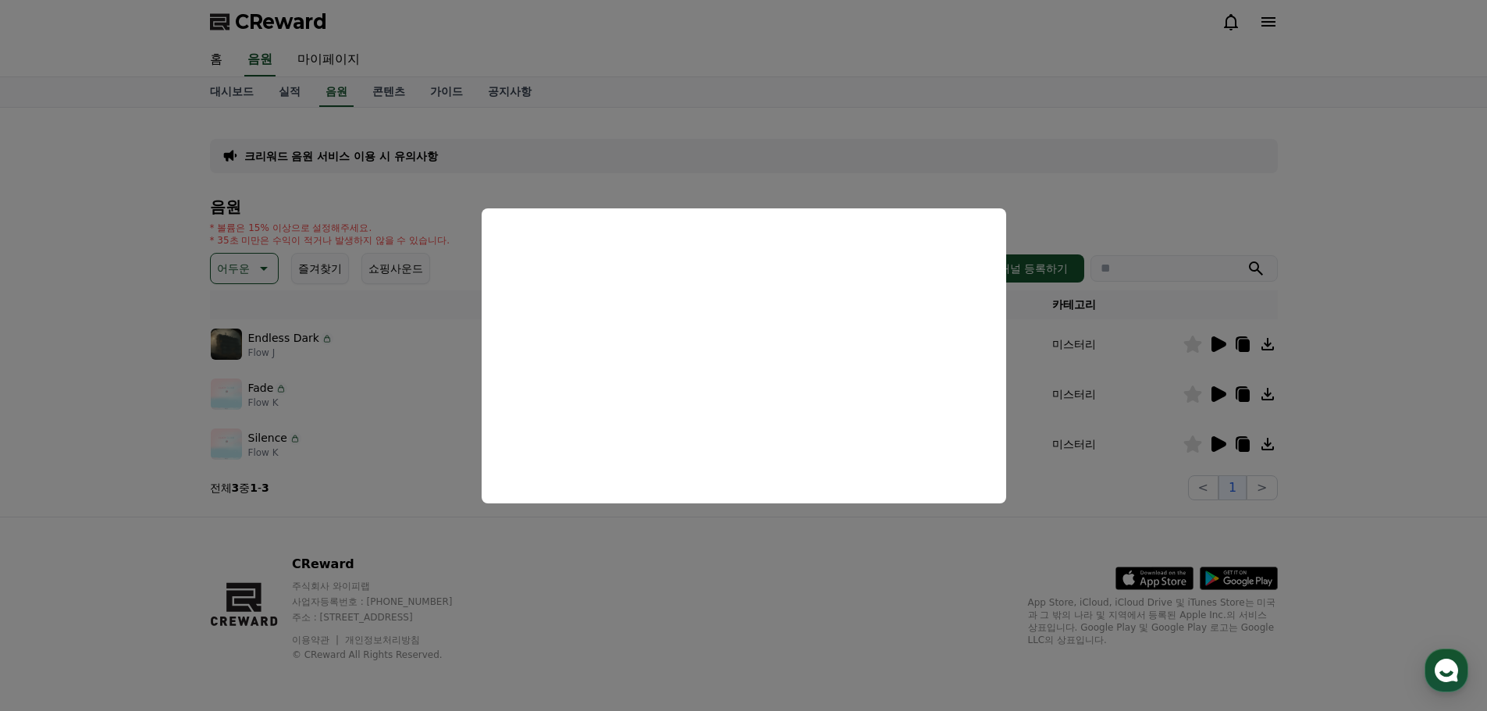
click at [1111, 219] on button "close modal" at bounding box center [743, 355] width 1487 height 711
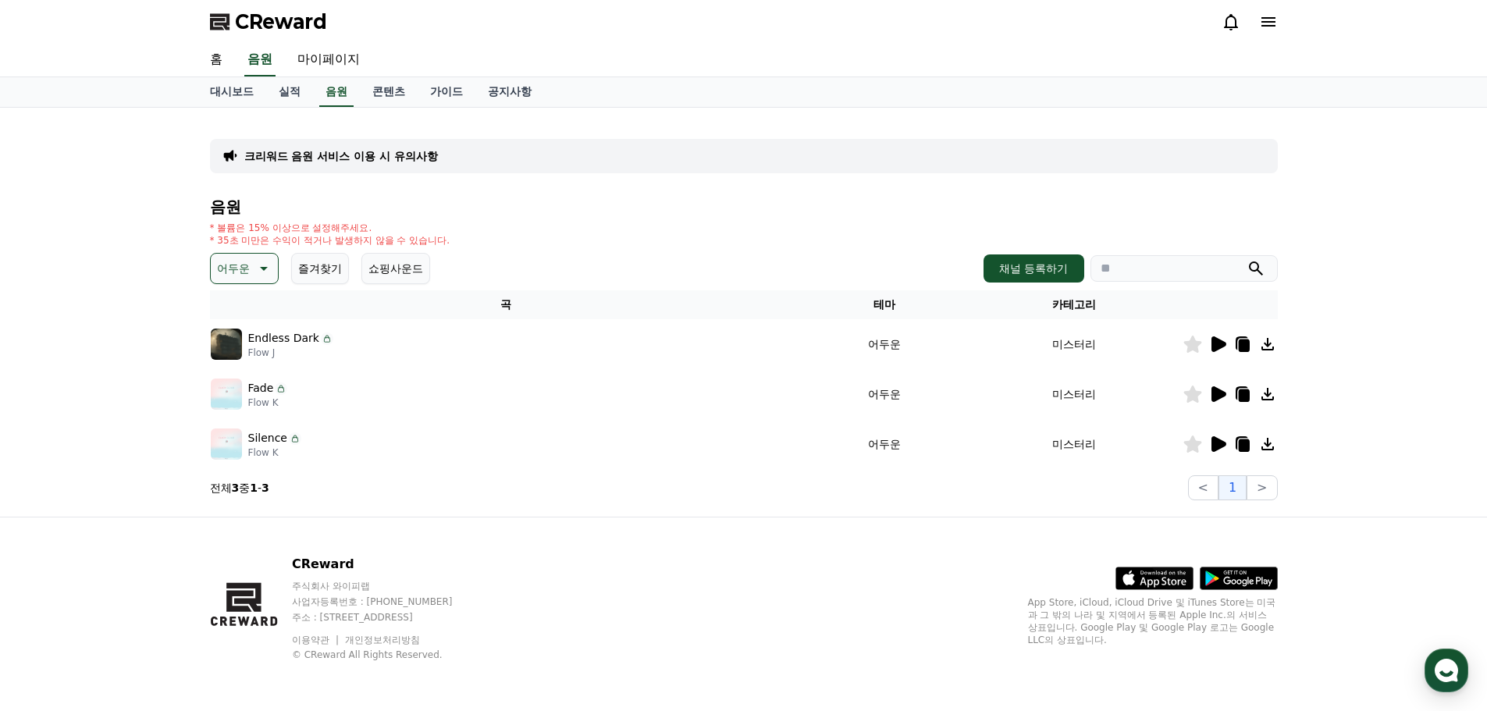
click at [1215, 439] on icon at bounding box center [1219, 444] width 15 height 16
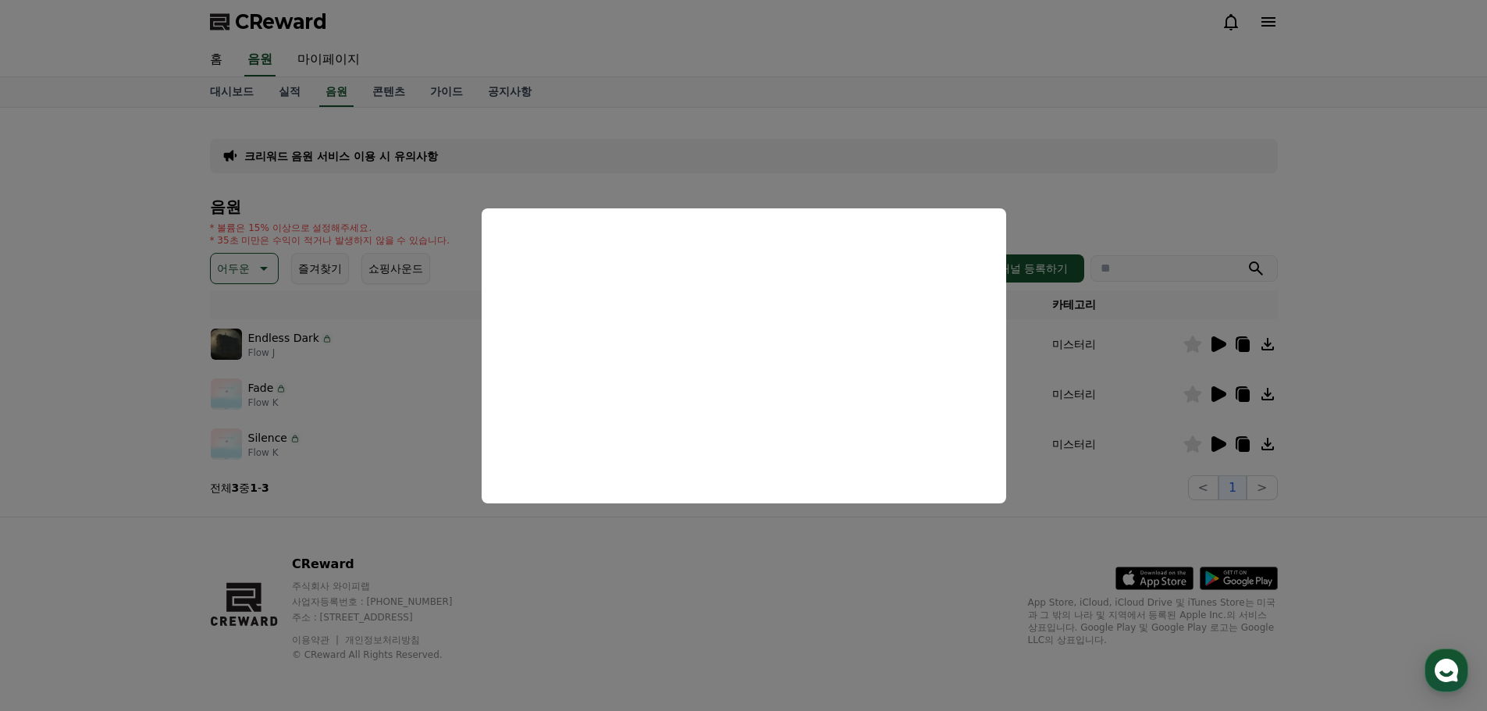
click at [845, 186] on button "close modal" at bounding box center [743, 355] width 1487 height 711
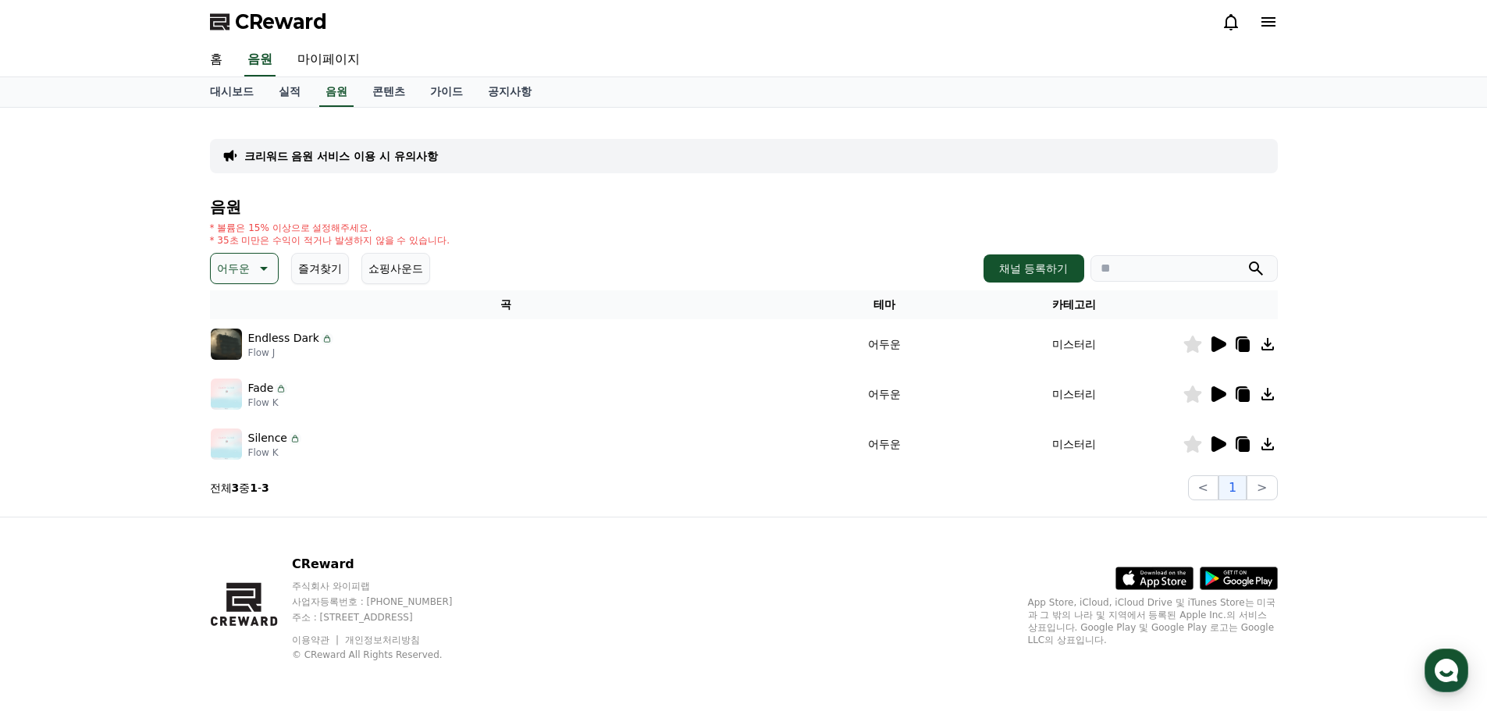
click at [257, 277] on icon at bounding box center [262, 268] width 19 height 19
click at [235, 364] on button "분위기있는" at bounding box center [245, 366] width 67 height 34
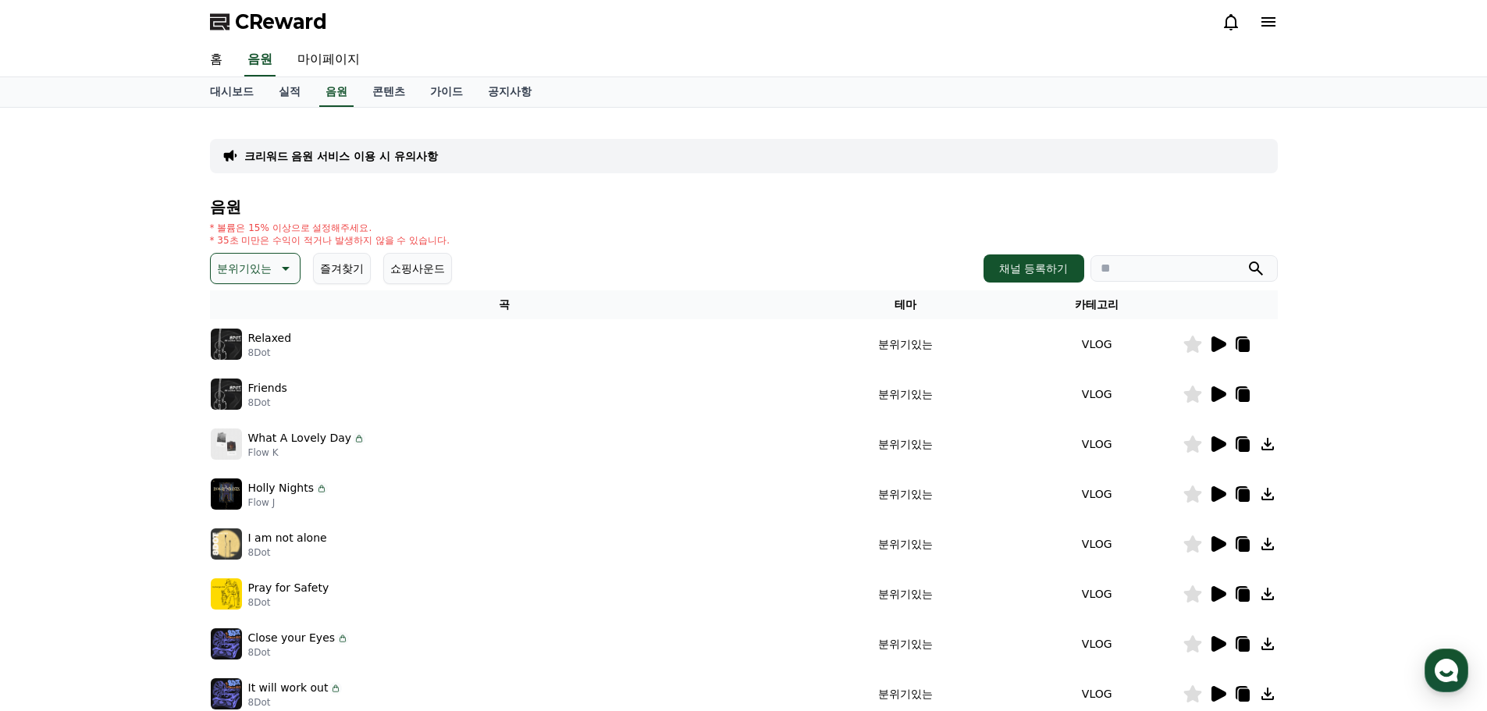
click at [1216, 345] on icon at bounding box center [1219, 345] width 15 height 16
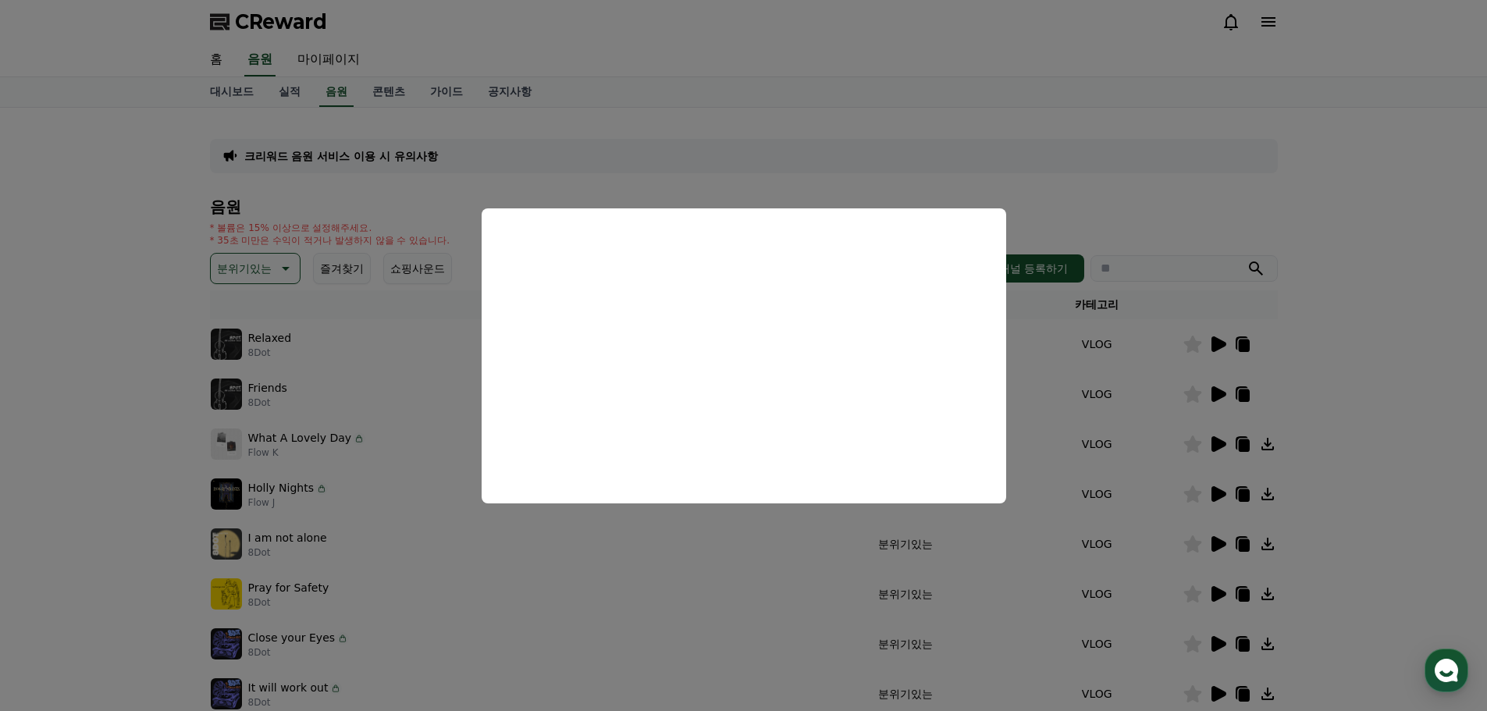
click at [269, 269] on button "close modal" at bounding box center [743, 355] width 1487 height 711
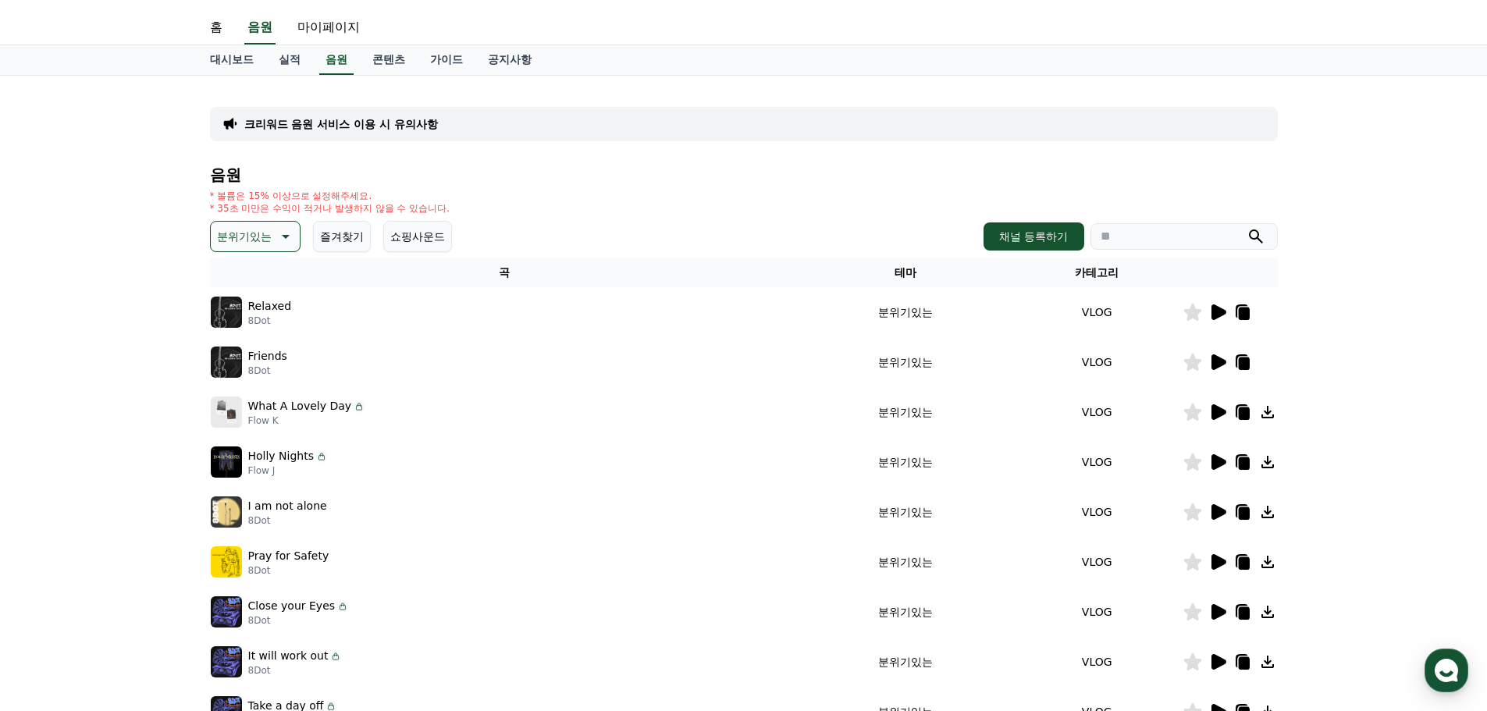
scroll to position [78, 0]
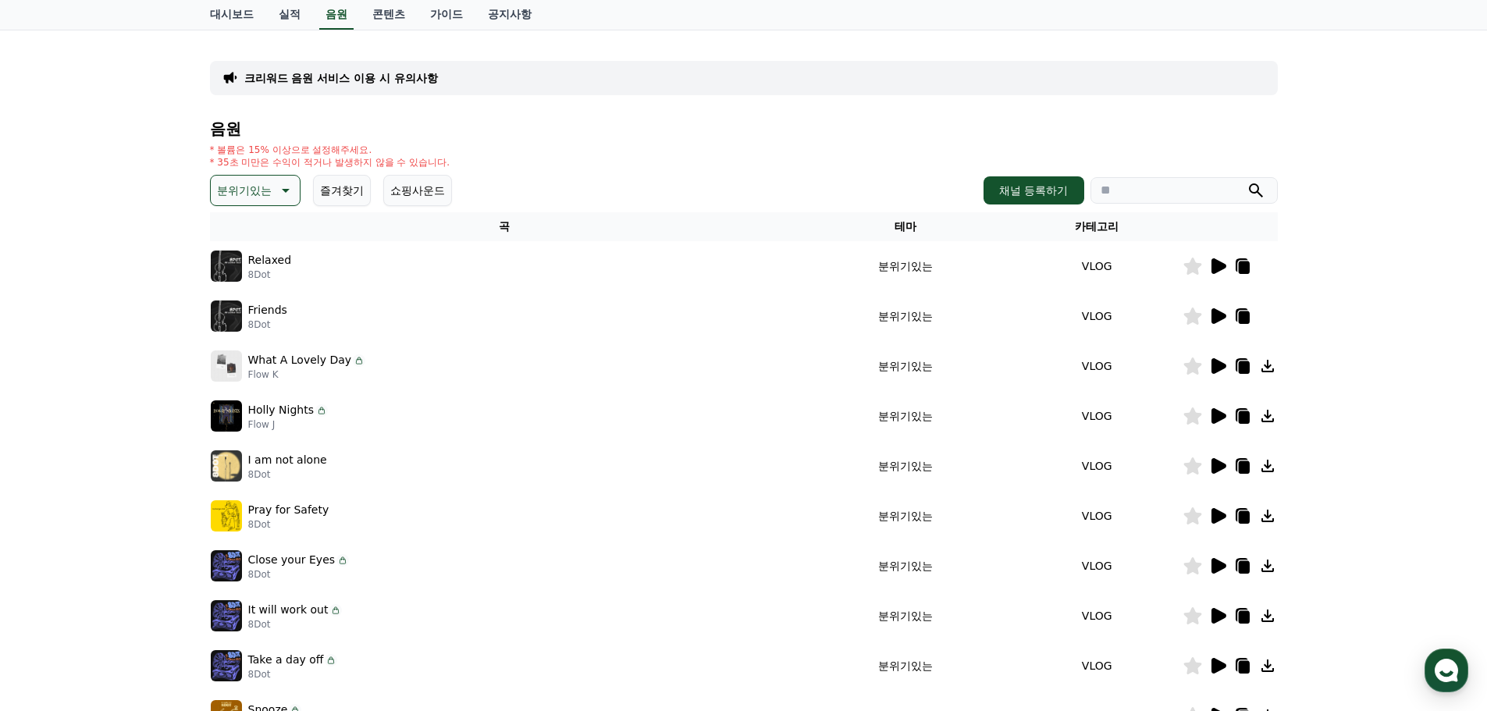
click at [262, 194] on p "분위기있는" at bounding box center [244, 191] width 55 height 22
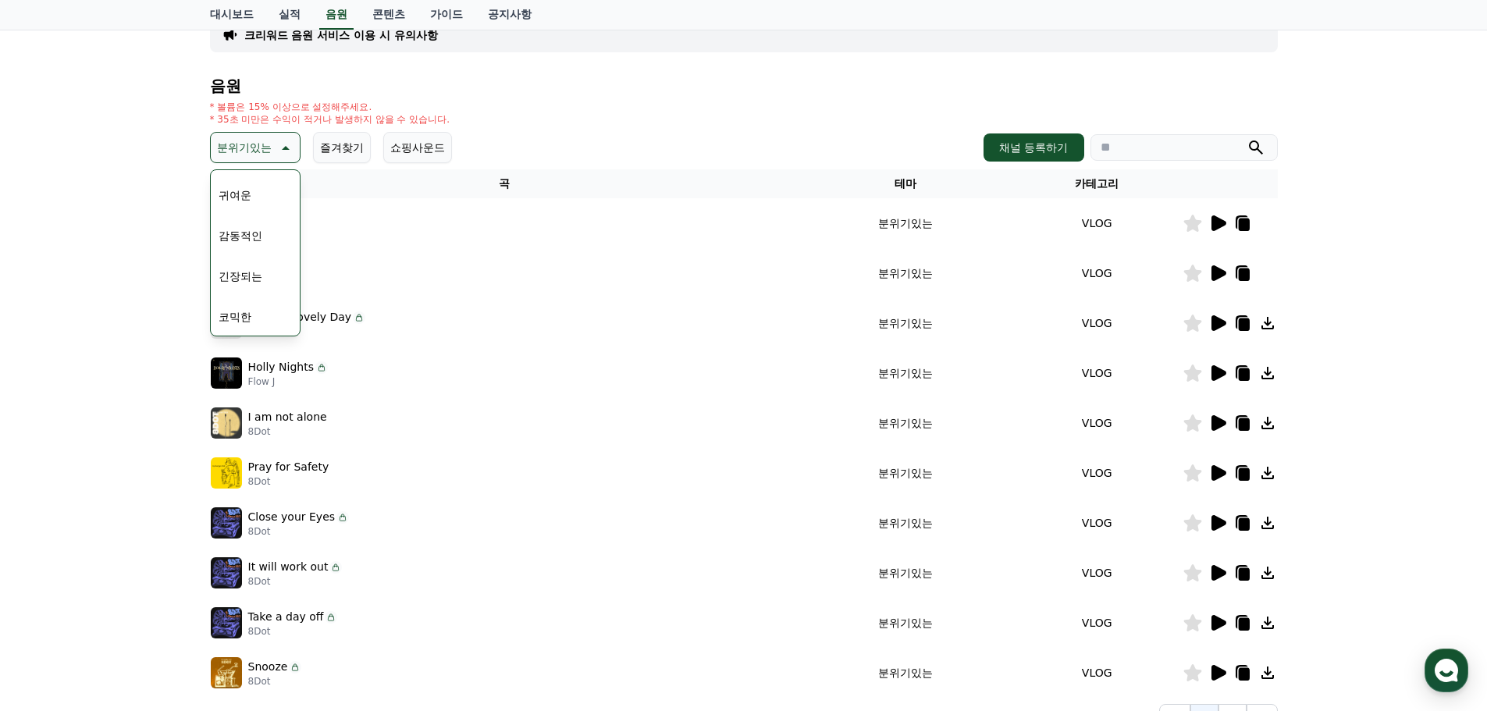
scroll to position [156, 0]
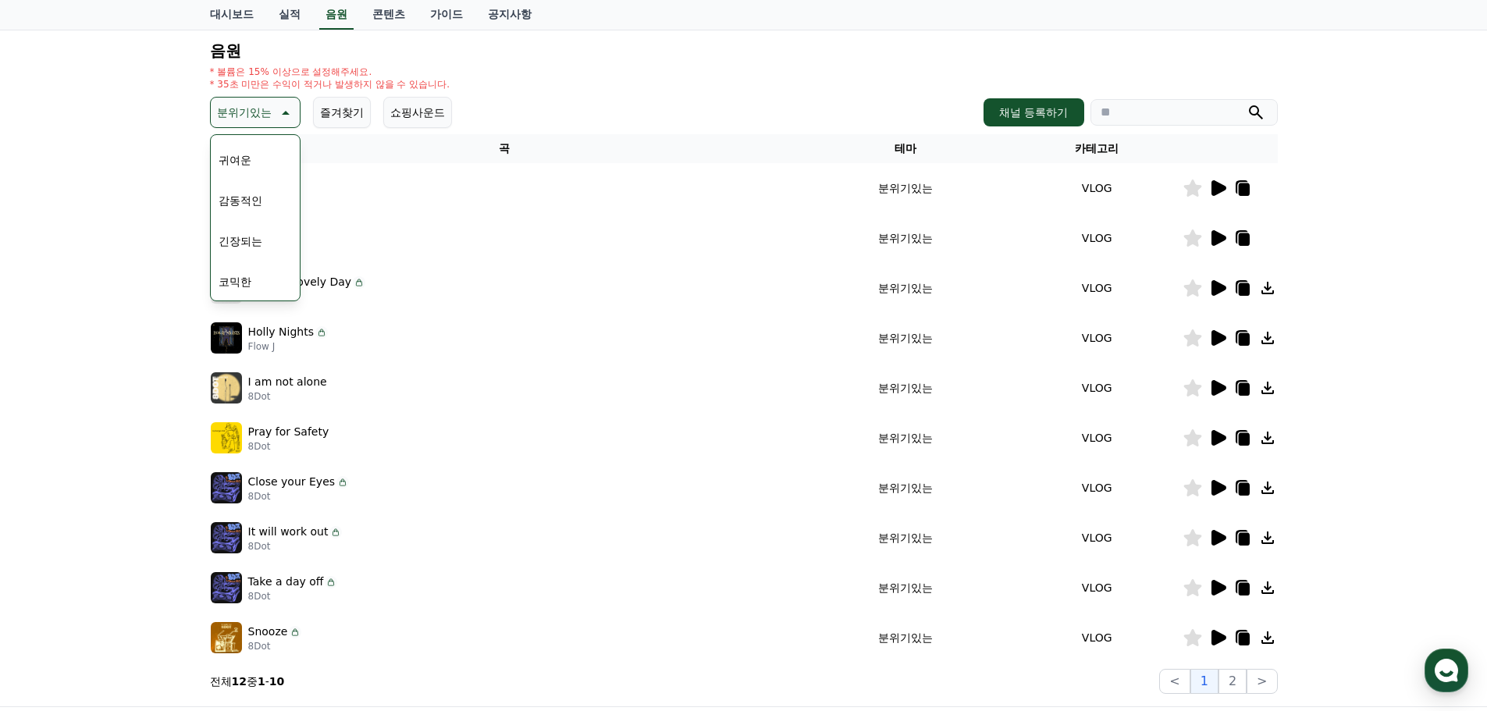
click at [249, 240] on button "긴장되는" at bounding box center [240, 241] width 56 height 34
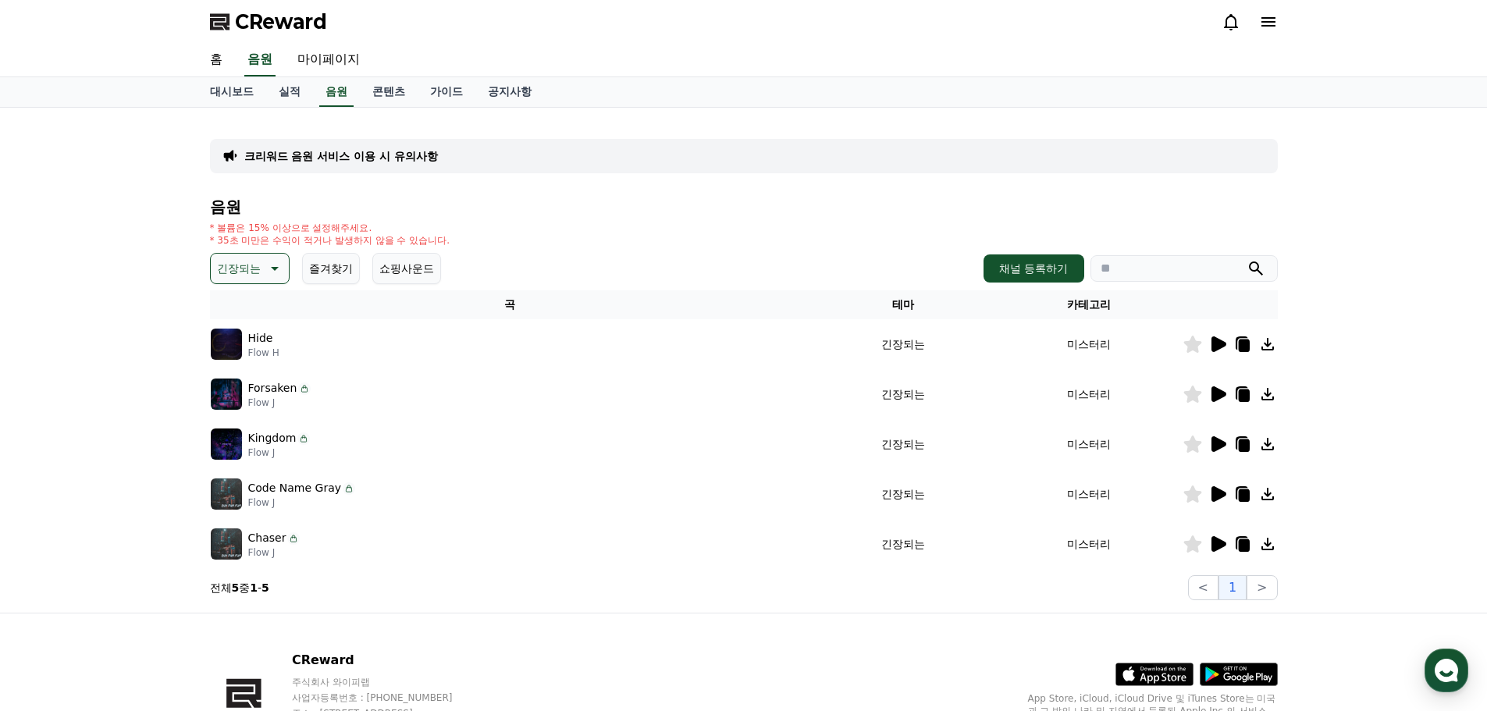
click at [1224, 338] on icon at bounding box center [1218, 344] width 19 height 19
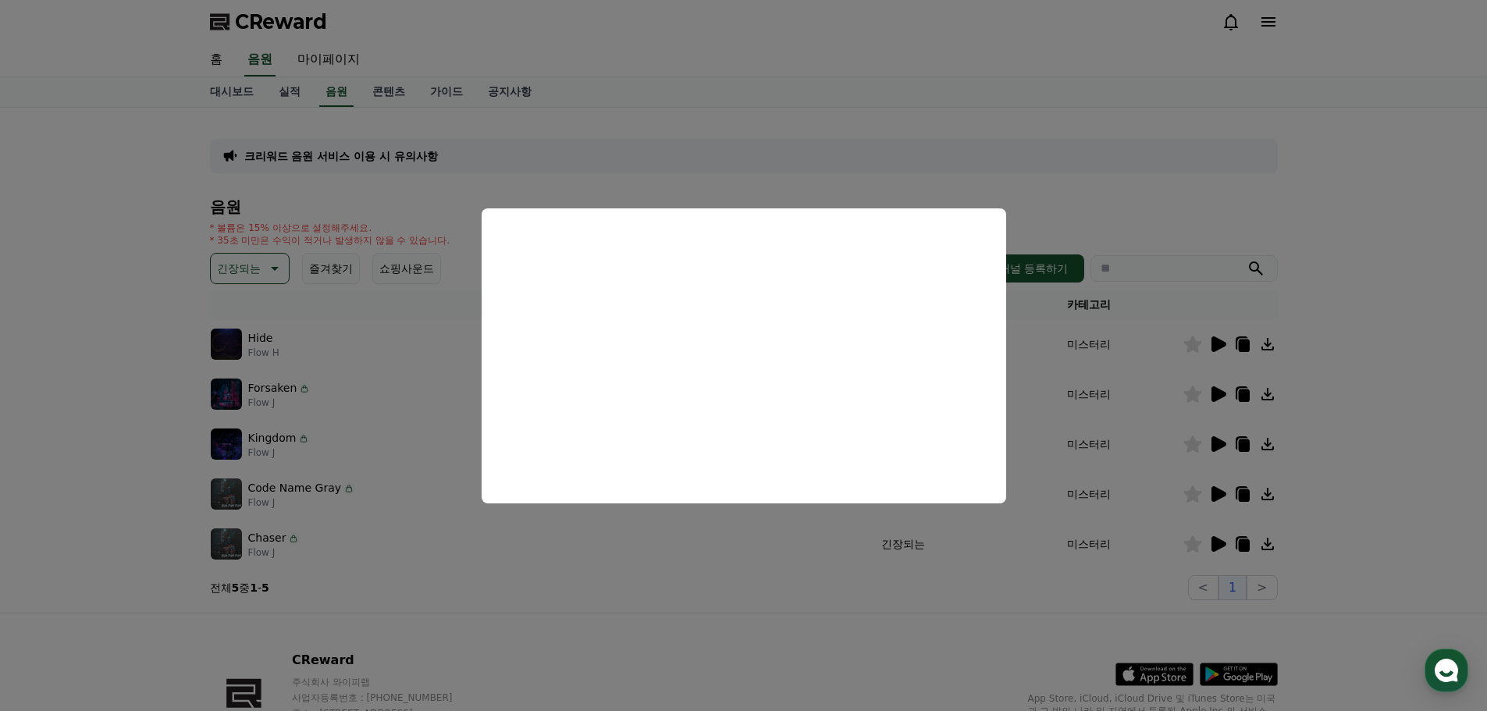
click at [1363, 349] on button "close modal" at bounding box center [743, 355] width 1487 height 711
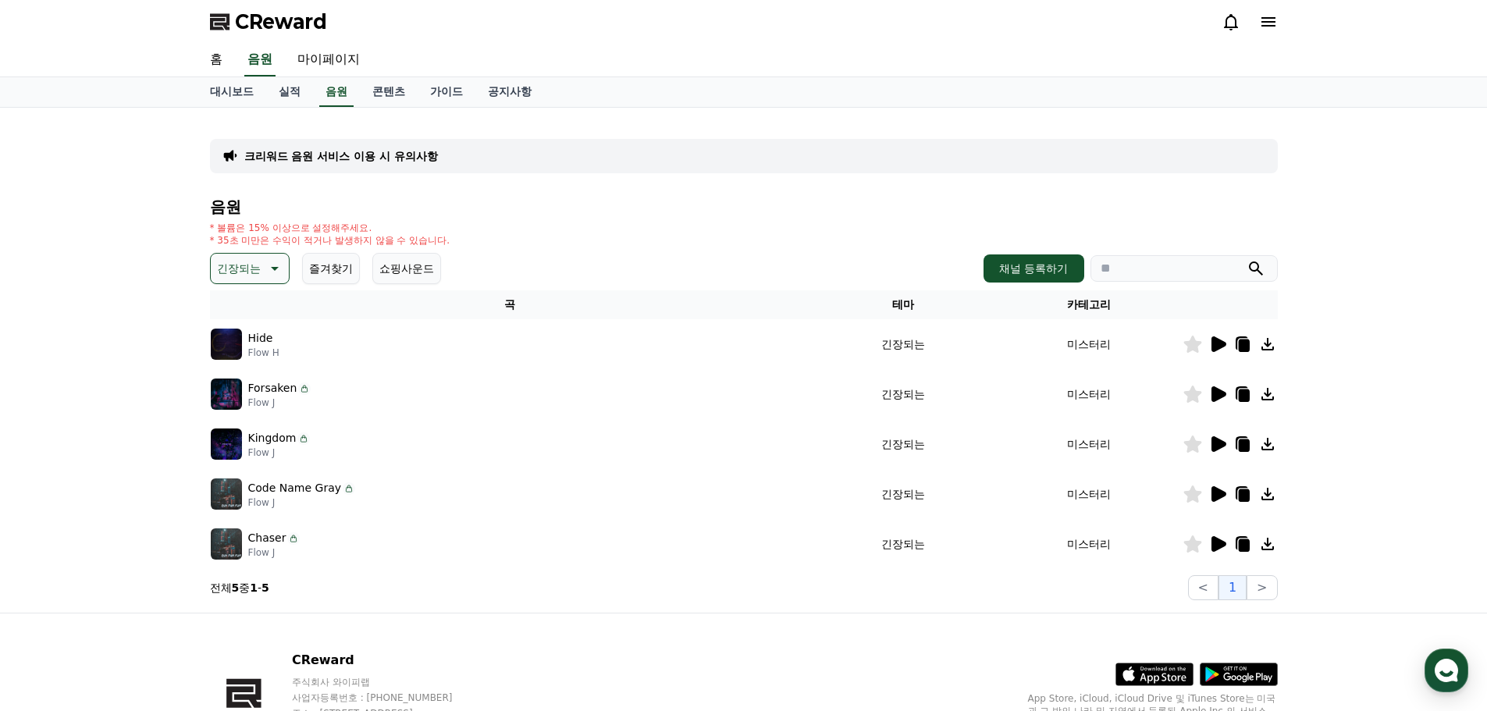
click at [1217, 392] on icon at bounding box center [1219, 395] width 15 height 16
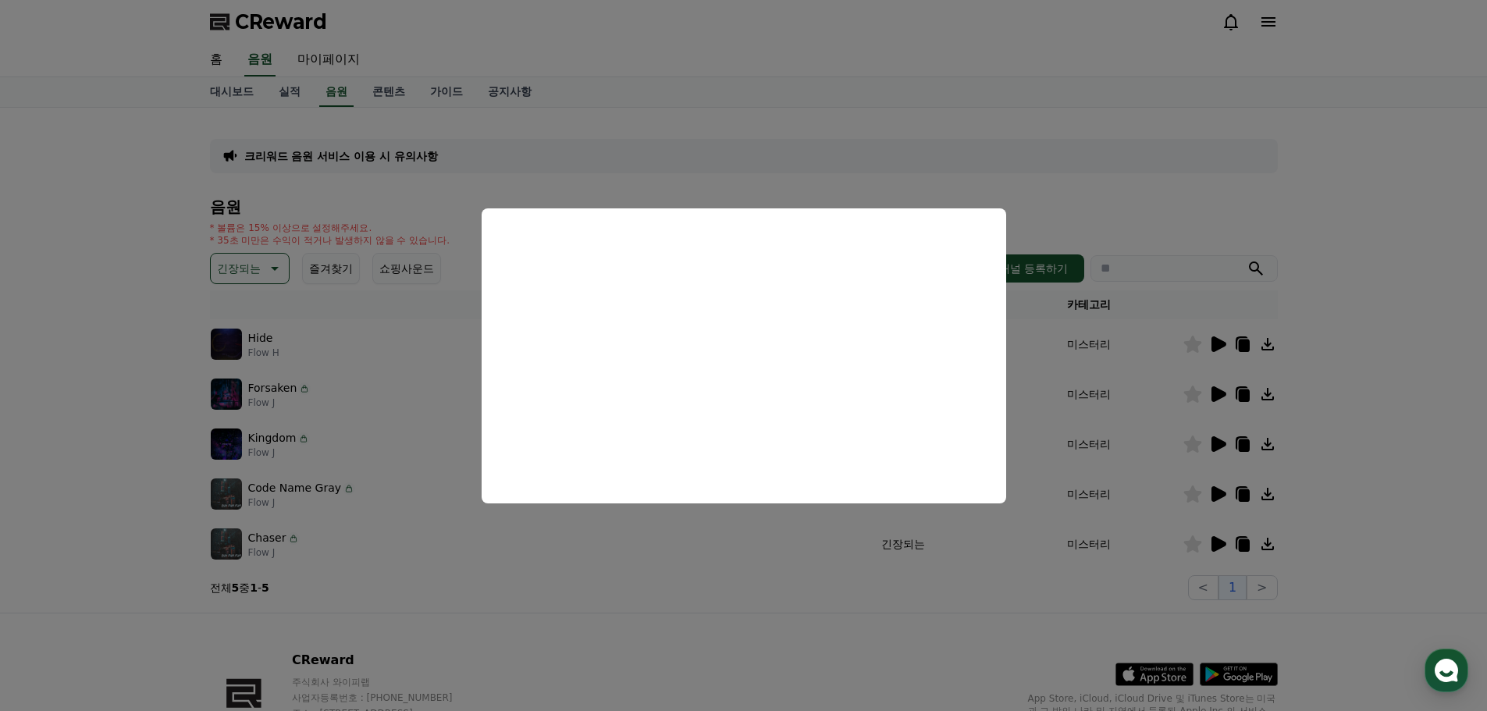
click at [1364, 407] on button "close modal" at bounding box center [743, 355] width 1487 height 711
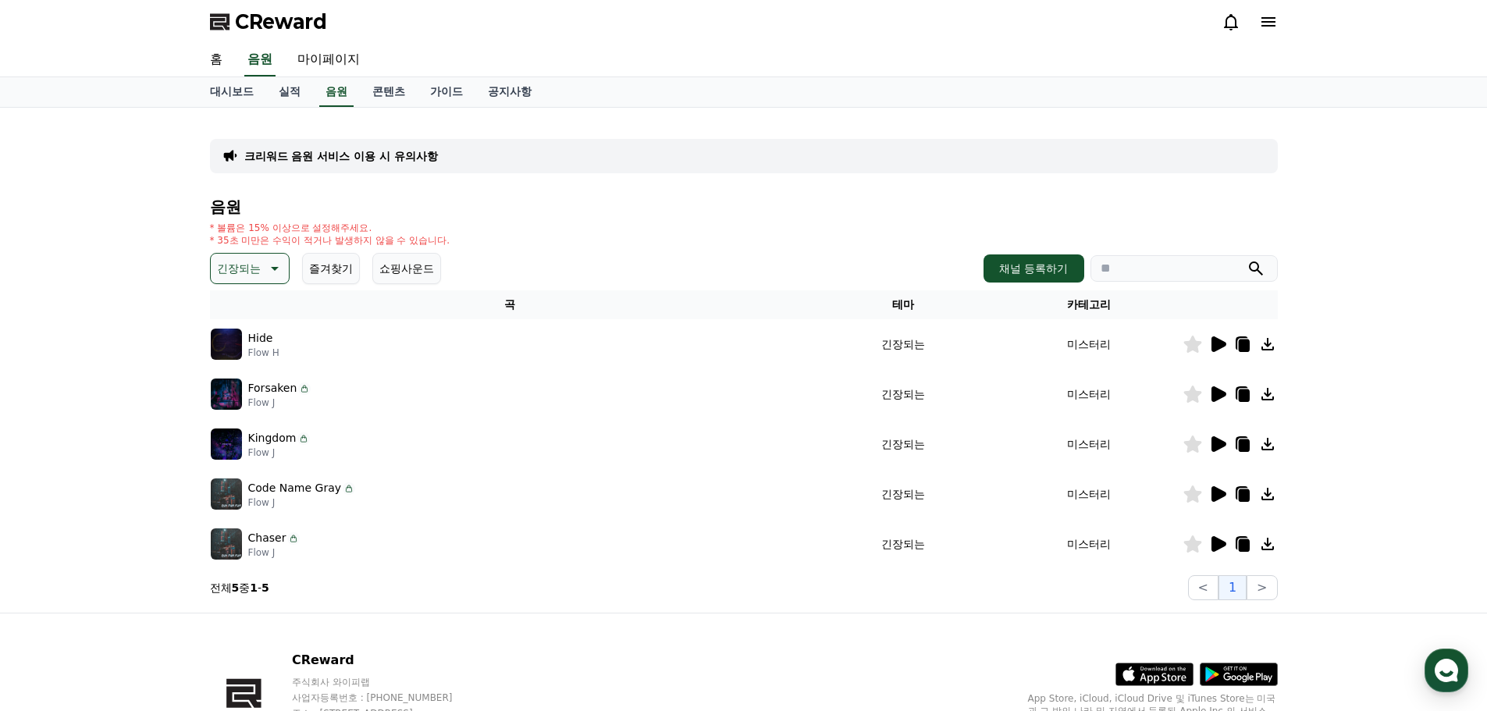
click at [1240, 396] on icon at bounding box center [1243, 396] width 11 height 12
click at [1069, 7] on div "CReward" at bounding box center [744, 22] width 1093 height 44
click at [283, 85] on link "실적" at bounding box center [289, 92] width 47 height 30
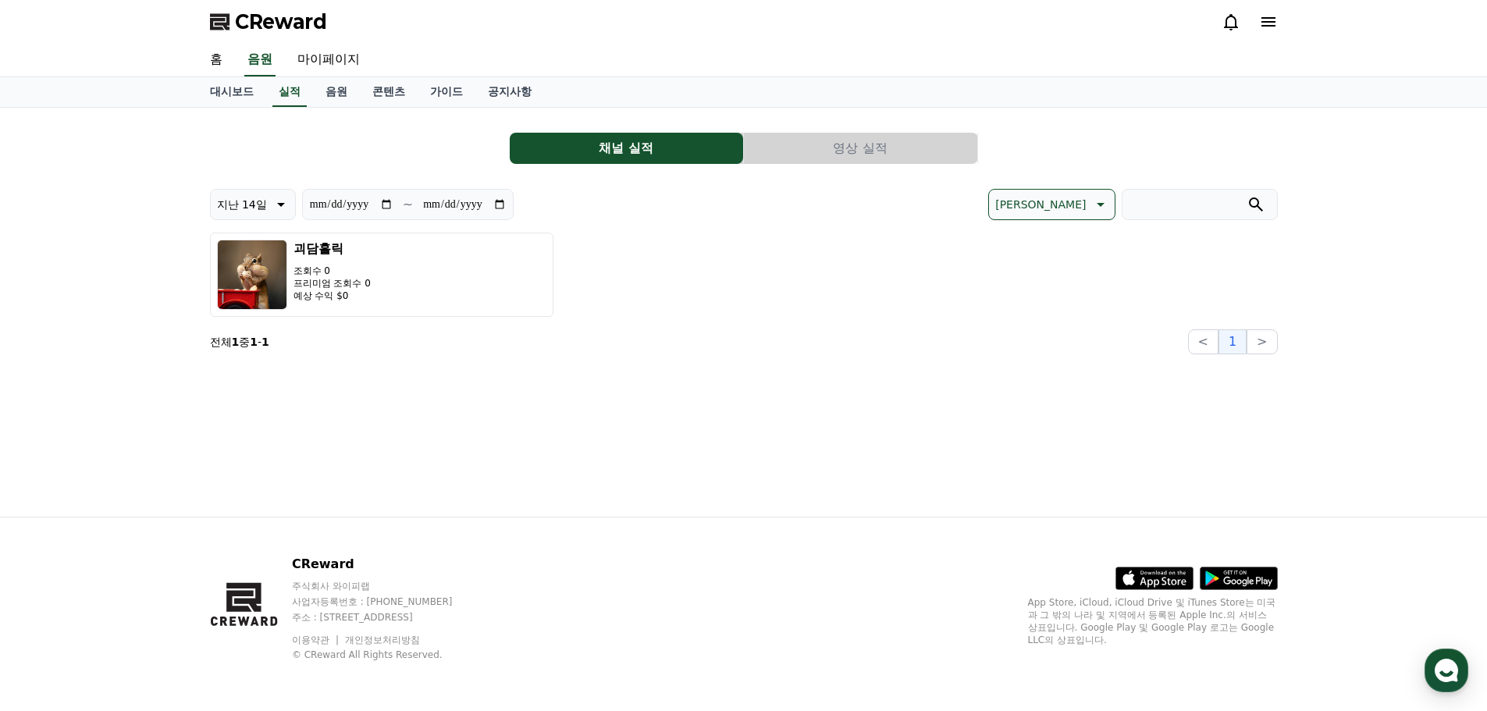
click at [639, 281] on div "괴담홀릭 조회수 0 프리미엄 조회수 0 예상 수익 $0" at bounding box center [744, 275] width 1068 height 84
click at [835, 141] on button "영상 실적" at bounding box center [860, 148] width 233 height 31
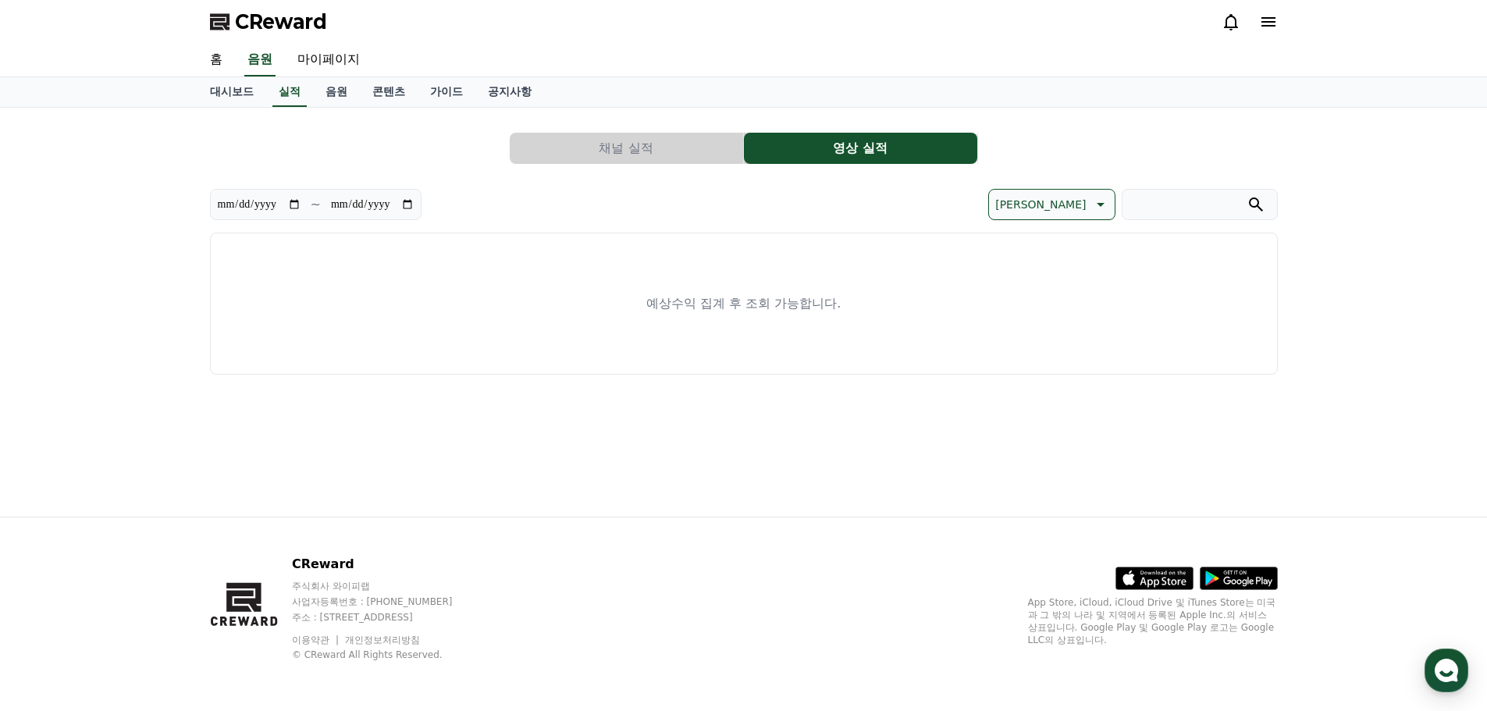
click at [660, 141] on button "채널 실적" at bounding box center [626, 148] width 233 height 31
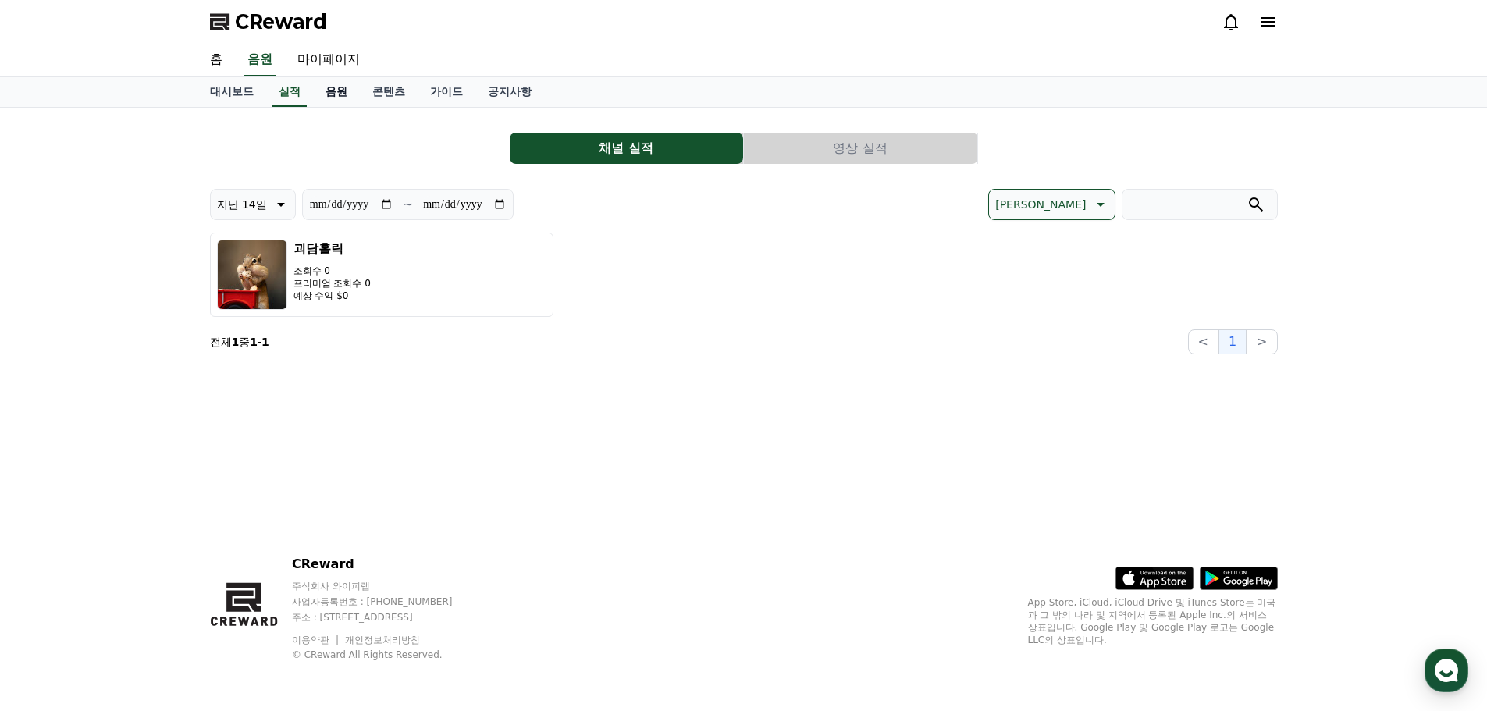
click at [349, 88] on link "음원" at bounding box center [336, 92] width 47 height 30
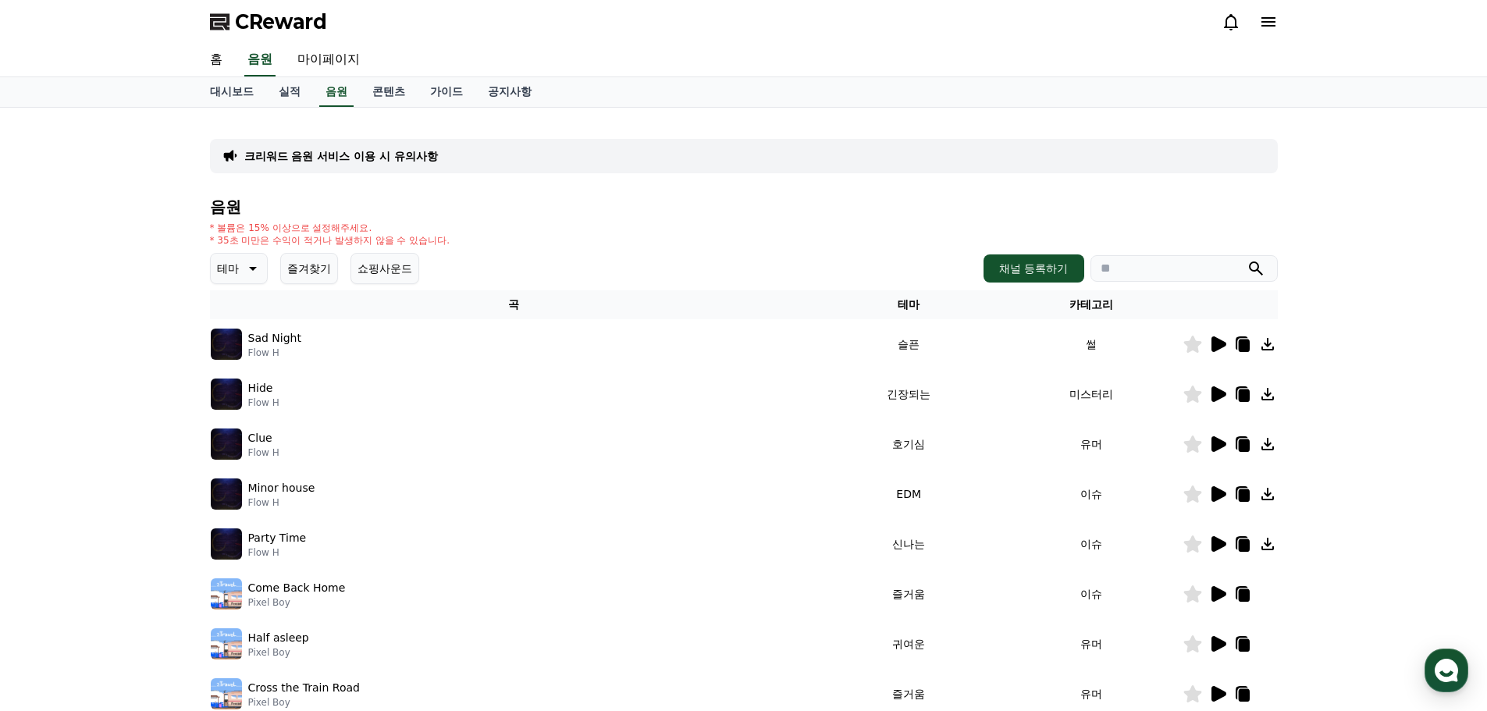
click at [1219, 344] on icon at bounding box center [1219, 345] width 15 height 16
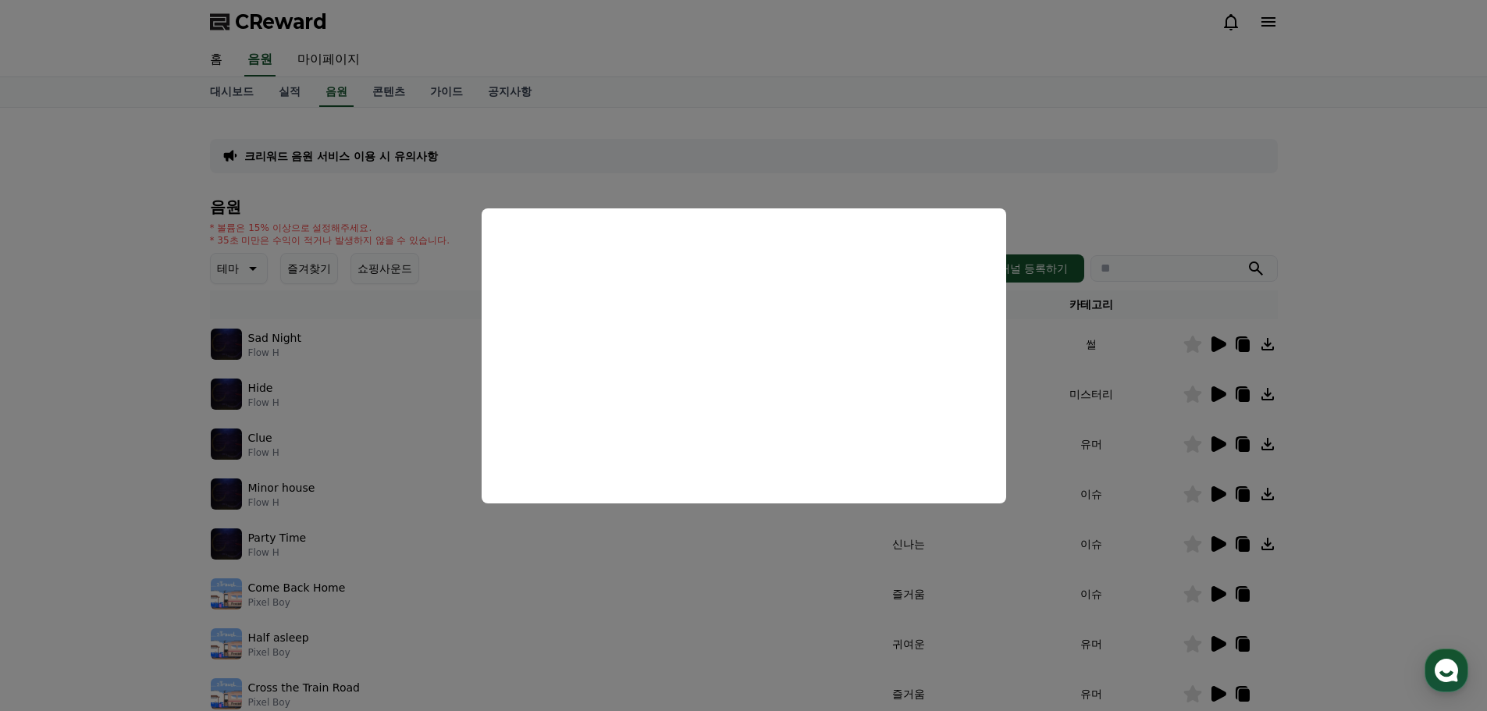
click at [840, 178] on button "close modal" at bounding box center [743, 355] width 1487 height 711
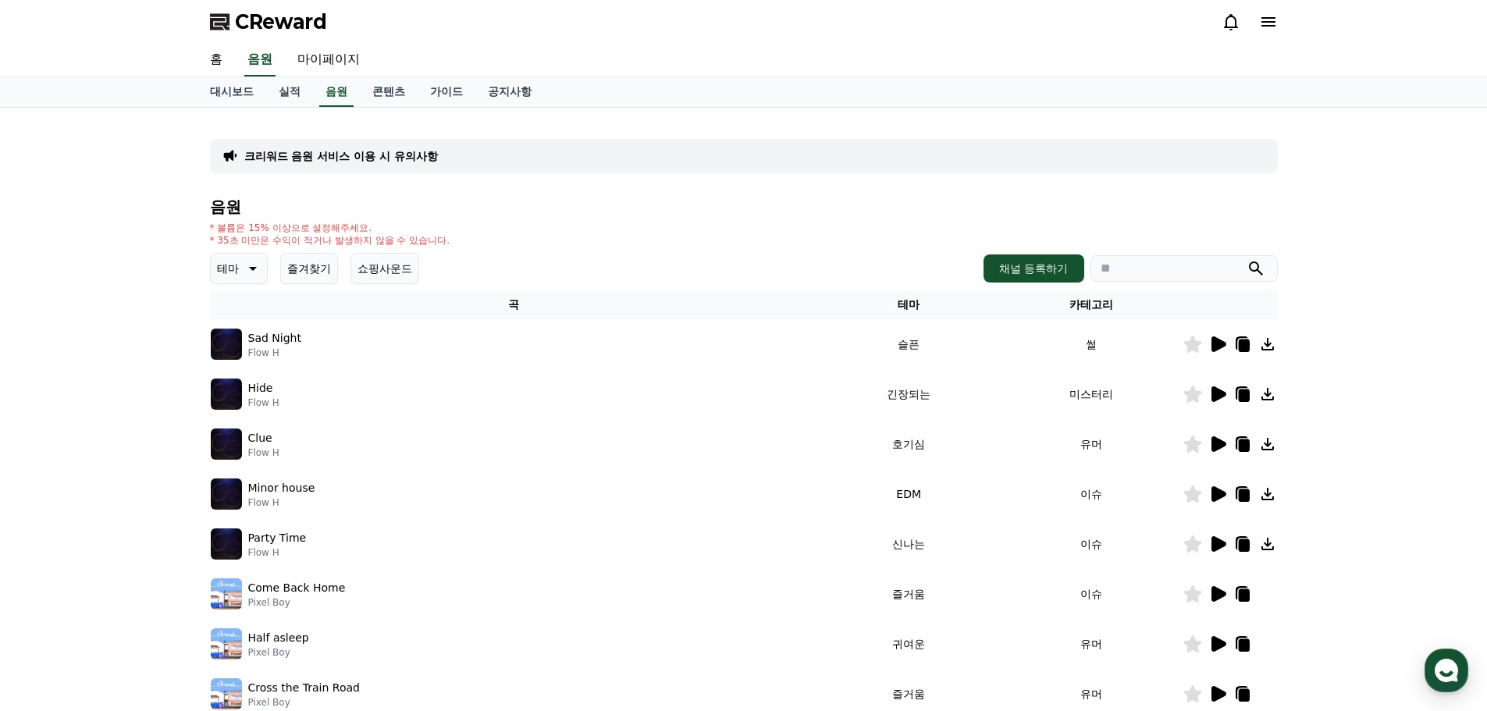
click at [255, 265] on icon at bounding box center [251, 268] width 19 height 19
click at [258, 397] on button "긴장되는" at bounding box center [240, 397] width 56 height 34
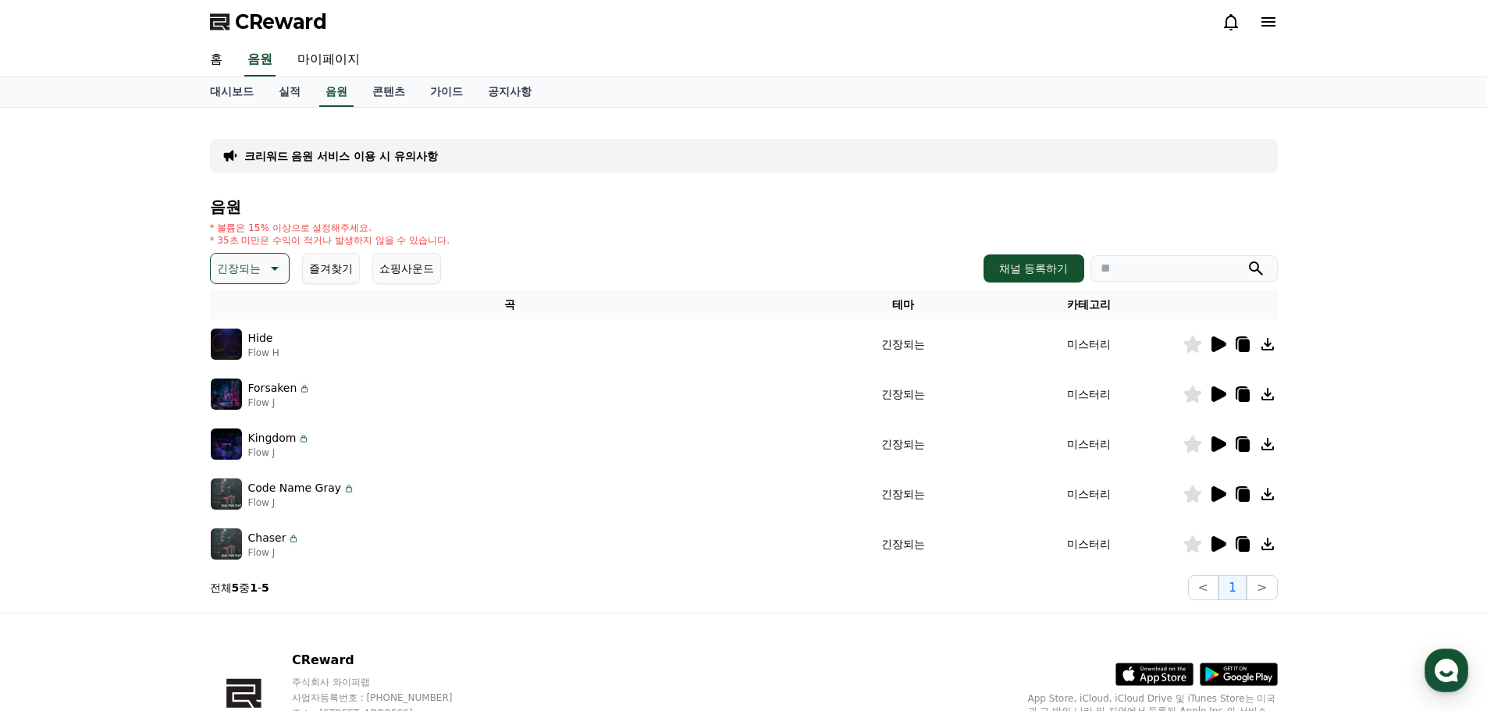
click at [1218, 391] on icon at bounding box center [1219, 395] width 15 height 16
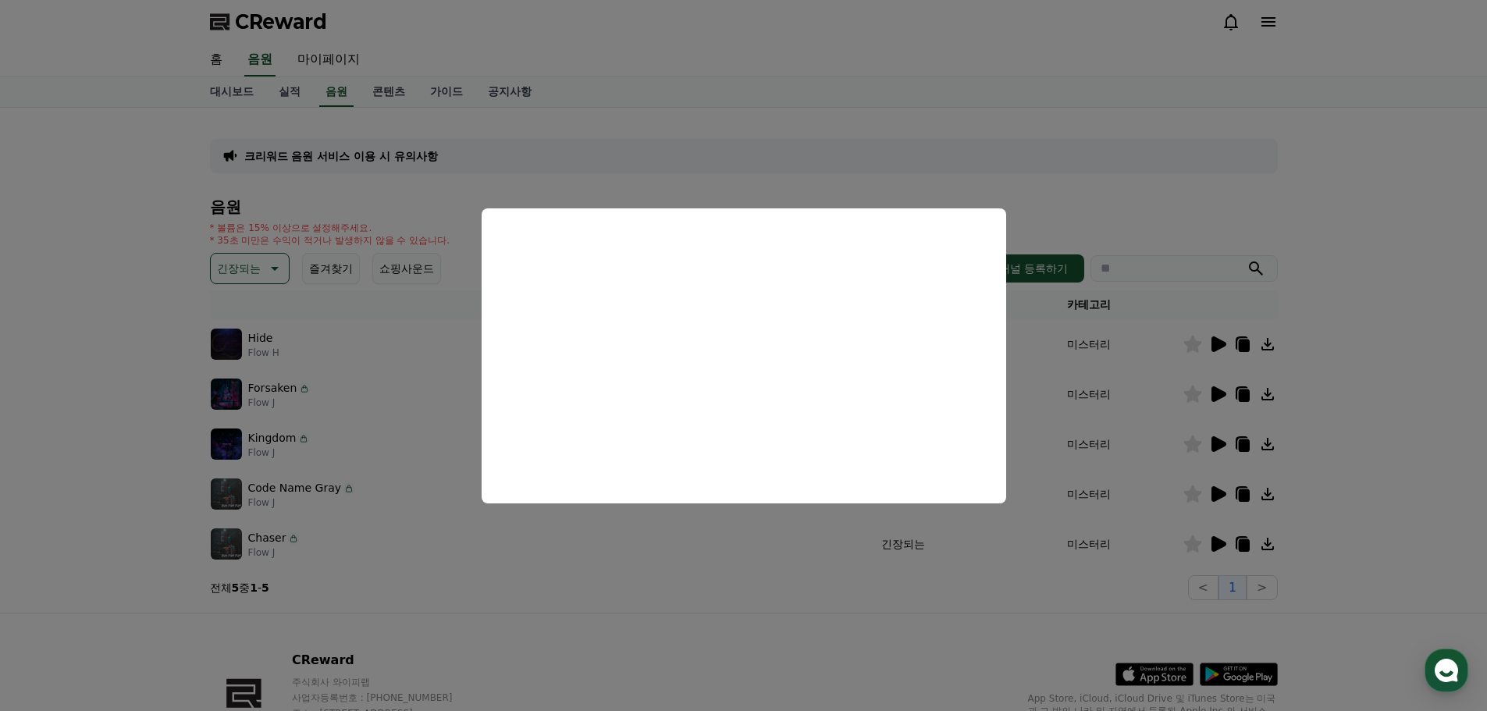
click at [1222, 442] on button "close modal" at bounding box center [743, 355] width 1487 height 711
click at [1222, 442] on icon at bounding box center [1219, 444] width 15 height 16
click at [1049, 594] on button "close modal" at bounding box center [743, 355] width 1487 height 711
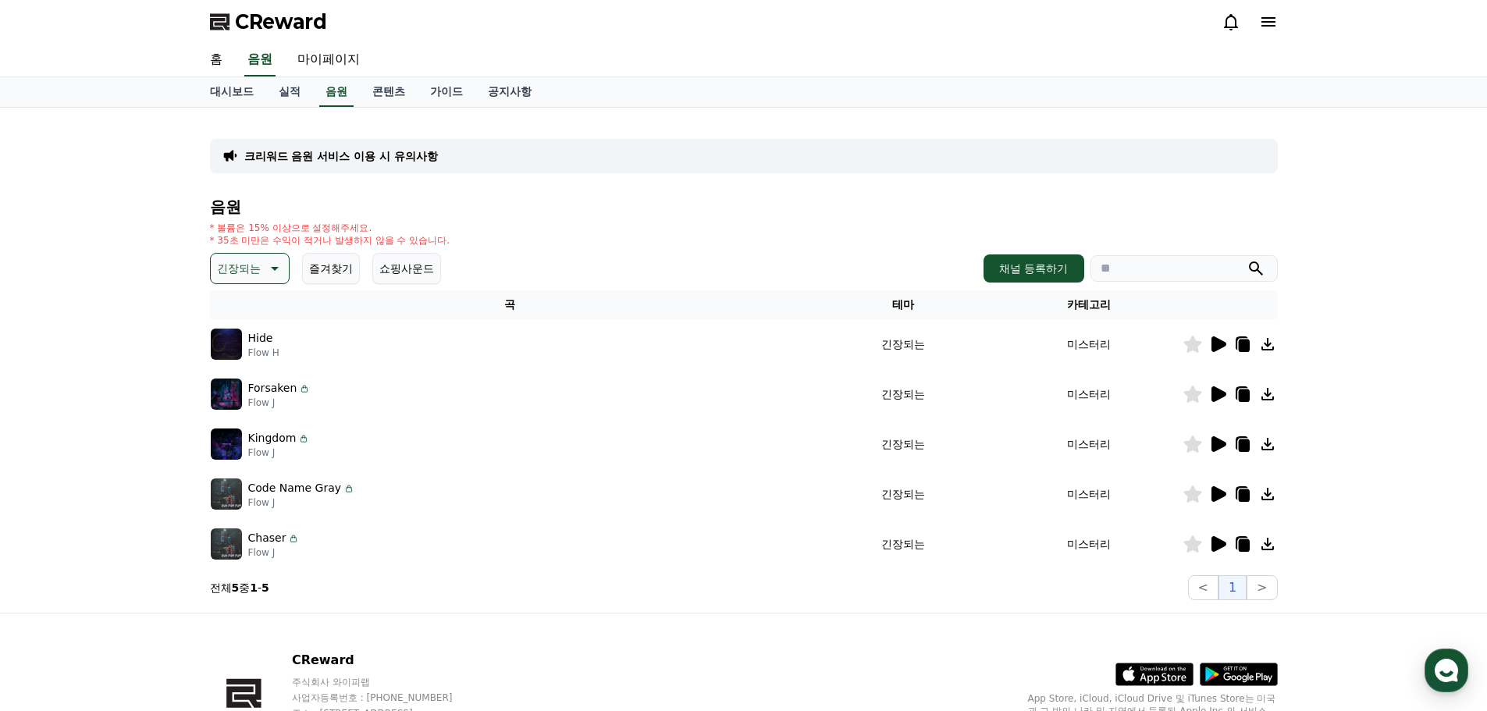
click at [1224, 546] on icon at bounding box center [1219, 544] width 15 height 16
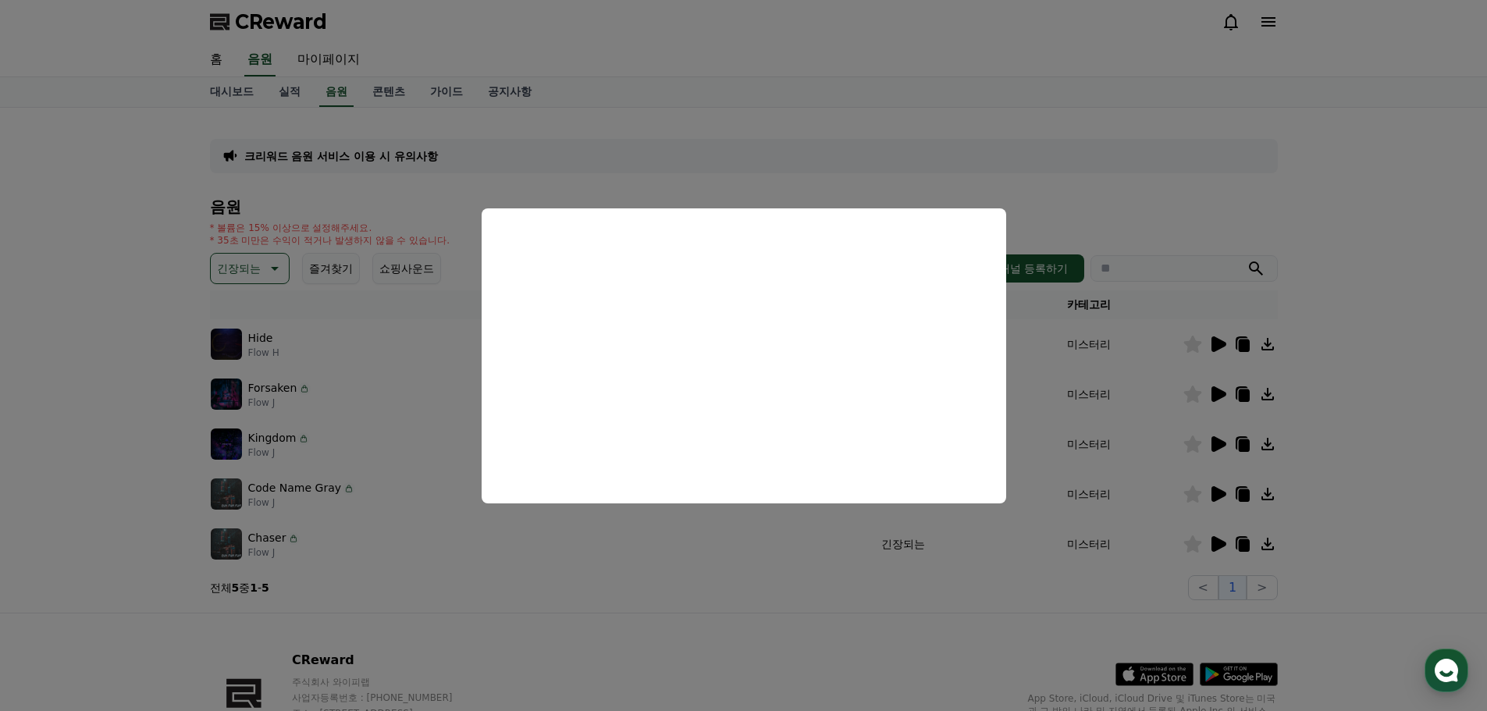
click at [1214, 342] on button "close modal" at bounding box center [743, 355] width 1487 height 711
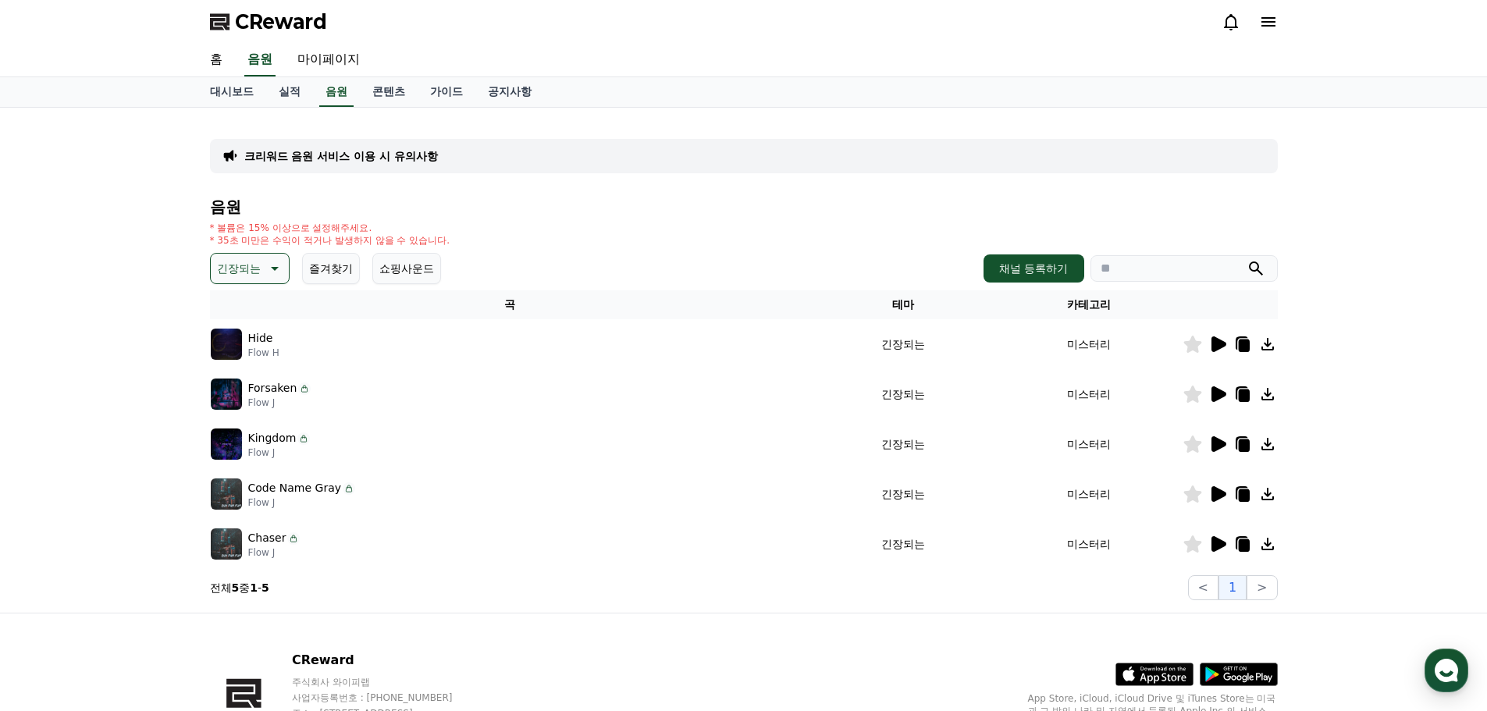
click at [1214, 341] on icon at bounding box center [1219, 345] width 15 height 16
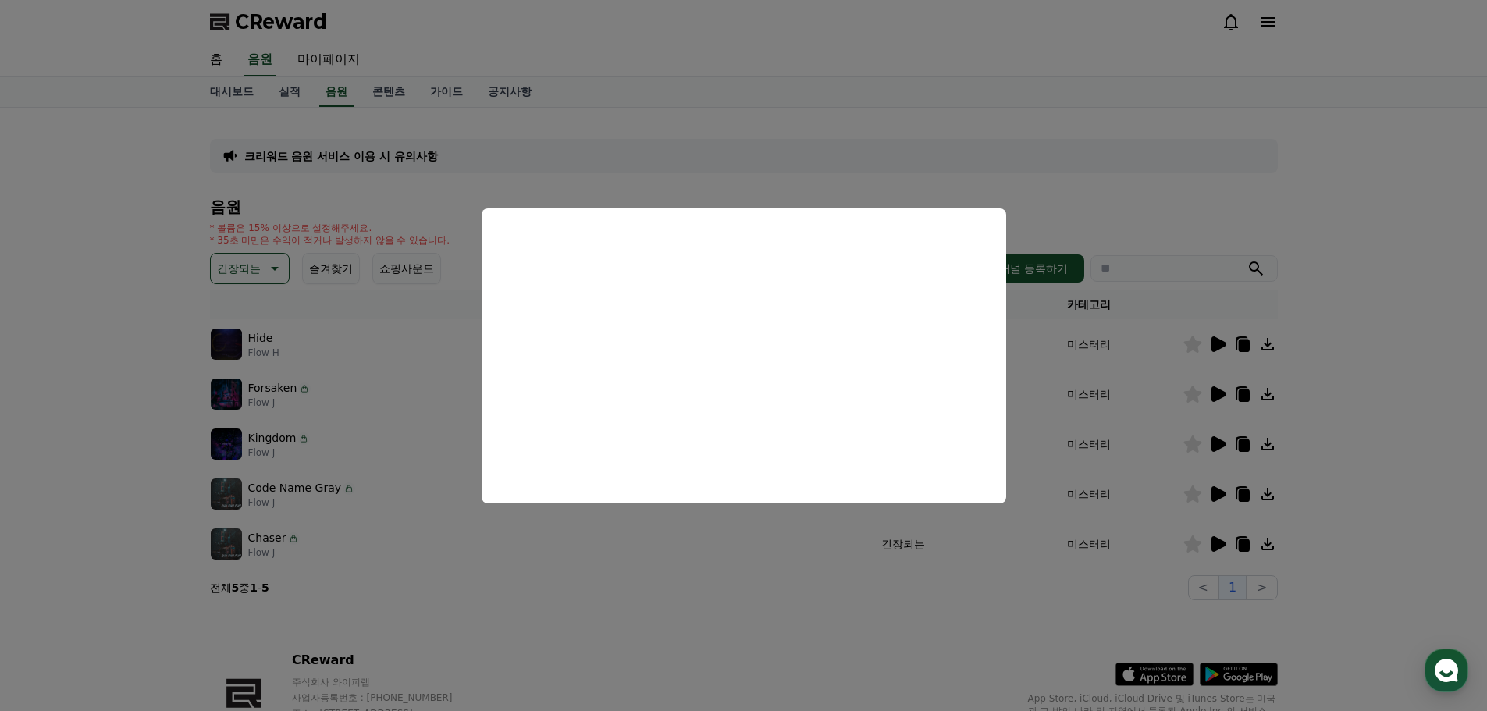
click at [265, 262] on button "close modal" at bounding box center [743, 355] width 1487 height 711
click at [262, 262] on button "긴장되는" at bounding box center [250, 268] width 80 height 31
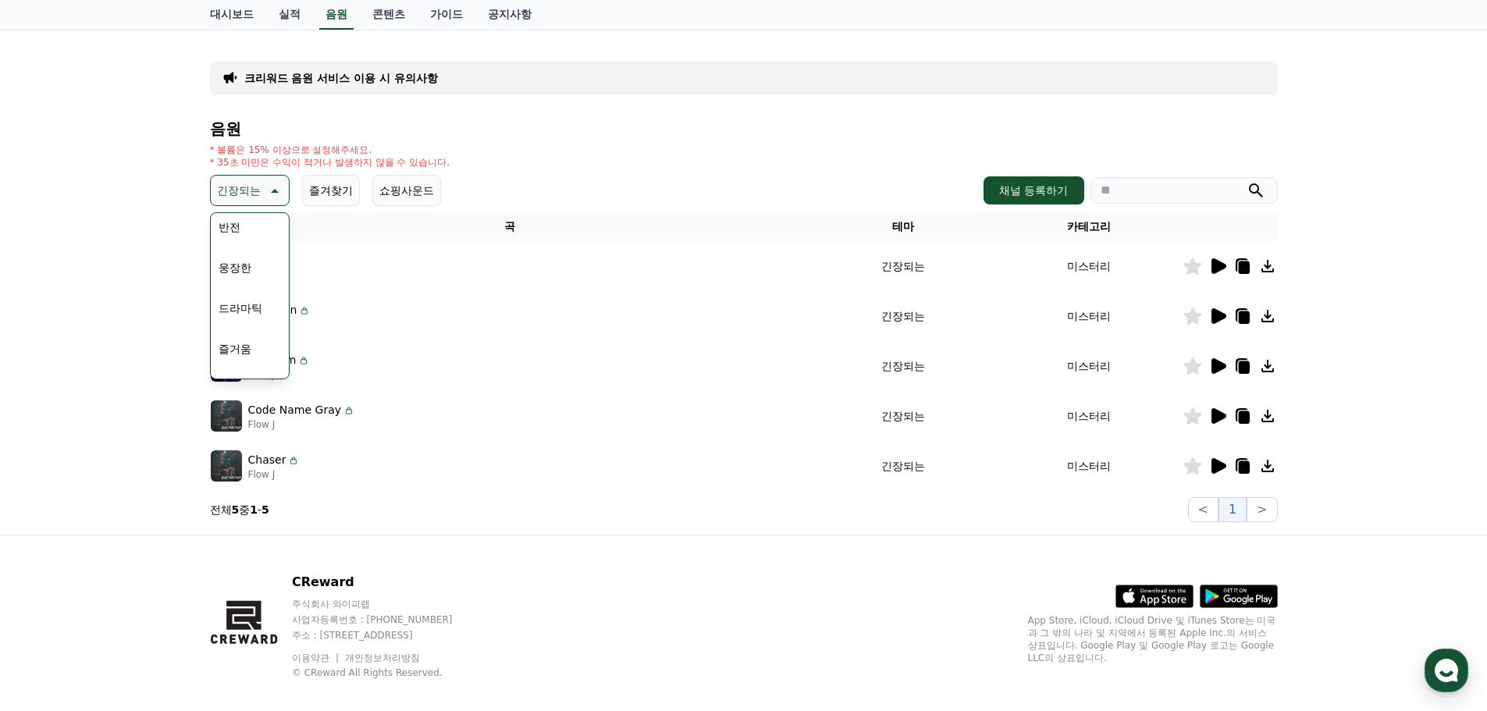
scroll to position [253, 0]
click at [233, 262] on div "전체 환상적인 호기심 어두운 밝은 통통튀는 신나는 반전 웅장한 드라마틱 즐거움 분위기있는 EDM 그루브 슬픈 잔잔한 귀여운 감동적인 긴장되는 …" at bounding box center [249, 415] width 75 height 806
click at [233, 263] on button "반전" at bounding box center [229, 263] width 34 height 34
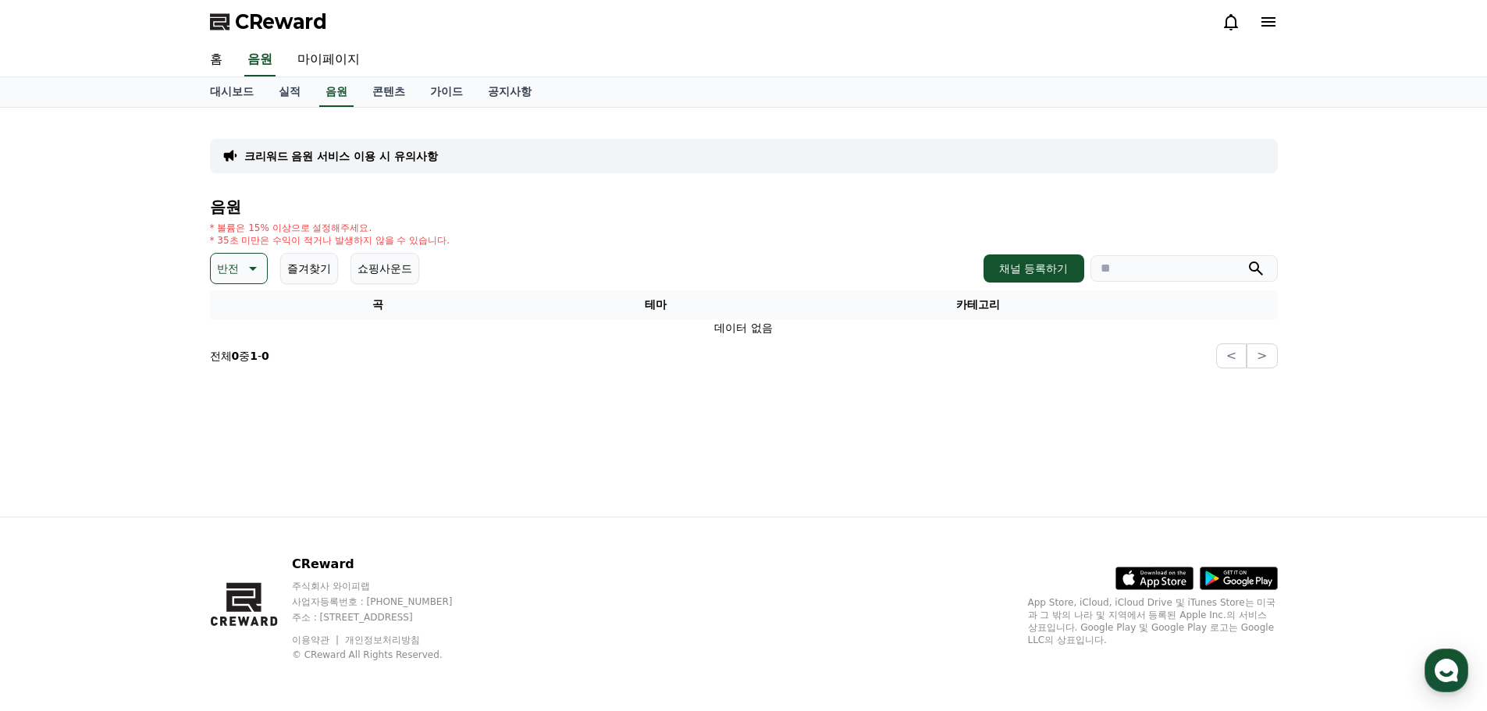
click at [271, 269] on div "반전 즐겨찾기 쇼핑사운드" at bounding box center [314, 268] width 209 height 31
click at [258, 268] on icon at bounding box center [251, 268] width 19 height 19
click at [235, 418] on button "어두운" at bounding box center [234, 432] width 45 height 34
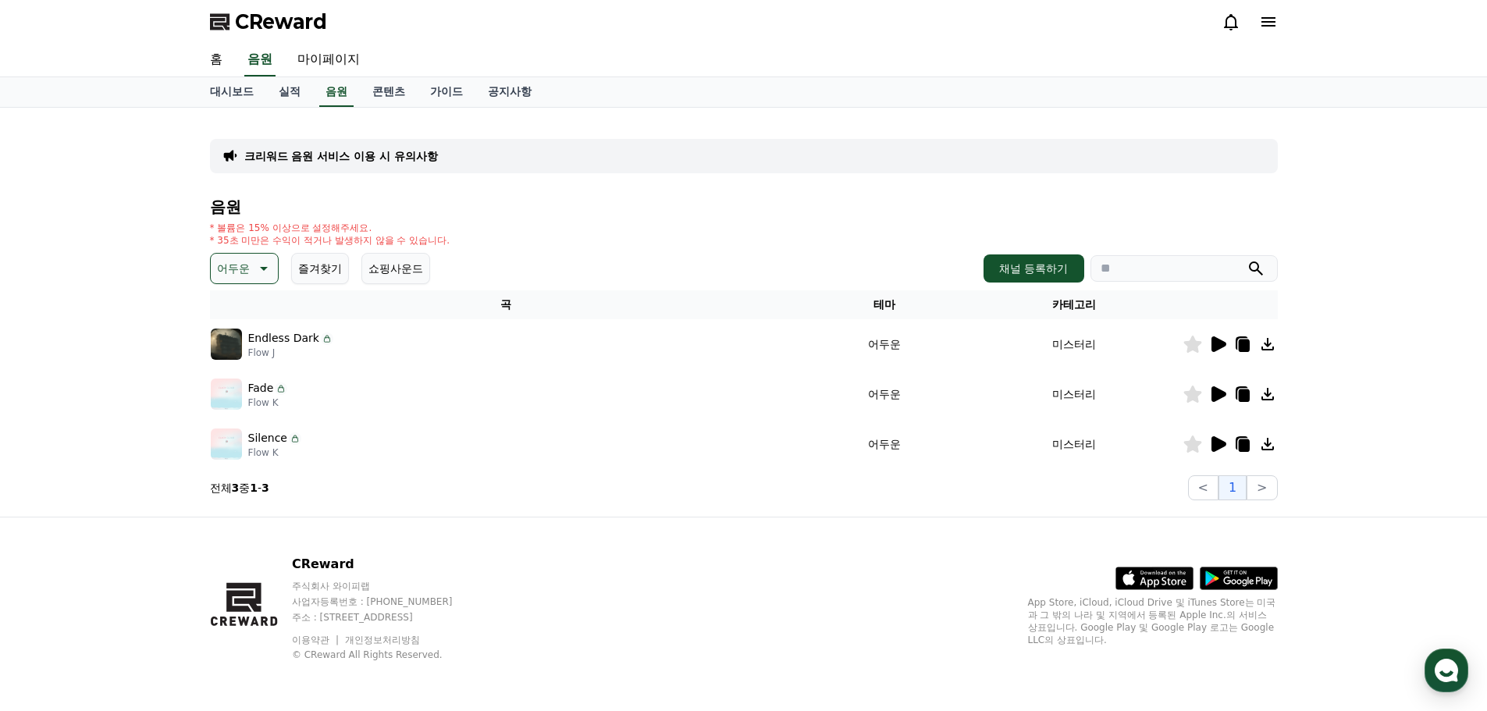
click at [1223, 347] on icon at bounding box center [1219, 345] width 15 height 16
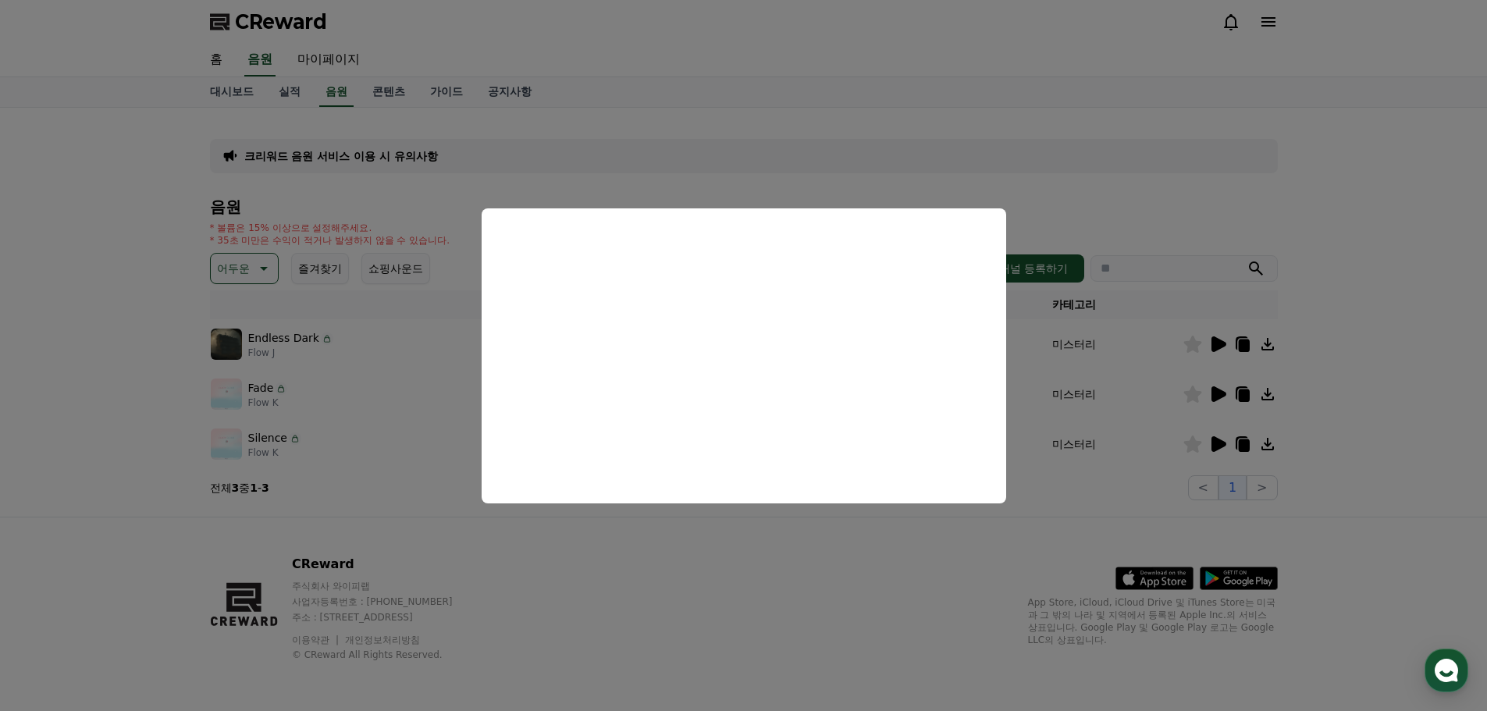
click at [1059, 538] on button "close modal" at bounding box center [743, 355] width 1487 height 711
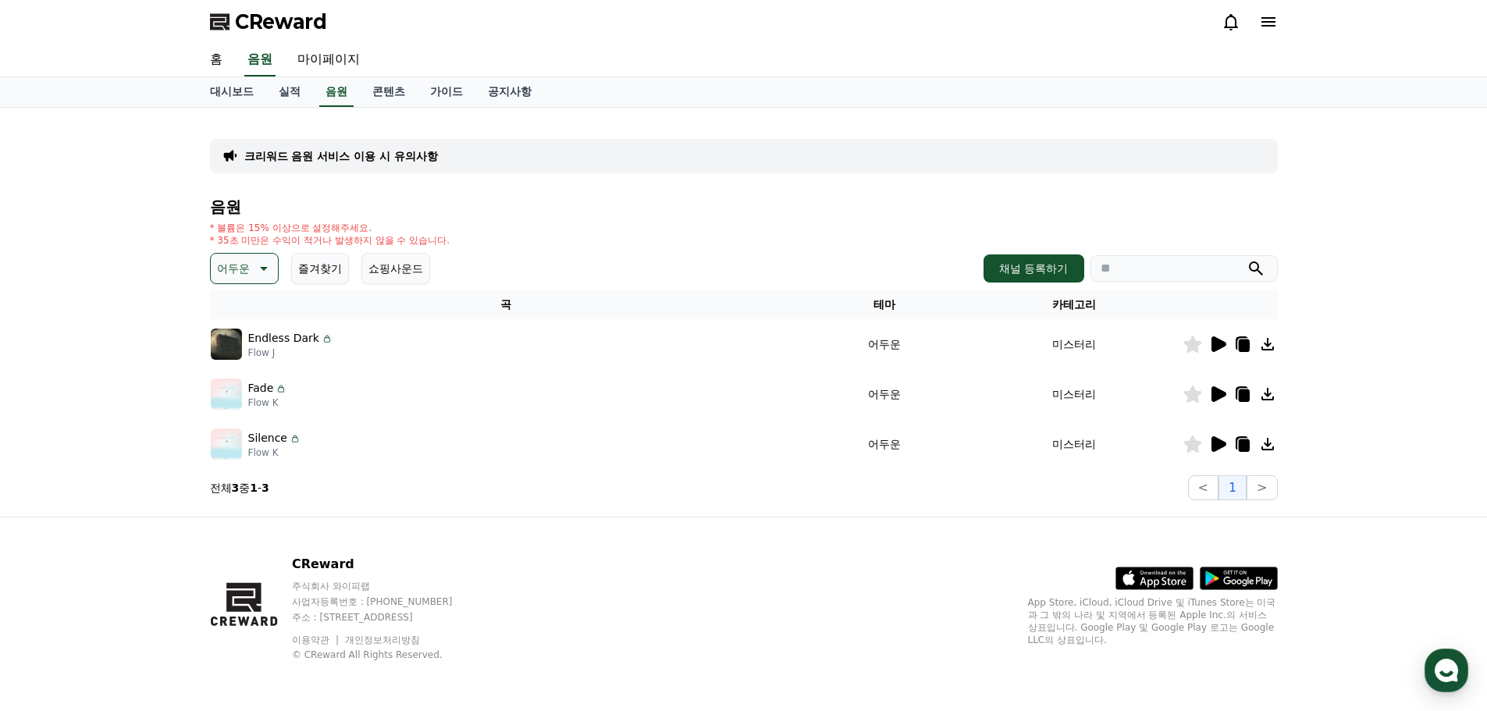
click at [230, 257] on button "어두운" at bounding box center [244, 268] width 69 height 31
click at [246, 394] on button "긴장되는" at bounding box center [240, 397] width 56 height 34
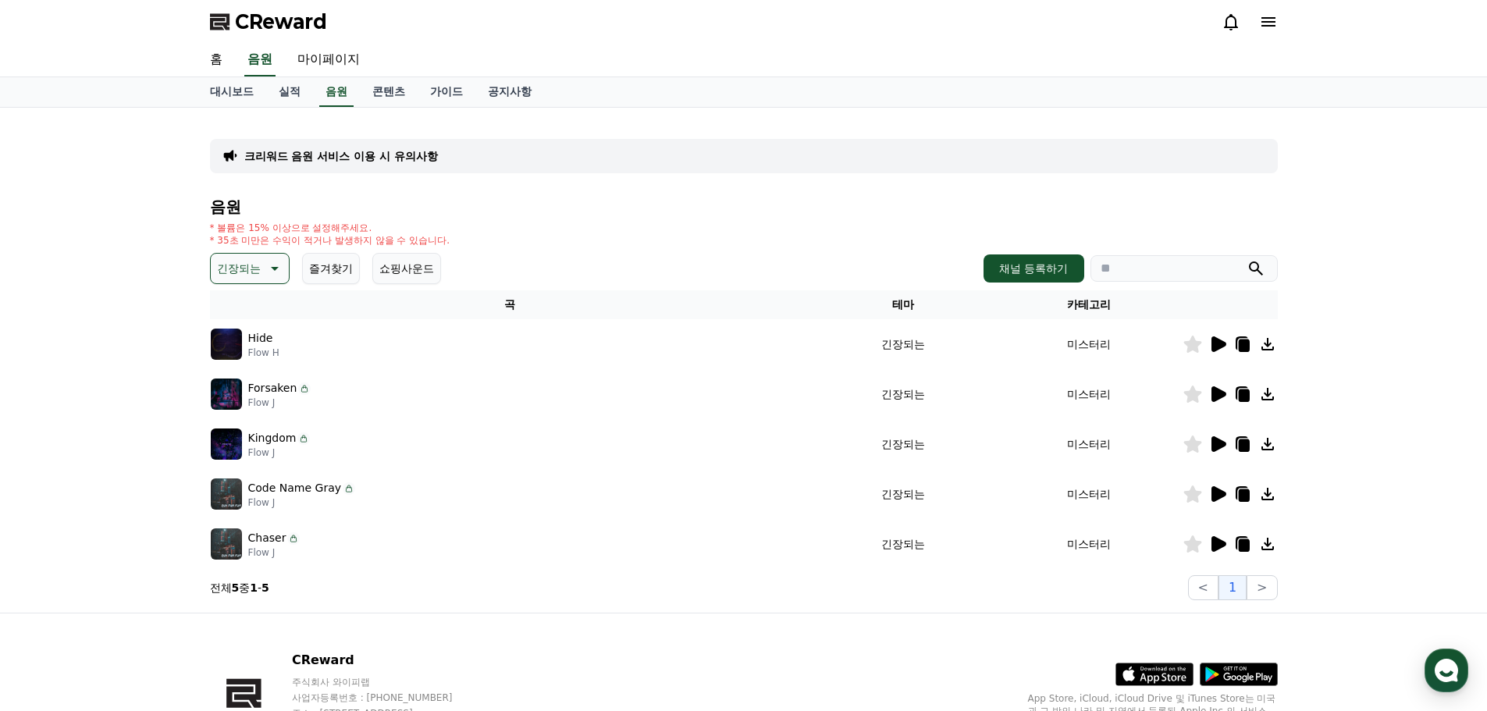
click at [1220, 394] on icon at bounding box center [1219, 395] width 15 height 16
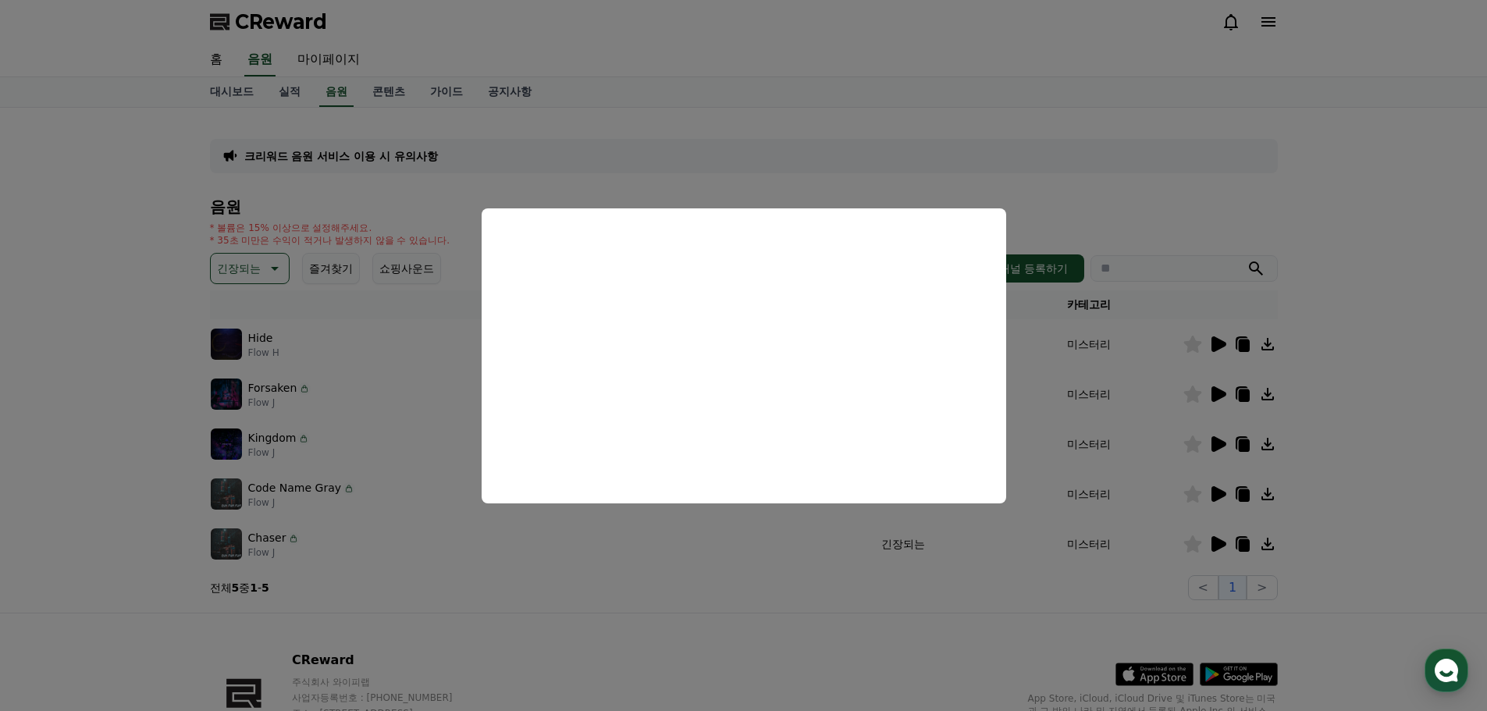
click at [1246, 391] on button "close modal" at bounding box center [743, 355] width 1487 height 711
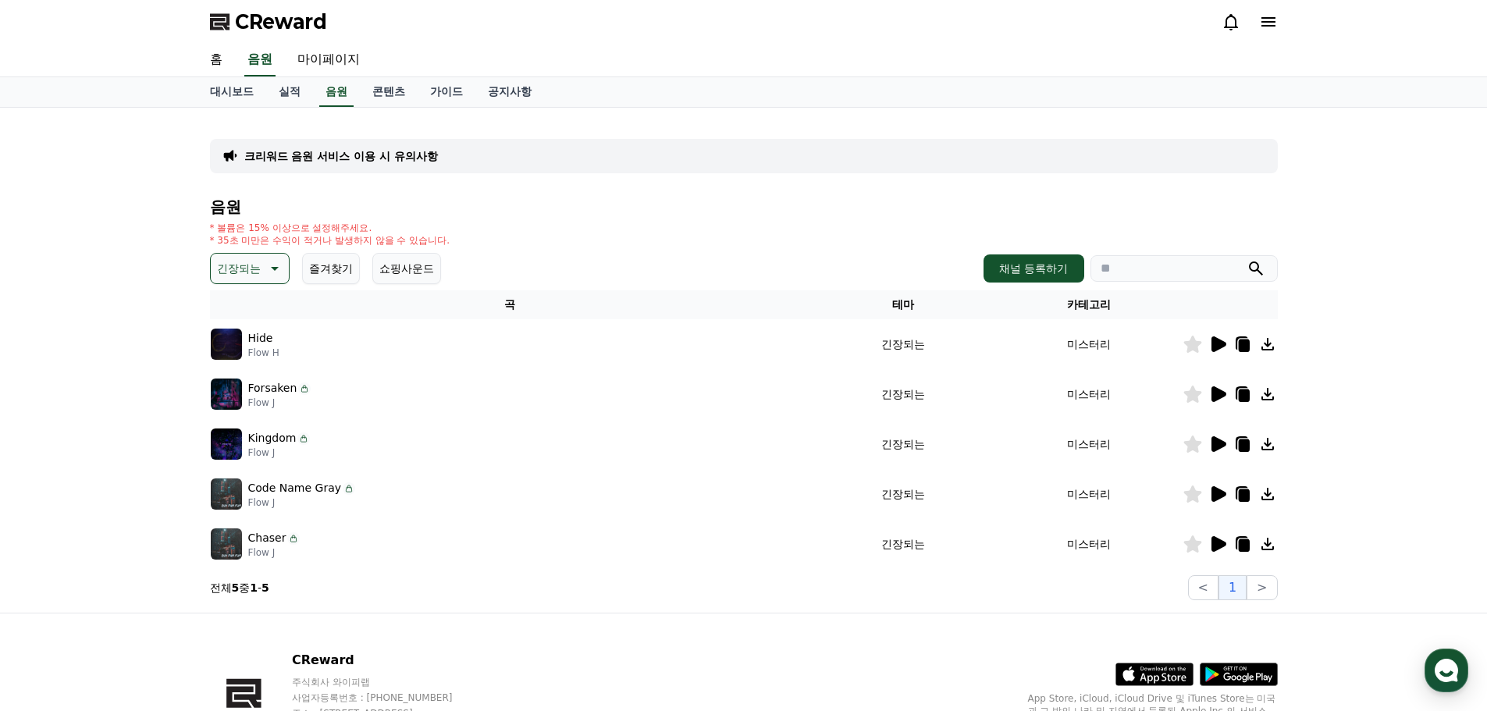
click at [1243, 396] on icon at bounding box center [1243, 396] width 11 height 12
